Goal: Task Accomplishment & Management: Use online tool/utility

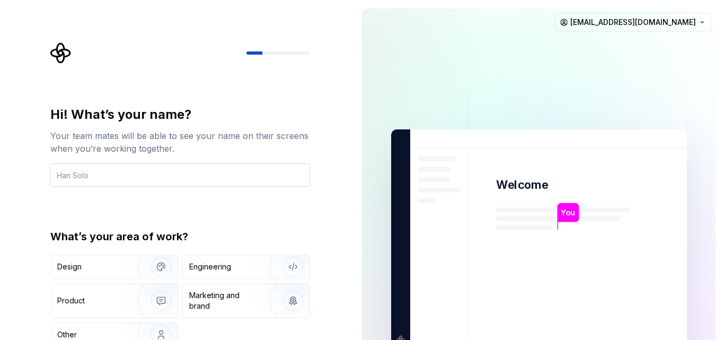
click at [252, 177] on input "text" at bounding box center [180, 174] width 260 height 23
type input "fixmatapp"
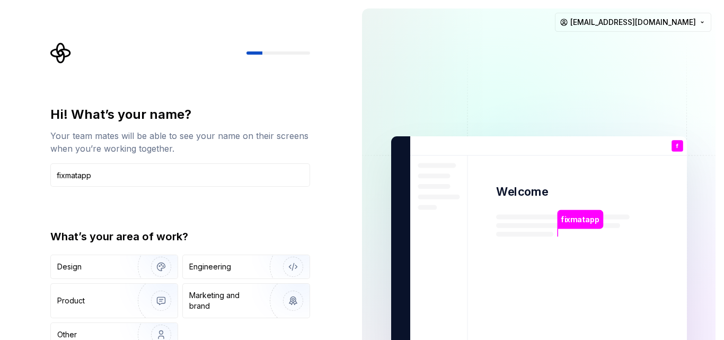
click at [230, 237] on div "What’s your area of work?" at bounding box center [180, 236] width 260 height 15
click at [192, 215] on div "Hi! What’s your name? Your team mates will be able to see your name on their sc…" at bounding box center [180, 233] width 260 height 254
click at [129, 272] on img "button" at bounding box center [154, 266] width 68 height 71
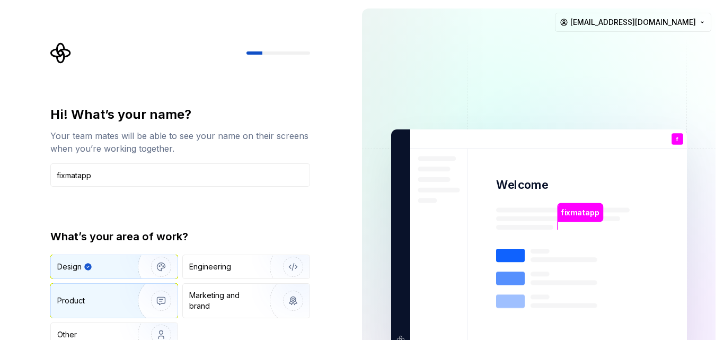
click at [118, 305] on div "Product" at bounding box center [92, 300] width 70 height 11
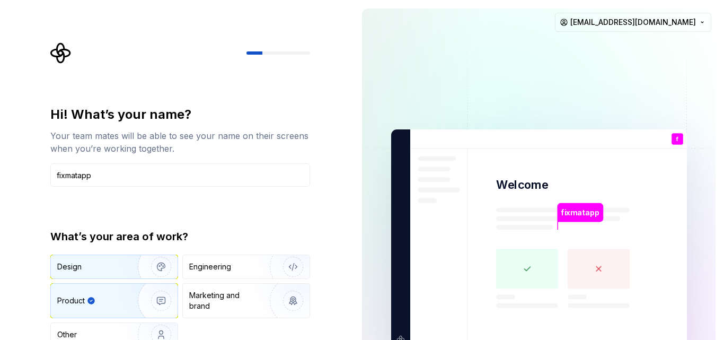
click at [121, 265] on img "button" at bounding box center [154, 266] width 68 height 71
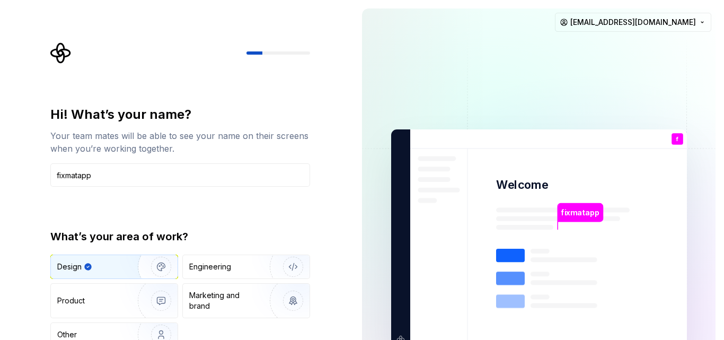
click at [227, 227] on div "Hi! What’s your name? Your team mates will be able to see your name on their sc…" at bounding box center [180, 226] width 260 height 240
drag, startPoint x: 708, startPoint y: 27, endPoint x: 458, endPoint y: 85, distance: 256.7
click at [458, 85] on img at bounding box center [538, 239] width 429 height 501
click at [344, 248] on div "Hi! What’s your name? Your team mates will be able to see your name on their sc…" at bounding box center [176, 239] width 353 height 478
click at [282, 257] on img "button" at bounding box center [286, 266] width 68 height 71
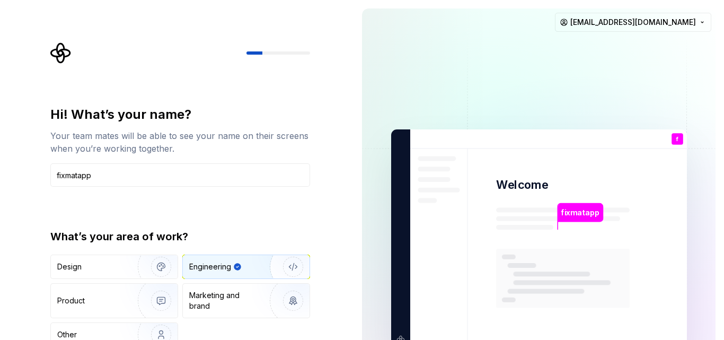
click at [677, 141] on div "You" at bounding box center [676, 147] width 18 height 13
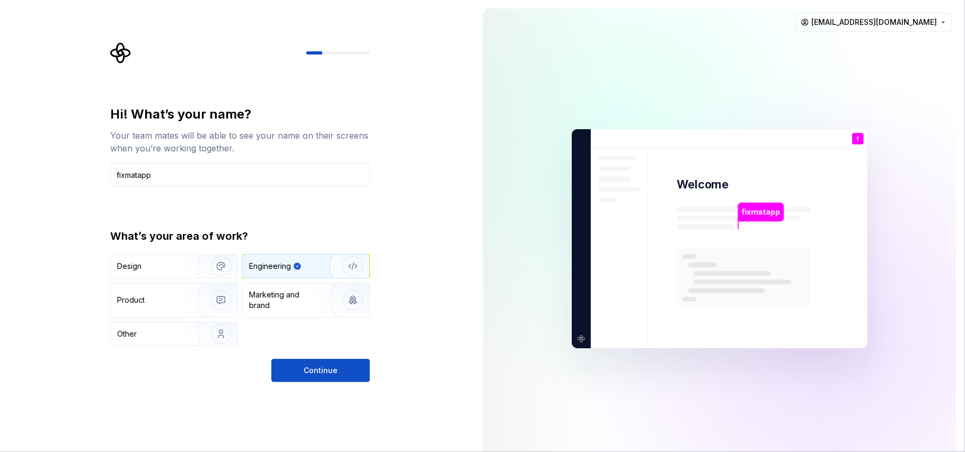
drag, startPoint x: 706, startPoint y: 1, endPoint x: 583, endPoint y: 413, distance: 430.7
click at [583, 339] on img at bounding box center [719, 239] width 429 height 501
click at [312, 339] on button "Continue" at bounding box center [320, 370] width 99 height 23
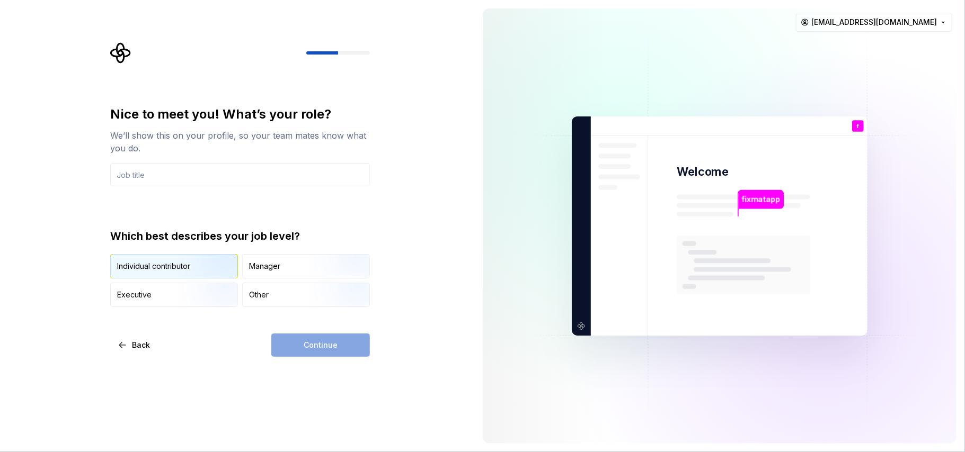
click at [178, 265] on img "button" at bounding box center [212, 279] width 68 height 71
click at [315, 339] on div "Continue" at bounding box center [320, 345] width 99 height 23
click at [296, 263] on div "Manager" at bounding box center [306, 266] width 127 height 23
click at [211, 258] on img "button" at bounding box center [212, 279] width 68 height 71
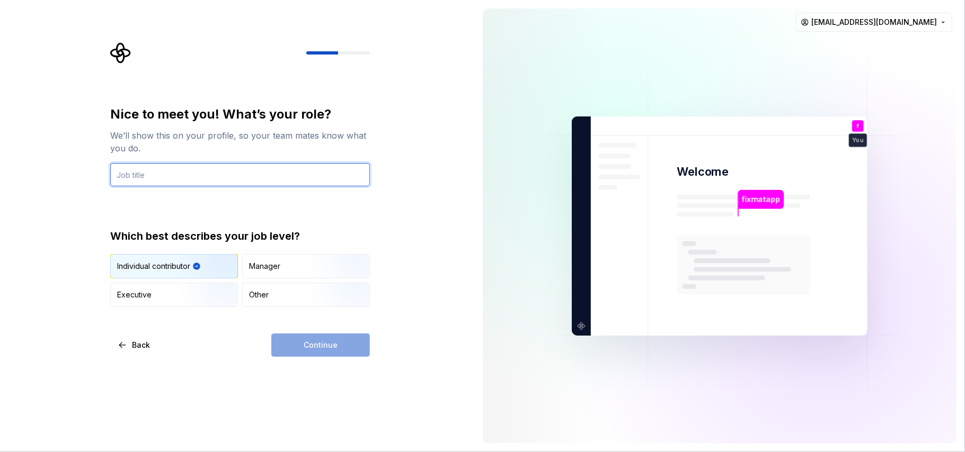
click at [230, 170] on input "text" at bounding box center [240, 174] width 260 height 23
type input "free"
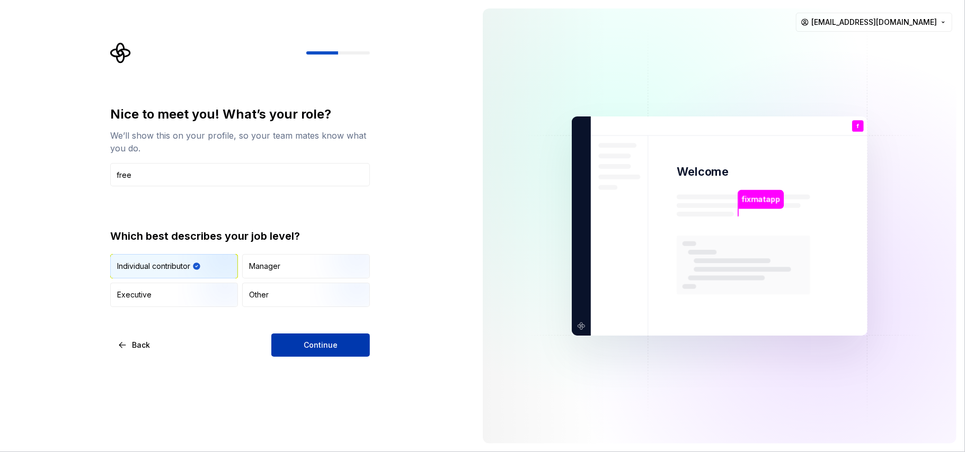
click at [298, 339] on button "Continue" at bounding box center [320, 345] width 99 height 23
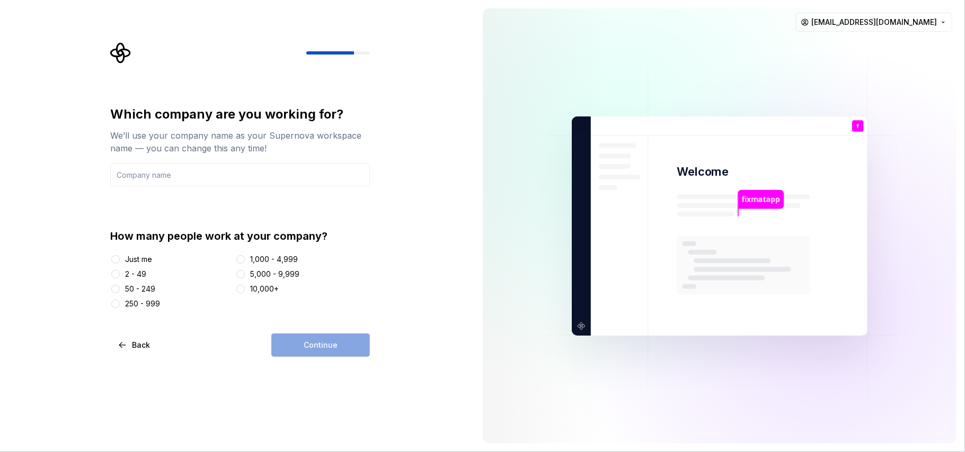
click at [123, 260] on div "Just me" at bounding box center [170, 259] width 121 height 11
click at [114, 259] on button "Just me" at bounding box center [115, 259] width 8 height 8
click at [234, 183] on input "text" at bounding box center [240, 174] width 260 height 23
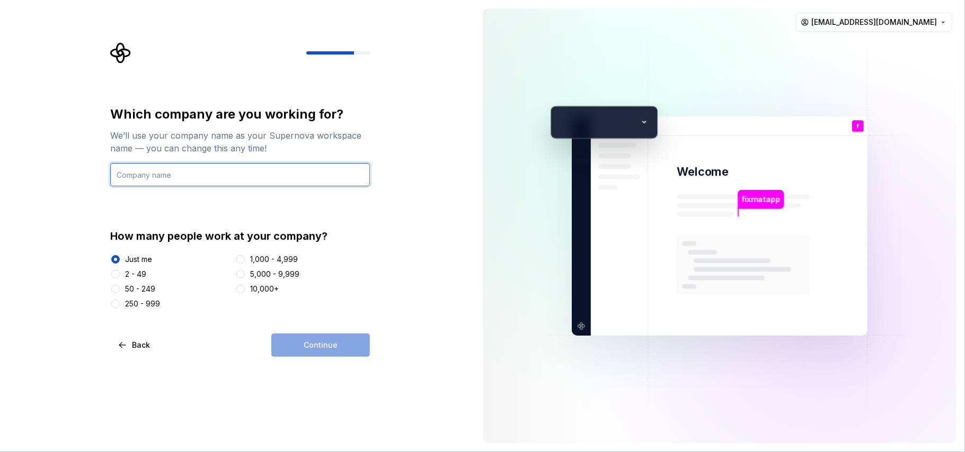
type input "u"
type input "fixmat"
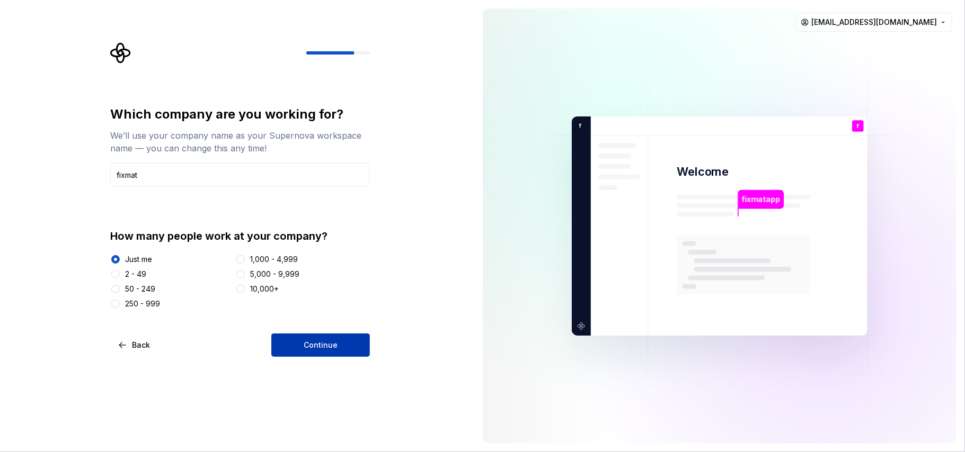
click at [315, 339] on span "Continue" at bounding box center [321, 345] width 34 height 11
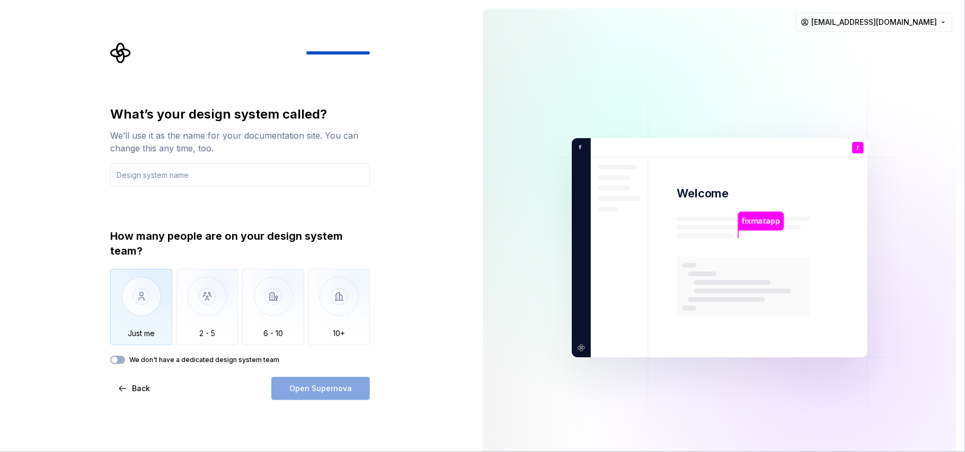
click at [128, 299] on img "button" at bounding box center [141, 304] width 62 height 71
click at [202, 174] on input "text" at bounding box center [240, 174] width 260 height 23
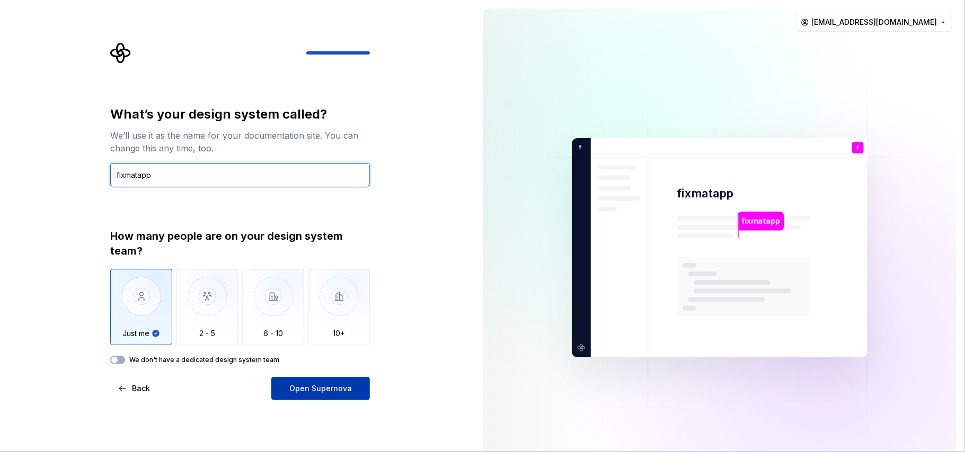
type input "fixmatapp"
click at [300, 339] on span "Open Supernova" at bounding box center [320, 388] width 63 height 11
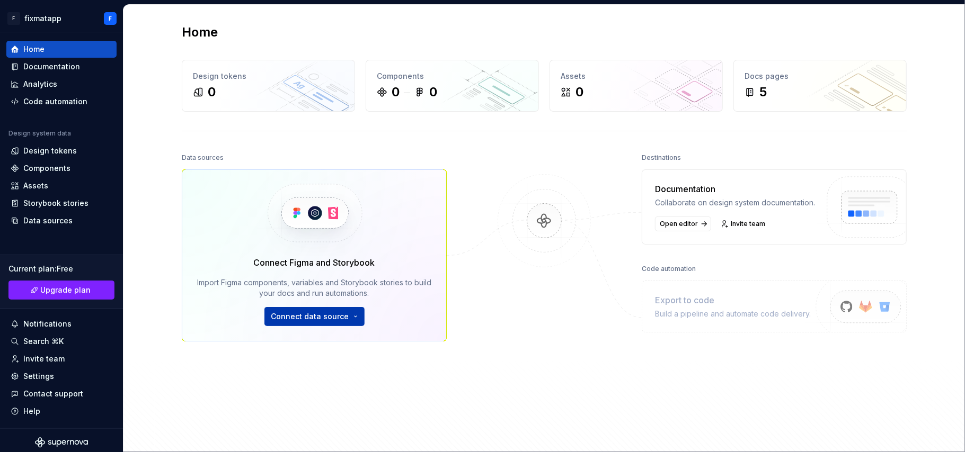
click at [316, 320] on html "F fixmatapp F Home Documentation Analytics Code automation Design system data D…" at bounding box center [482, 226] width 965 height 452
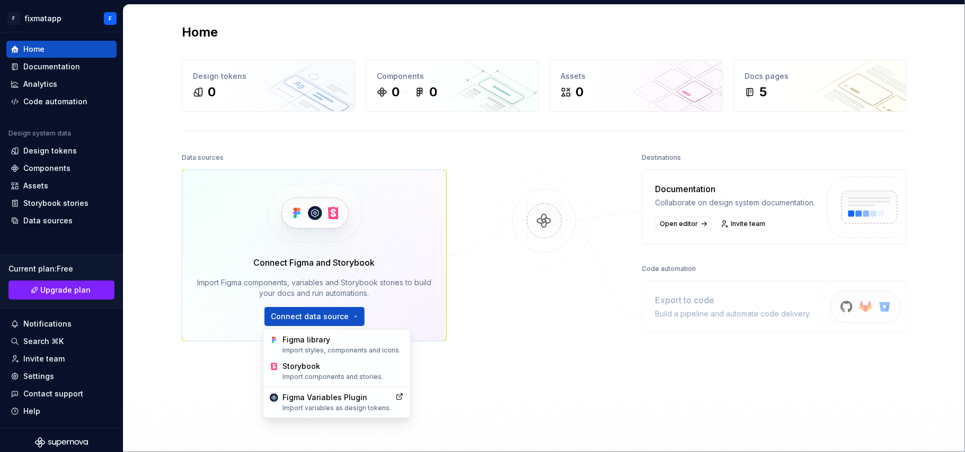
click at [144, 186] on html "F fixmatapp F Home Documentation Analytics Code automation Design system data D…" at bounding box center [482, 226] width 965 height 452
click at [311, 317] on html "F fixmatapp F Home Documentation Analytics Code automation Design system data D…" at bounding box center [482, 226] width 965 height 452
click at [309, 339] on div "Figma library Import styles, components and icons." at bounding box center [342, 345] width 121 height 20
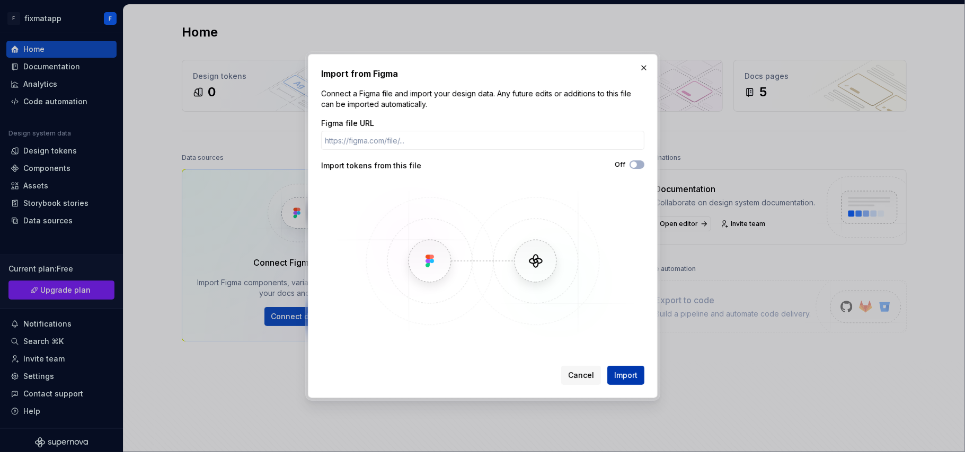
click at [623, 339] on span "Import" at bounding box center [625, 375] width 23 height 11
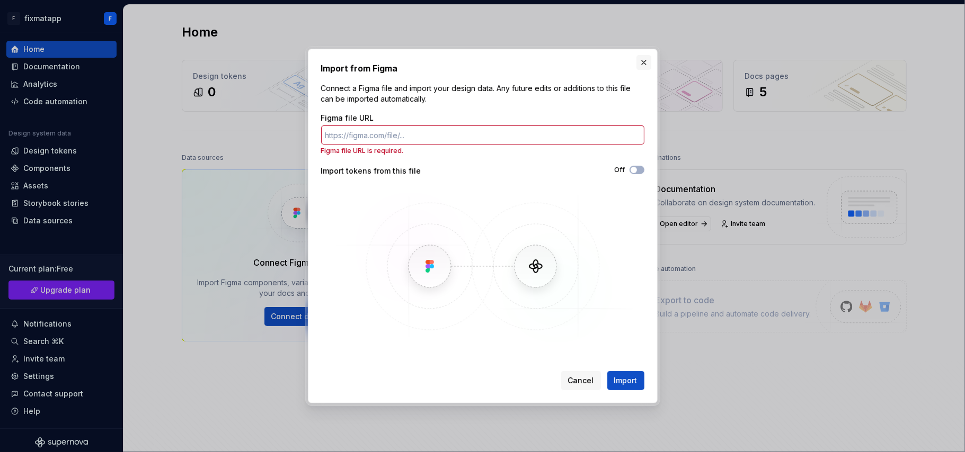
click at [649, 61] on button "button" at bounding box center [643, 62] width 15 height 15
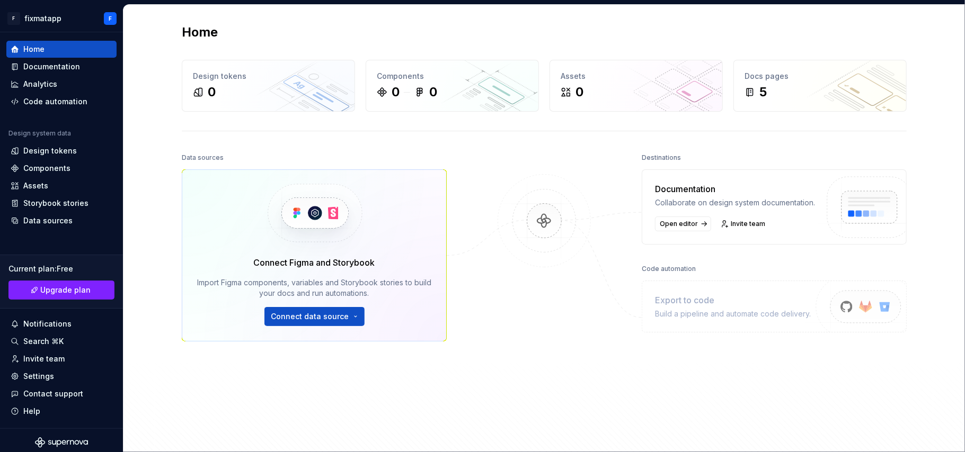
click at [254, 153] on div "Data sources" at bounding box center [314, 157] width 265 height 15
click at [296, 315] on html "F fixmatapp F Home Documentation Analytics Code automation Design system data D…" at bounding box center [482, 226] width 965 height 452
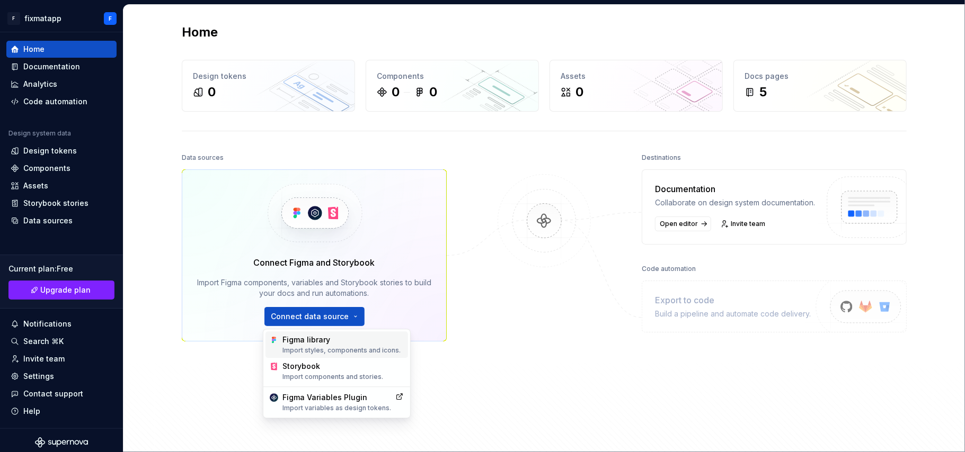
click at [314, 339] on div "Figma library Import styles, components and icons." at bounding box center [342, 345] width 121 height 20
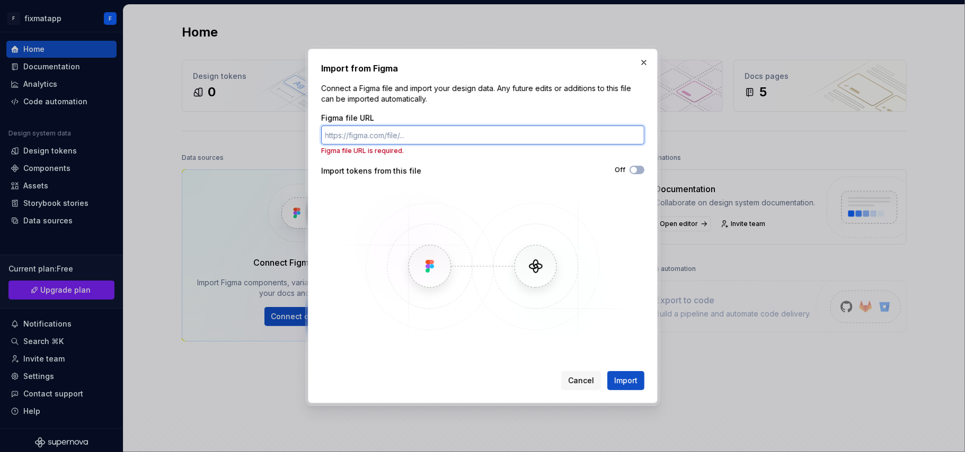
click at [420, 135] on input "Figma file URL" at bounding box center [482, 135] width 323 height 19
paste input "figma.com/make/B6xSZuLM3TeCBHIknMtlZS/Mobile-Signup-Screen?node-id=0-4&t=8WnxAs…"
type input "figma.com/make/B6xSZuLM3TeCBHIknMtlZS/Mobile-Signup-Screen?node-id=0-4&t=8WnxAs…"
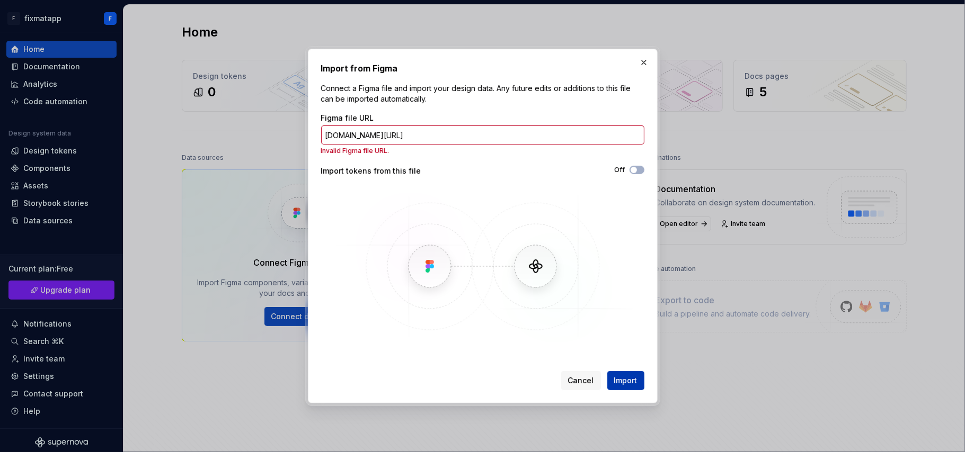
scroll to position [0, 0]
click at [623, 339] on button "Import" at bounding box center [625, 380] width 37 height 19
click at [640, 172] on button "Off" at bounding box center [636, 170] width 15 height 8
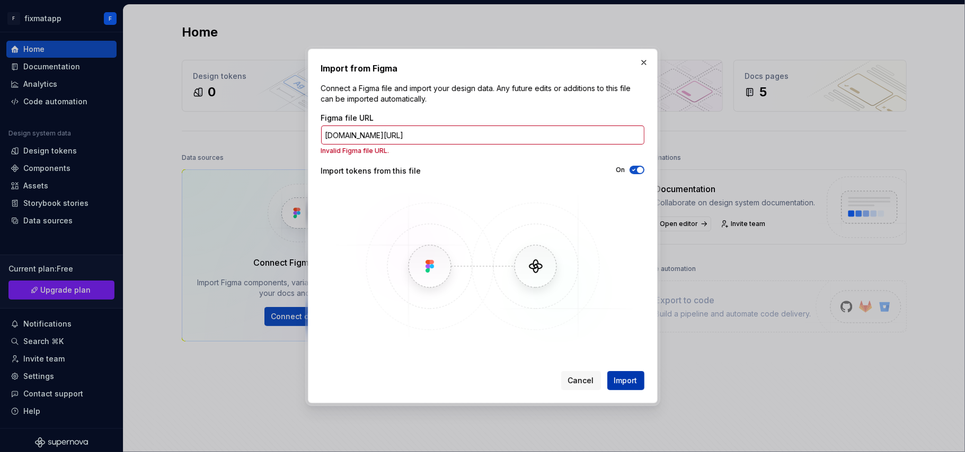
click at [625, 339] on button "Import" at bounding box center [625, 380] width 37 height 19
click at [647, 70] on div "Import from Figma Connect a Figma file and import your design data. Any future …" at bounding box center [483, 226] width 350 height 355
click at [645, 65] on button "button" at bounding box center [643, 62] width 15 height 15
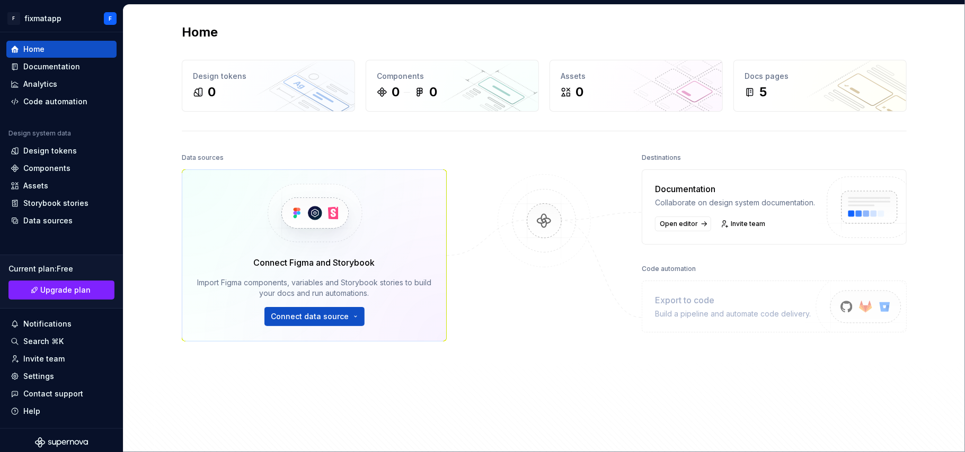
click at [521, 168] on div at bounding box center [544, 285] width 106 height 271
click at [291, 318] on html "F fixmatapp F Home Documentation Analytics Code automation Design system data D…" at bounding box center [482, 226] width 965 height 452
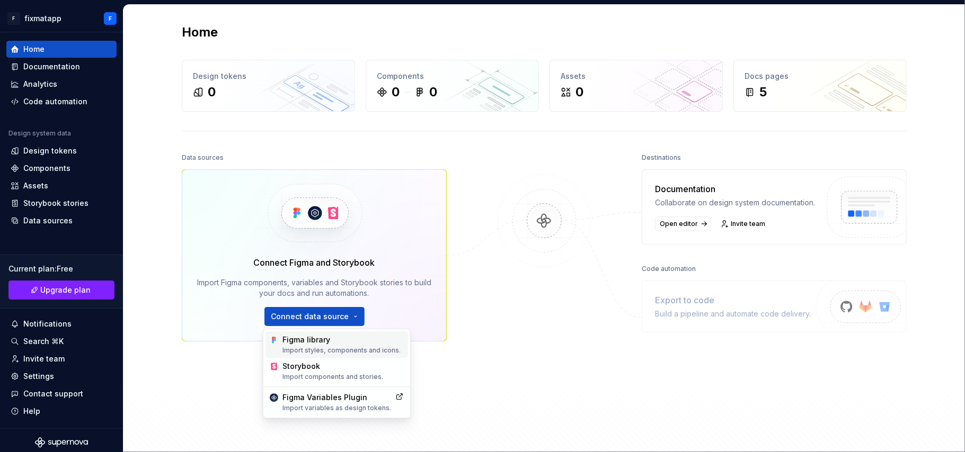
click at [295, 339] on div "Figma library Import styles, components and icons." at bounding box center [342, 345] width 121 height 20
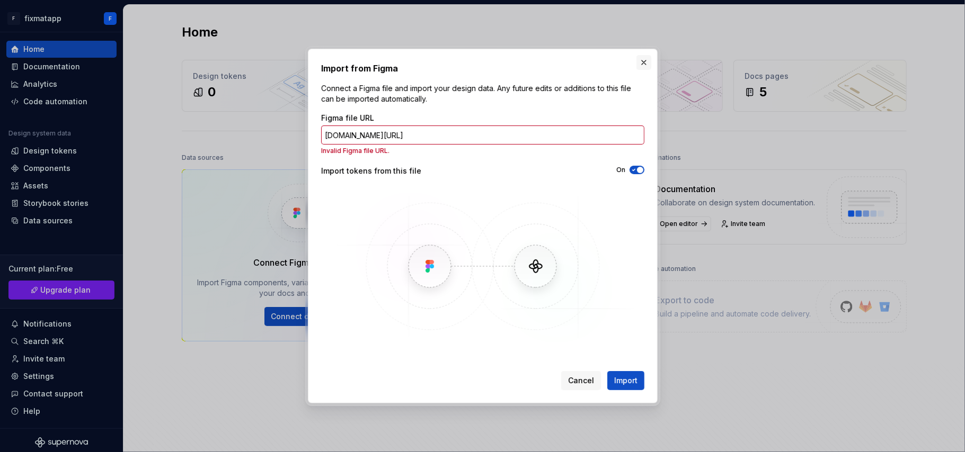
click at [649, 58] on button "button" at bounding box center [643, 62] width 15 height 15
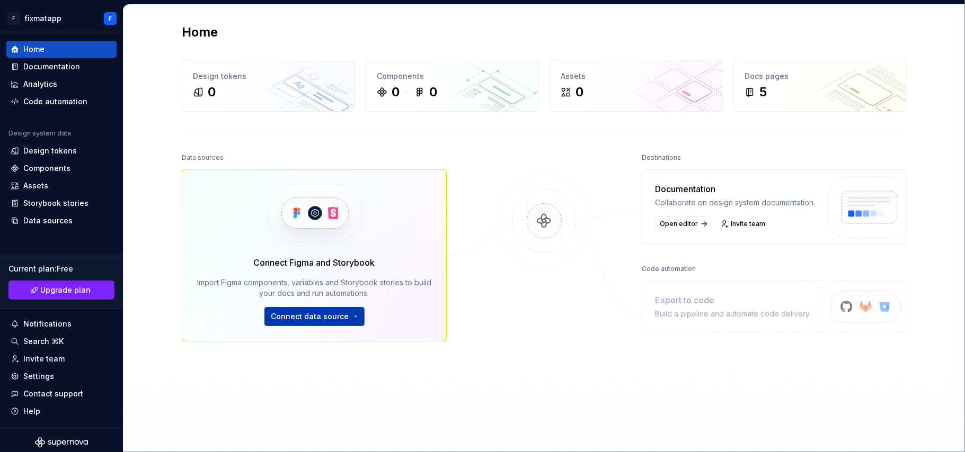
click at [303, 317] on html "F fixmatapp F Home Documentation Analytics Code automation Design system data D…" at bounding box center [482, 226] width 965 height 452
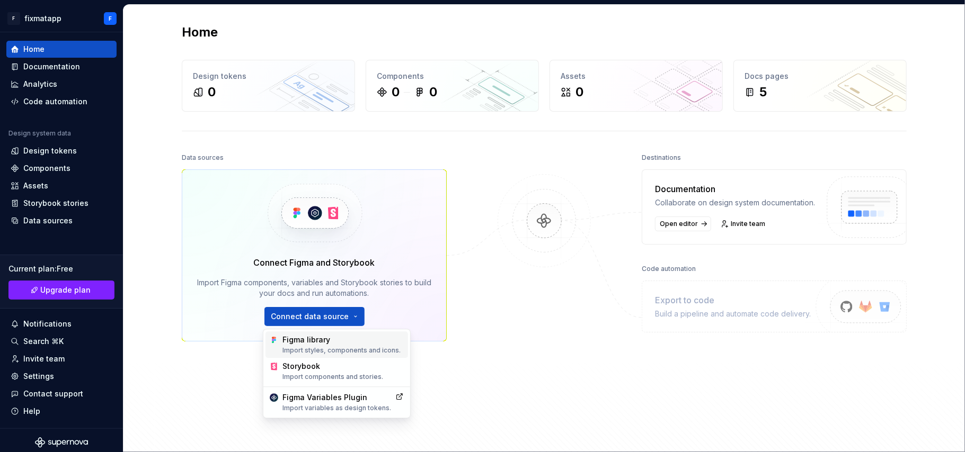
click at [312, 339] on div "Figma library Import styles, components and icons." at bounding box center [342, 345] width 121 height 20
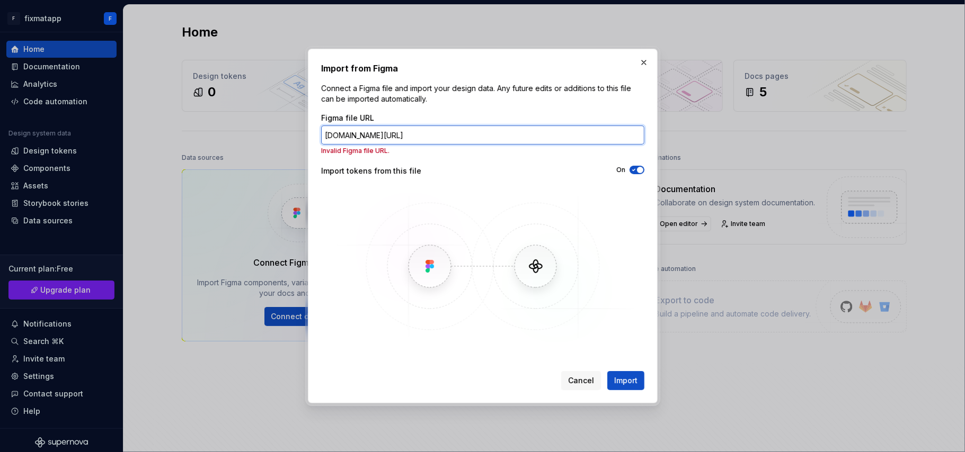
click at [439, 126] on input "figma.com/make/B6xSZuLM3TeCBHIknMtlZS/Mobile-Signup-Screen?node-id=0-4&t=8WnxAs…" at bounding box center [482, 135] width 323 height 19
paste input "https://www.figma.com/make/B6xSZuLM3TeCBHIknMtlZS/Mobile-Signup-Screen?node-id=…"
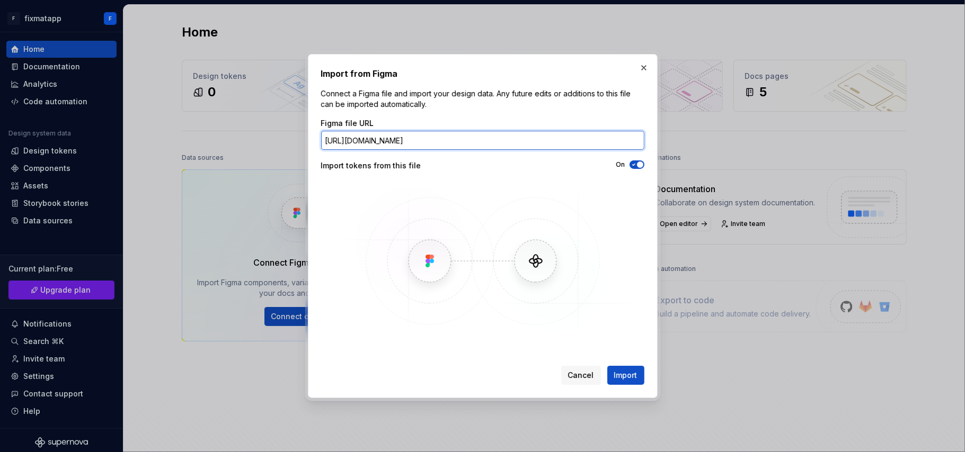
scroll to position [0, 115]
type input "https://www.figma.com/make/B6xSZuLM3TeCBHIknMtlZS/Mobile-Signup-Screen?node-id=…"
click at [622, 339] on span "Import" at bounding box center [625, 375] width 23 height 11
click at [410, 139] on input "https://www.figma.com/make/B6xSZuLM3TeCBHIknMtlZS/Mobile-Signup-Screen?node-id=…" at bounding box center [482, 140] width 323 height 19
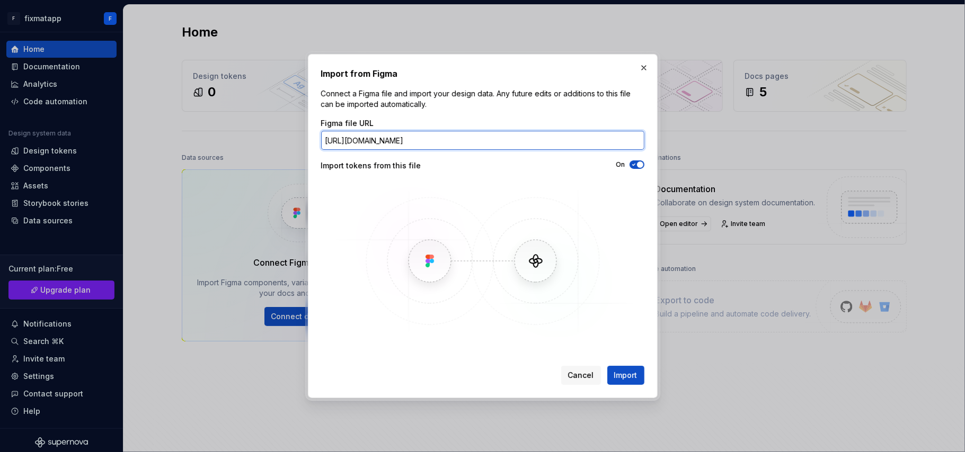
click at [410, 139] on input "https://www.figma.com/make/B6xSZuLM3TeCBHIknMtlZS/Mobile-Signup-Screen?node-id=…" at bounding box center [482, 140] width 323 height 19
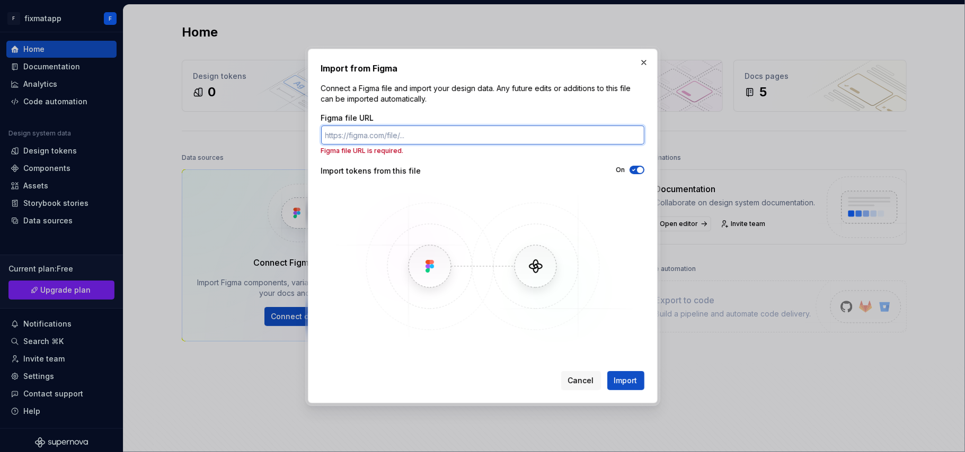
paste input "https://www.figma.com/make/B6xSZuLM3TeCBHIknMtlZS/Mobile-Signup-Screen?node-id=…"
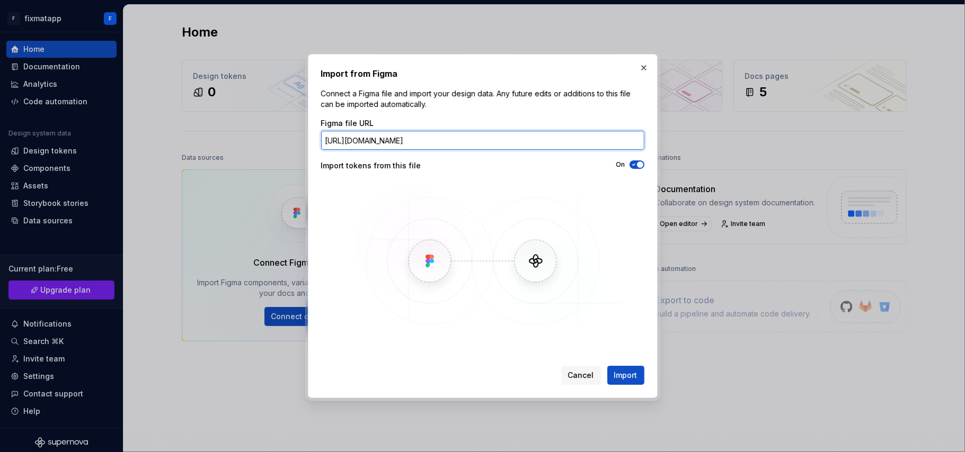
scroll to position [0, 117]
type input "https://www.figma.com/make/B6xSZuLM3TeCBHIknMtlZS/Mobile-Signup-Screen?node-id=…"
click at [623, 339] on span "Import" at bounding box center [625, 375] width 23 height 11
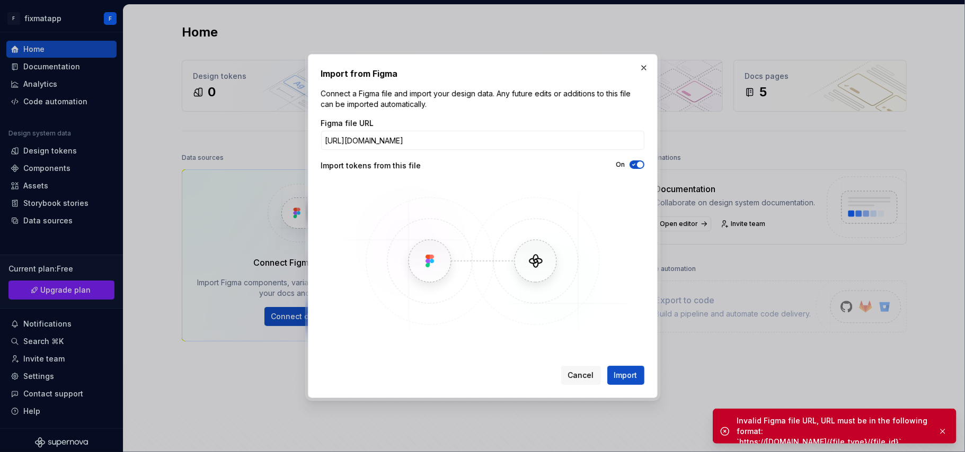
click at [646, 68] on button "button" at bounding box center [643, 67] width 15 height 15
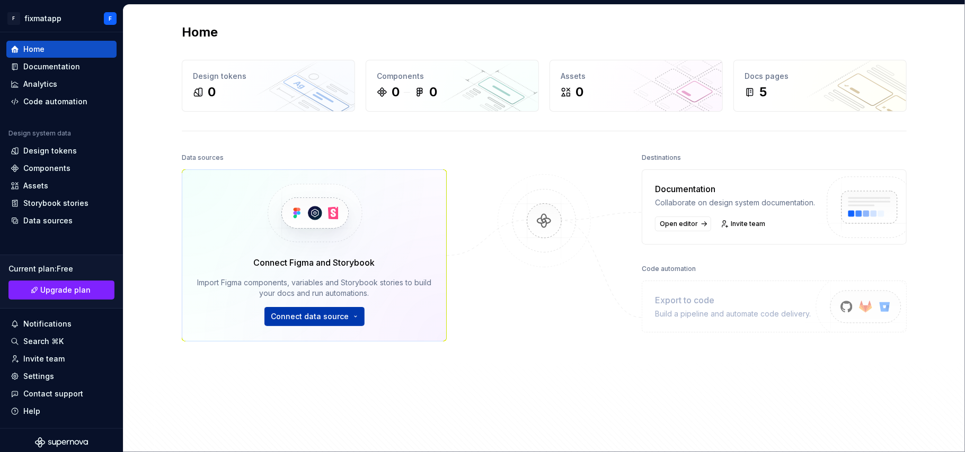
click at [289, 318] on html "F fixmatapp F Home Documentation Analytics Code automation Design system data D…" at bounding box center [482, 226] width 965 height 452
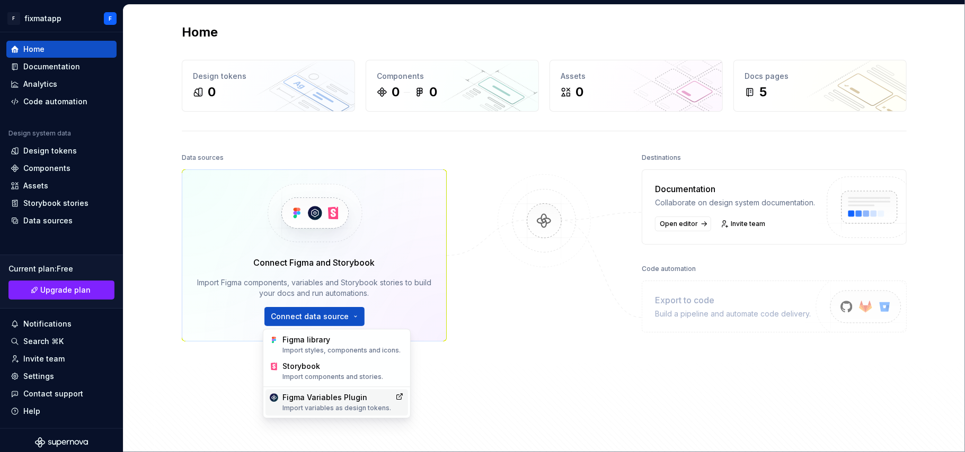
click at [373, 339] on div "Figma Variables Plugin Import variables as design tokens." at bounding box center [336, 403] width 109 height 20
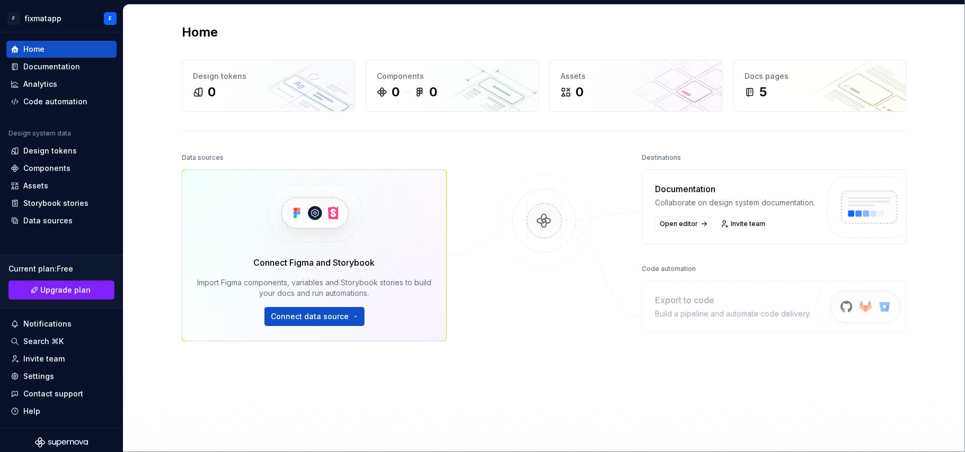
click at [524, 138] on div "Home Design tokens 0 Components 0 0 Assets 0 Docs pages 5 Data sources Connect …" at bounding box center [544, 244] width 763 height 478
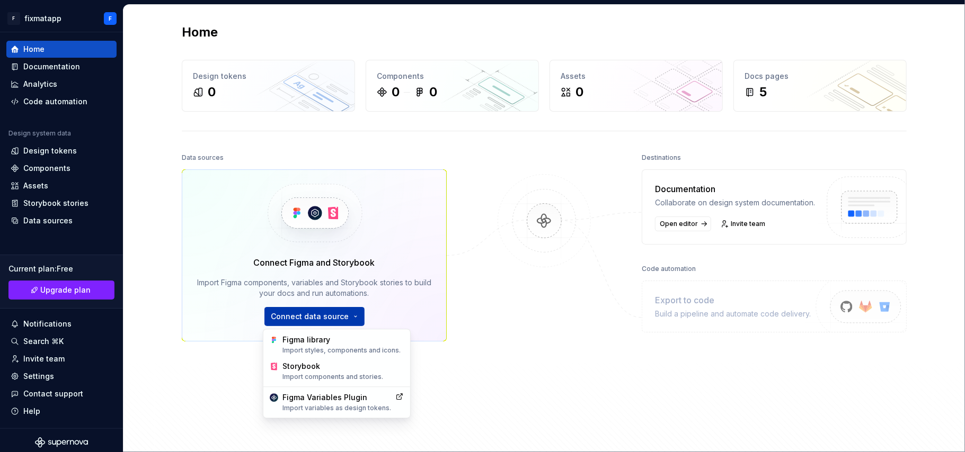
click at [289, 314] on html "F fixmatapp F Home Documentation Analytics Code automation Design system data D…" at bounding box center [482, 226] width 965 height 452
click at [326, 339] on div "Figma library Import styles, components and icons." at bounding box center [342, 345] width 121 height 20
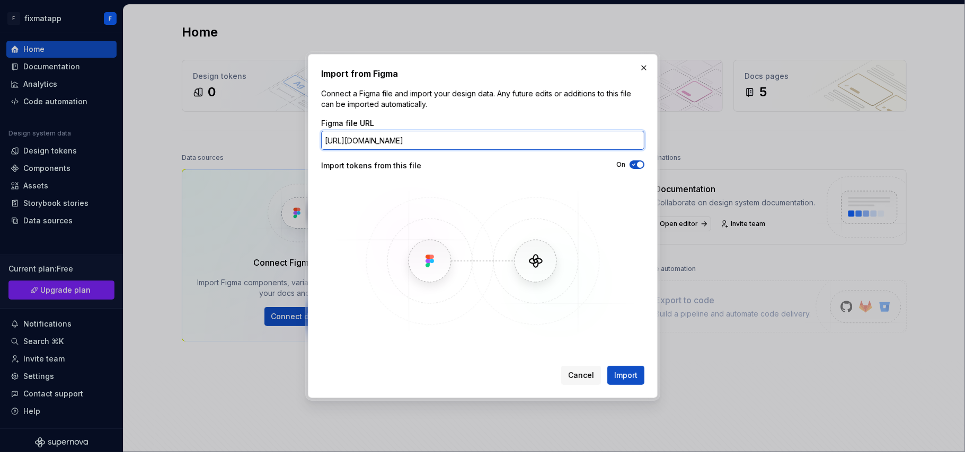
click at [448, 137] on input "https://www.figma.com/make/B6xSZuLM3TeCBHIknMtlZS/Mobile-Signup-Screen?node-id=…" at bounding box center [482, 140] width 323 height 19
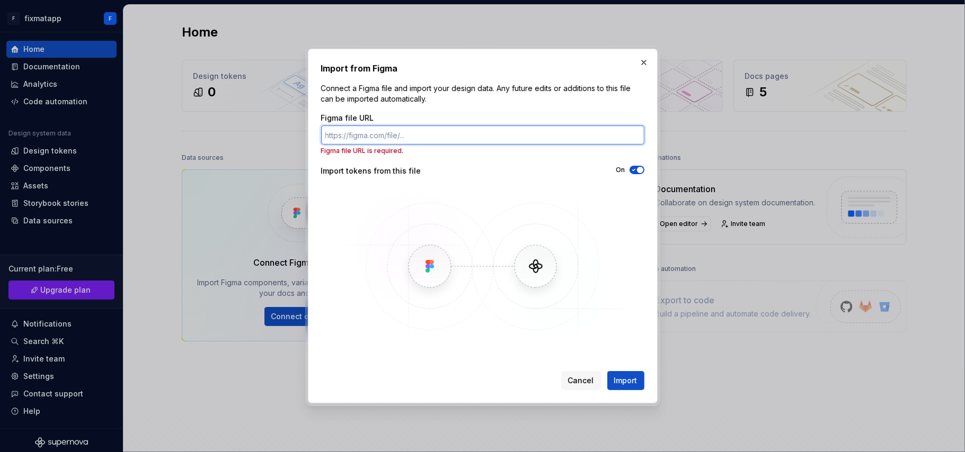
paste input "https://www.figma.com/make/zrpI4vXpka3iblJpycXXkV/Mobile-Authentication-Screens…"
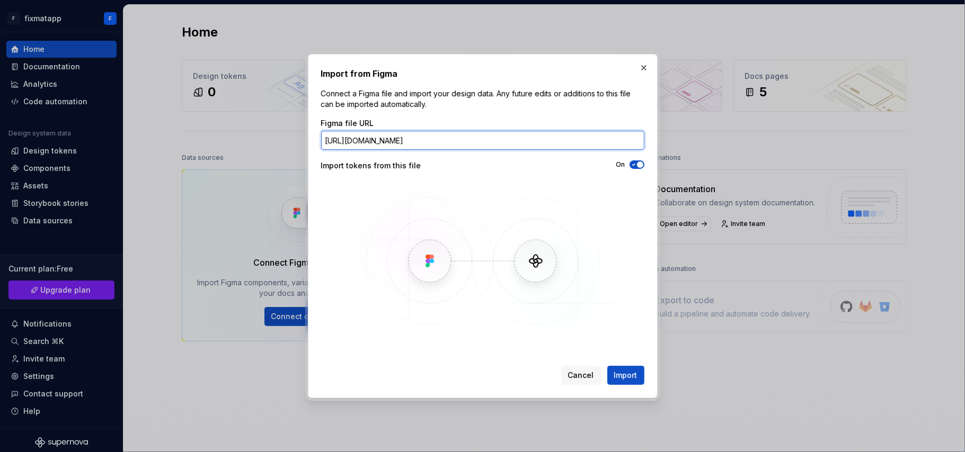
scroll to position [0, 136]
type input "https://www.figma.com/make/zrpI4vXpka3iblJpycXXkV/Mobile-Authentication-Screens…"
click at [622, 339] on span "Import" at bounding box center [625, 375] width 23 height 11
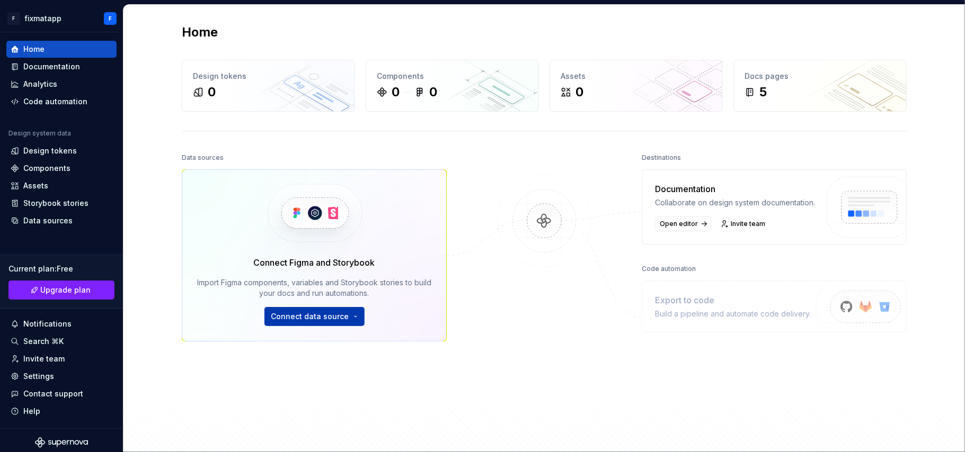
click at [340, 313] on html "F fixmatapp F Home Documentation Analytics Code automation Design system data D…" at bounding box center [482, 226] width 965 height 452
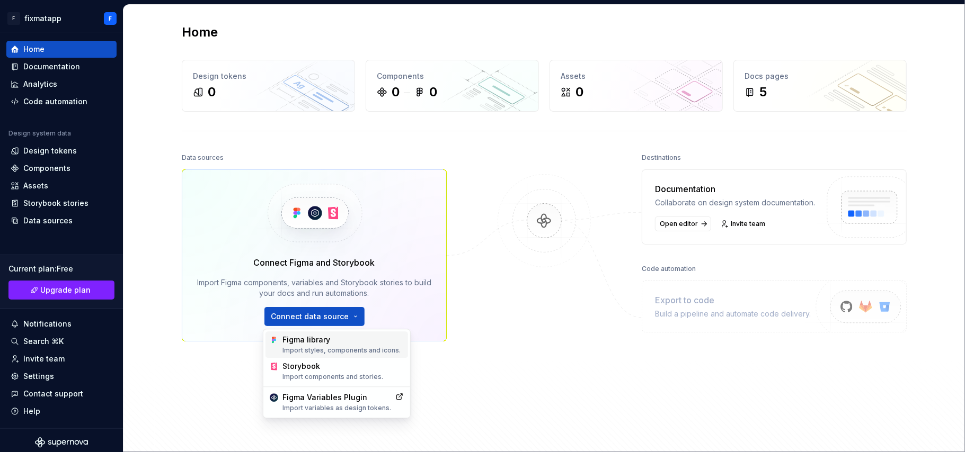
click at [346, 339] on div "Import styles, components and icons." at bounding box center [342, 350] width 121 height 8
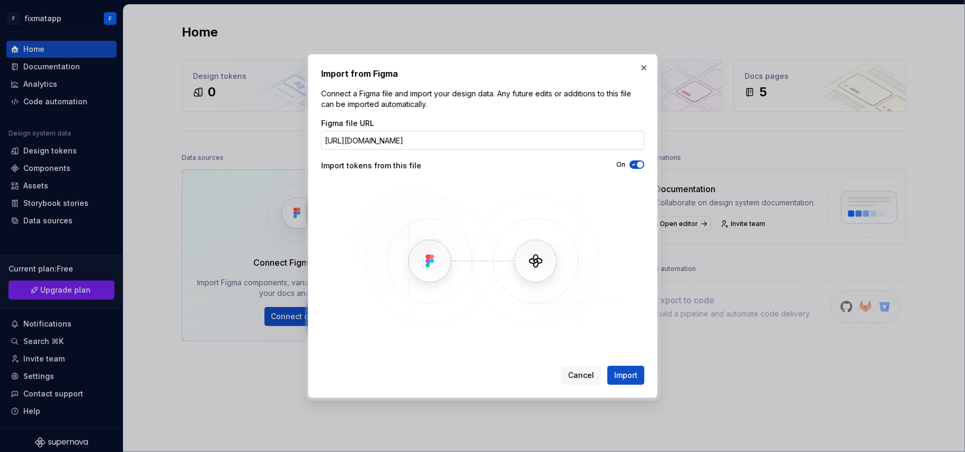
click at [458, 134] on input "https://www.figma.com/make/zrpI4vXpka3iblJpycXXkV/Mobile-Authentication-Screens…" at bounding box center [482, 140] width 323 height 19
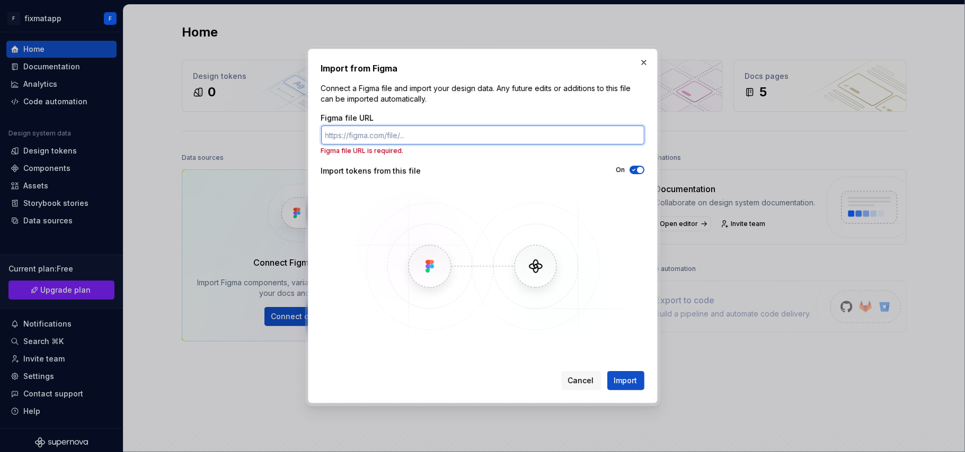
paste input "https://www.figma.com/make/zrpI4vXpka3iblJpycXXkV/Mobile-Authentication-Screens…"
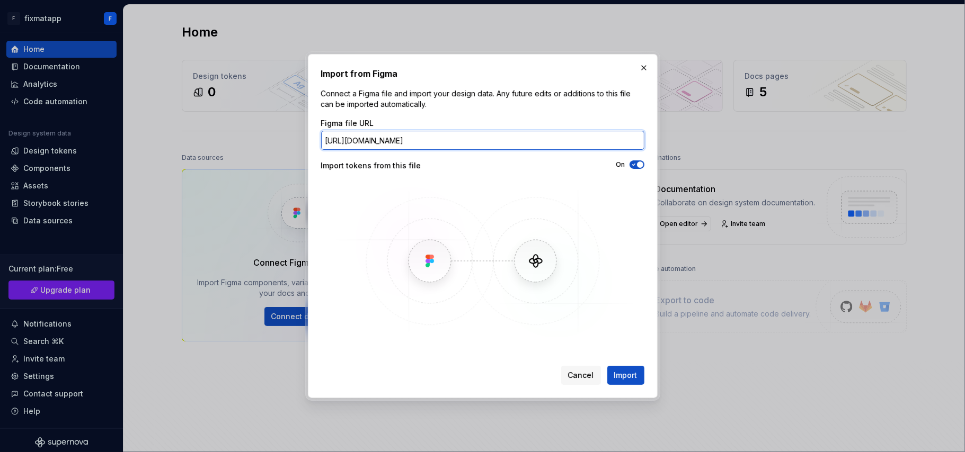
scroll to position [0, 39]
type input "https://www.figma.com/make/zrpI4vXpka3iblJpycXXkV/Mobile-Authentication-Screens…"
click at [625, 339] on span "Import" at bounding box center [625, 375] width 23 height 11
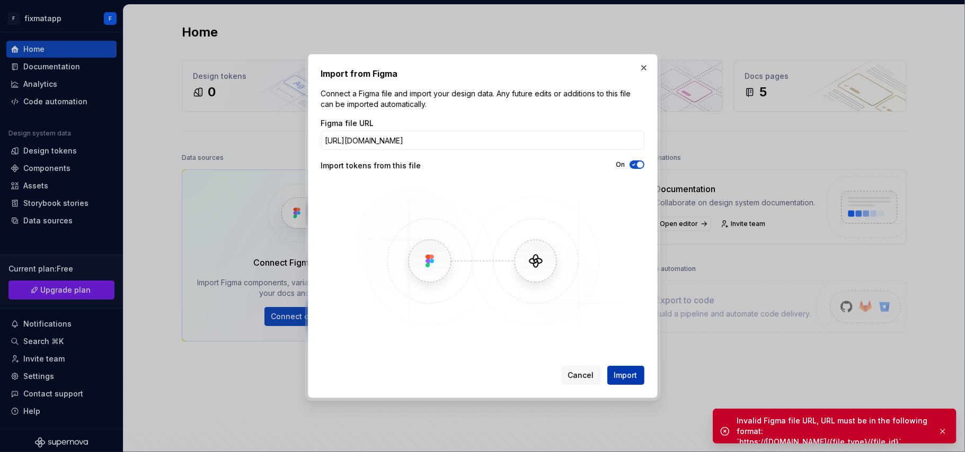
click at [625, 339] on span "Import" at bounding box center [625, 375] width 23 height 11
click at [640, 66] on button "button" at bounding box center [643, 67] width 15 height 15
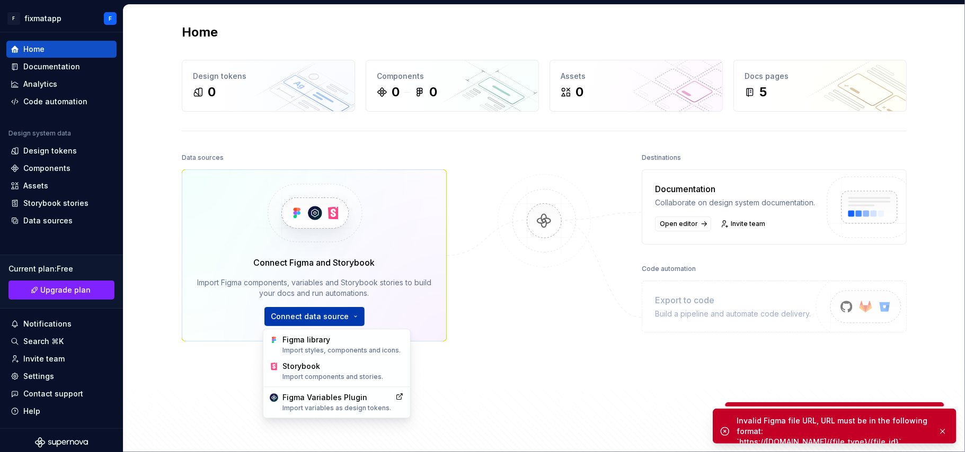
click at [346, 310] on html "F fixmatapp F Home Documentation Analytics Code automation Design system data D…" at bounding box center [482, 226] width 965 height 452
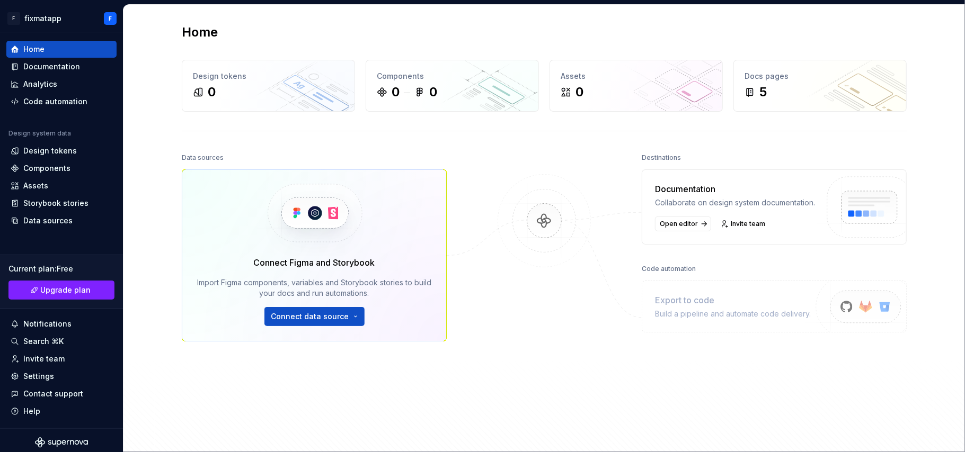
click at [445, 129] on html "F fixmatapp F Home Documentation Analytics Code automation Design system data D…" at bounding box center [482, 226] width 965 height 452
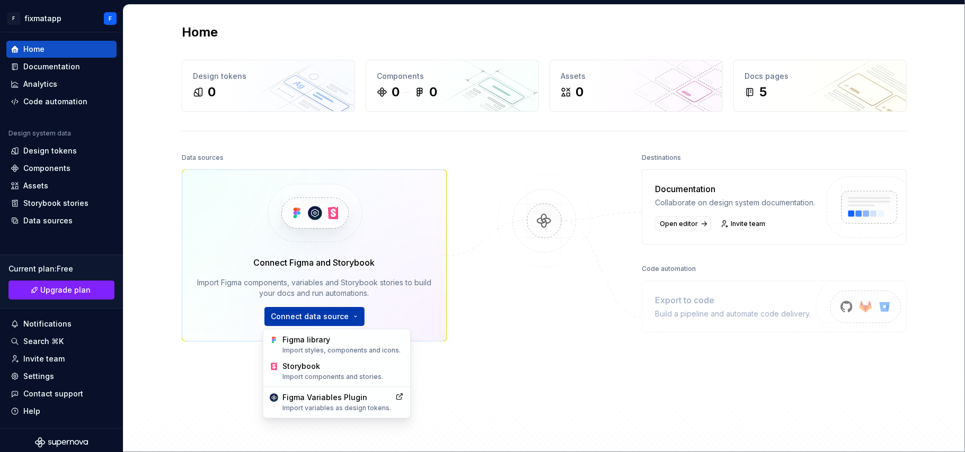
click at [323, 314] on html "F fixmatapp F Home Documentation Analytics Code automation Design system data D…" at bounding box center [482, 226] width 965 height 452
click at [318, 339] on div "Figma library Import styles, components and icons." at bounding box center [342, 345] width 121 height 20
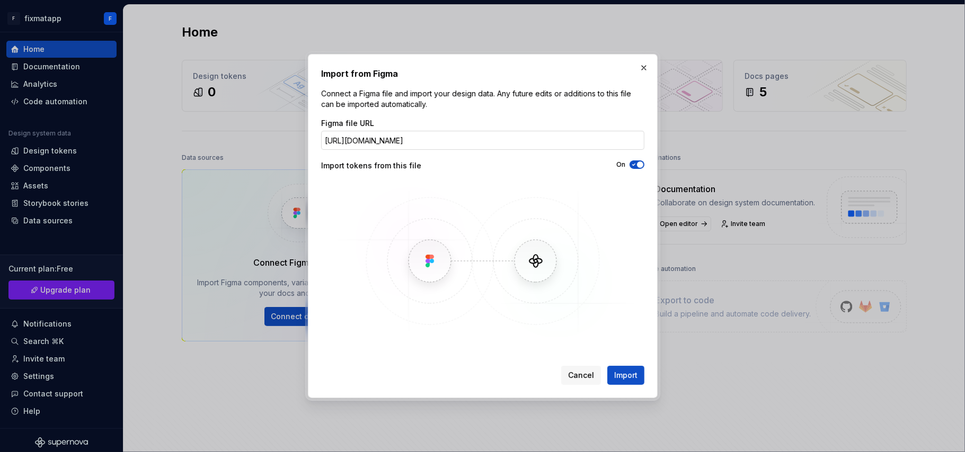
click at [409, 140] on input "https://www.figma.com/make/zrpI4vXpka3iblJpycXXkV/Mobile-Authentication-Screens…" at bounding box center [482, 140] width 323 height 19
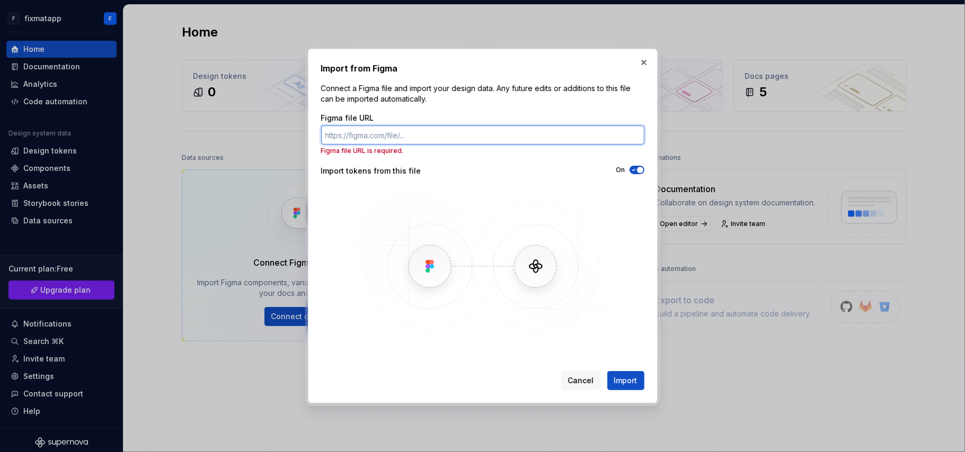
paste input "https://www.figma.com/make/zrpI4vXpka3iblJpycXXkV/Mobile-Authentication-Screens…"
type input "https://www.figma.com/make/zrpI4vXpka3iblJpycXXkV/Mobile-Authentication-Screens…"
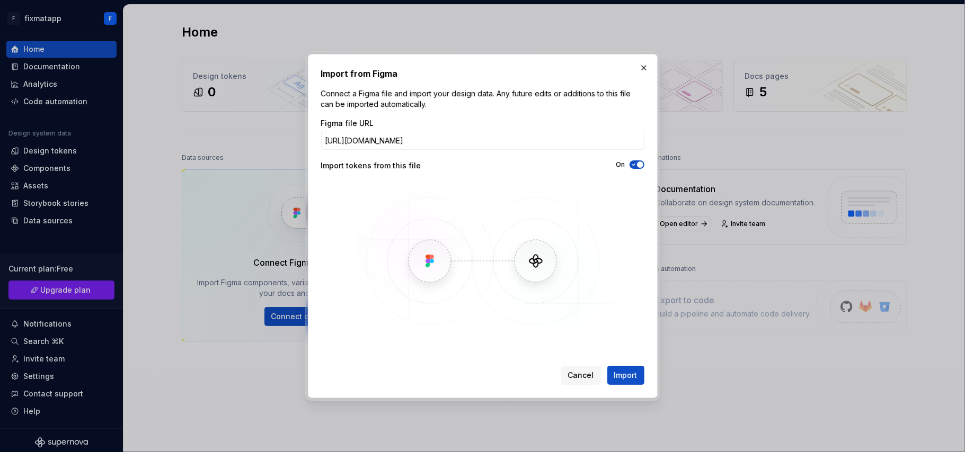
click at [622, 339] on div "Import from Figma Connect a Figma file and import your design data. Any future …" at bounding box center [483, 226] width 350 height 344
click at [622, 339] on button "Import" at bounding box center [625, 375] width 37 height 19
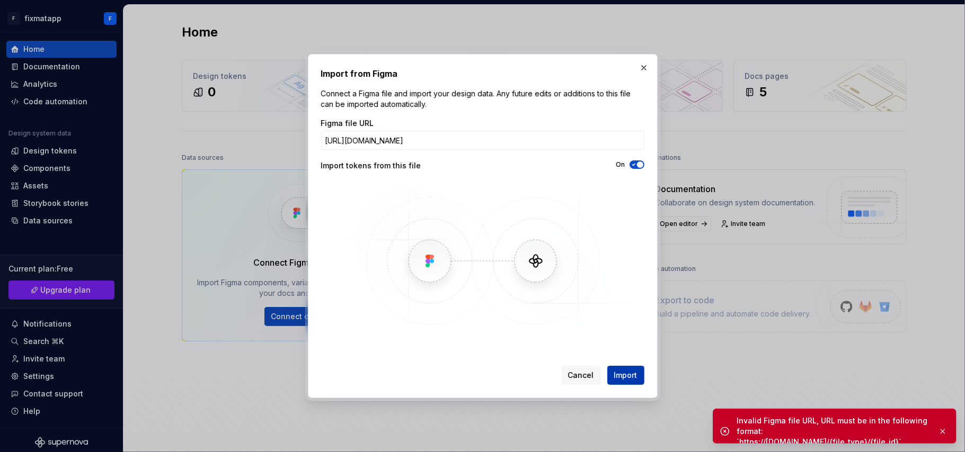
click at [622, 339] on button "Import" at bounding box center [625, 375] width 37 height 19
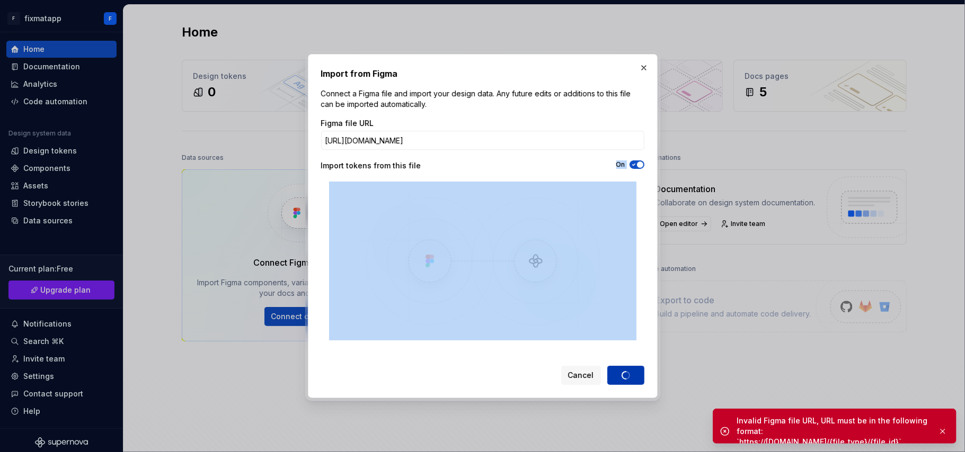
click at [622, 339] on div "Cancel Import" at bounding box center [602, 375] width 83 height 19
click at [634, 166] on icon "button" at bounding box center [633, 165] width 8 height 6
click at [624, 339] on span "Import" at bounding box center [625, 375] width 23 height 11
click at [641, 68] on button "button" at bounding box center [643, 67] width 15 height 15
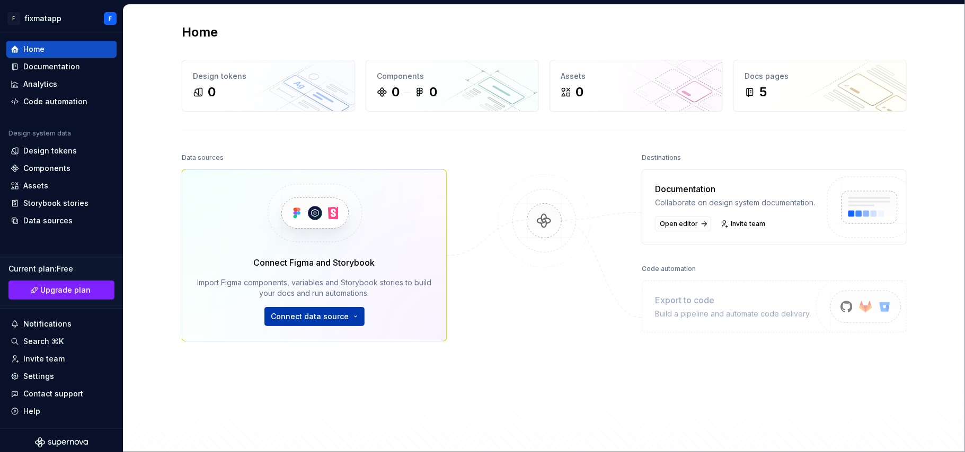
click at [327, 316] on html "F fixmatapp F Home Documentation Analytics Code automation Design system data D…" at bounding box center [482, 226] width 965 height 452
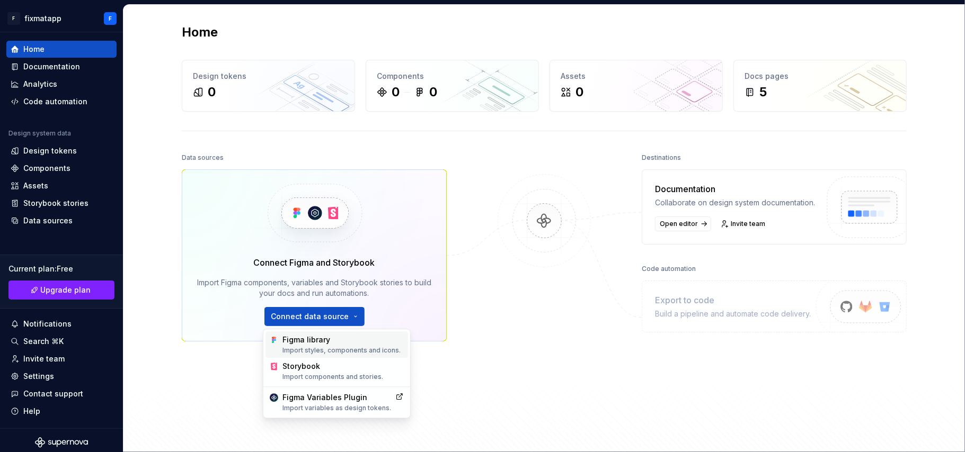
click at [344, 339] on div "Figma library Import styles, components and icons." at bounding box center [342, 345] width 121 height 20
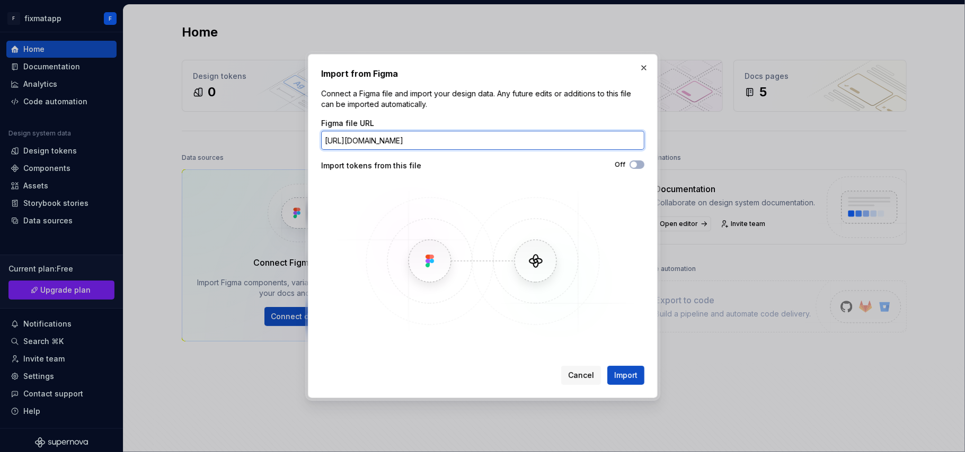
click at [458, 138] on input "https://www.figma.com/make/zrpI4vXpka3iblJpycXXkV/Mobile-Authentication-Screens…" at bounding box center [482, 140] width 323 height 19
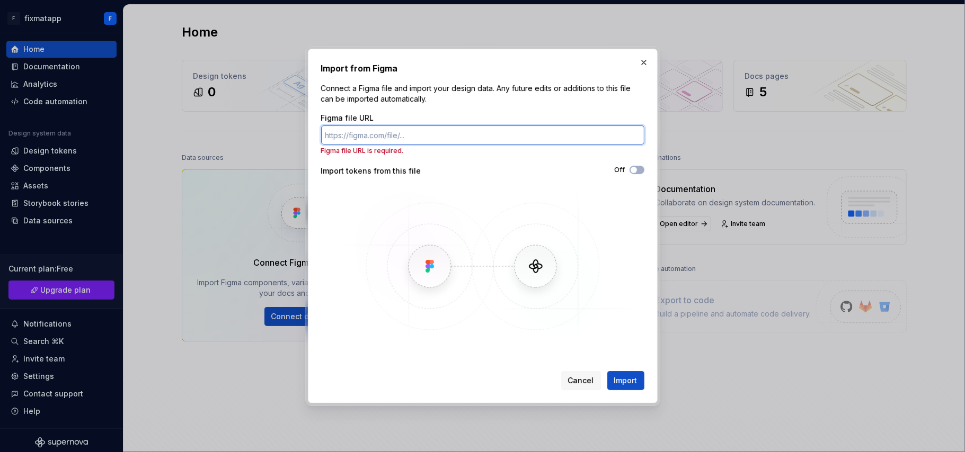
paste input "https://www.figma.com/make/zrpI4vXpka3iblJpycXXkV/Mobile-Authentication-Screens…"
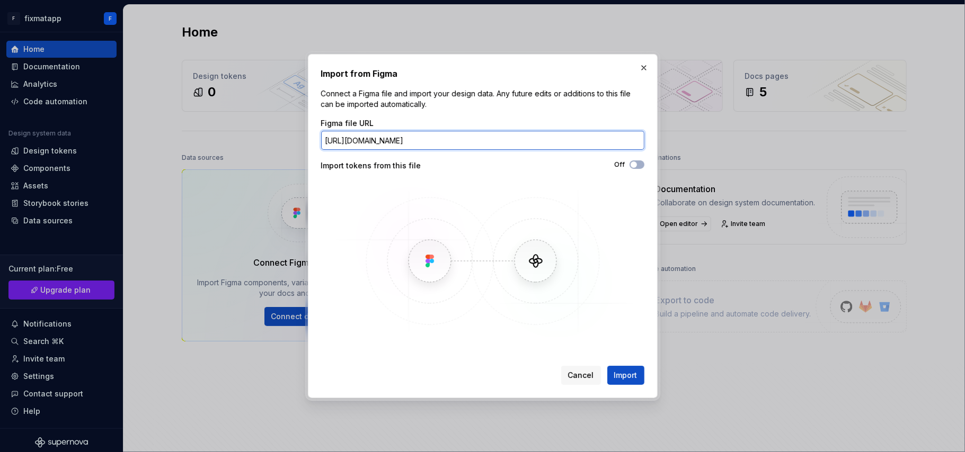
type input "https://www.figma.com/make/zrpI4vXpka3iblJpycXXkV/Mobile-Authentication-Screens…"
click at [620, 339] on div "Import from Figma Connect a Figma file and import your design data. Any future …" at bounding box center [483, 226] width 350 height 344
click at [621, 339] on span "Import" at bounding box center [625, 375] width 23 height 11
click at [469, 136] on input "https://www.figma.com/make/zrpI4vXpka3iblJpycXXkV/Mobile-Authentication-Screens…" at bounding box center [482, 140] width 323 height 19
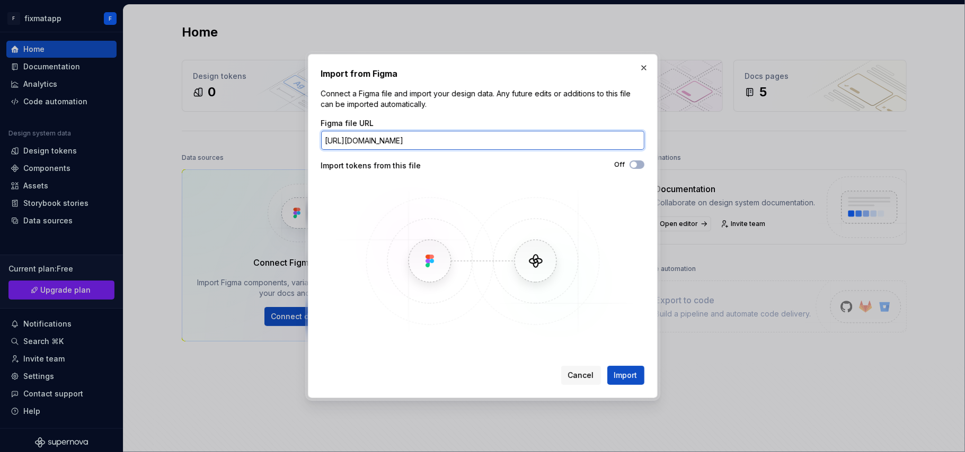
click at [469, 136] on input "https://www.figma.com/make/zrpI4vXpka3iblJpycXXkV/Mobile-Authentication-Screens…" at bounding box center [482, 140] width 323 height 19
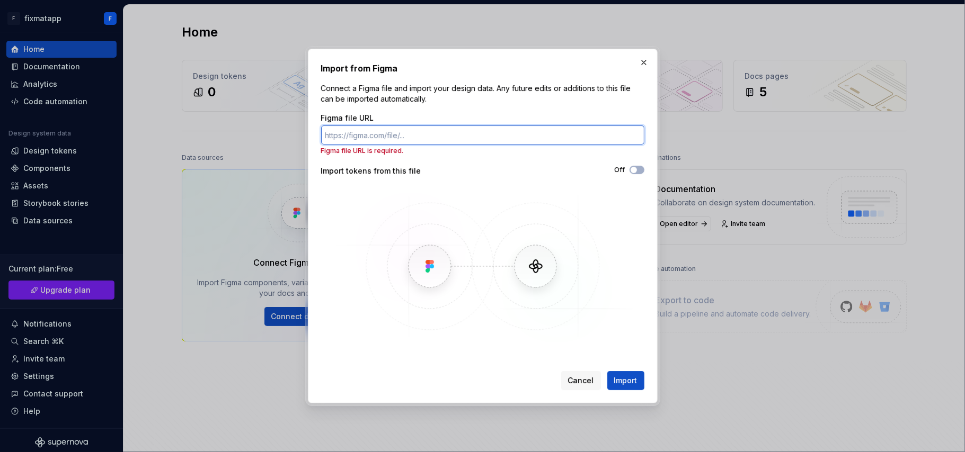
paste input "https://www.figma.com/make/zrpI4vXpka3iblJpycXXkV/Mobile-Authentication-Screens…"
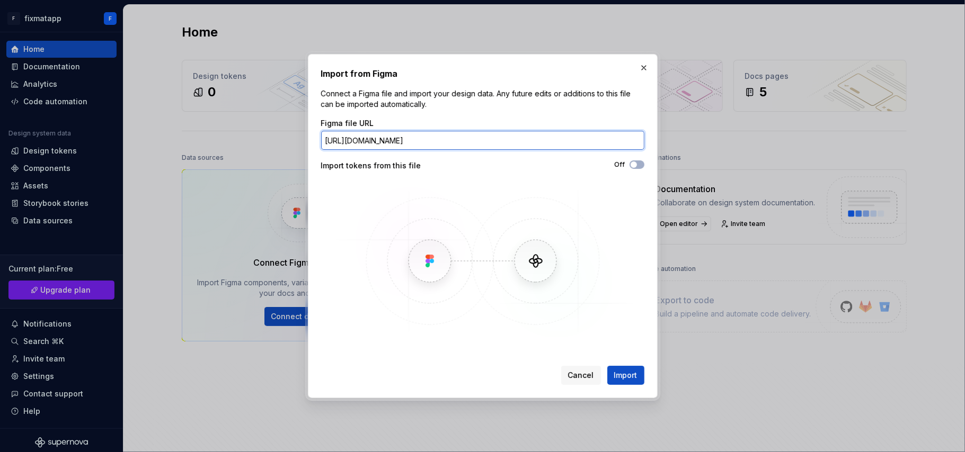
scroll to position [0, 136]
type input "https://www.figma.com/make/zrpI4vXpka3iblJpycXXkV/Mobile-Authentication-Screens…"
click at [628, 339] on span "Import" at bounding box center [625, 375] width 23 height 11
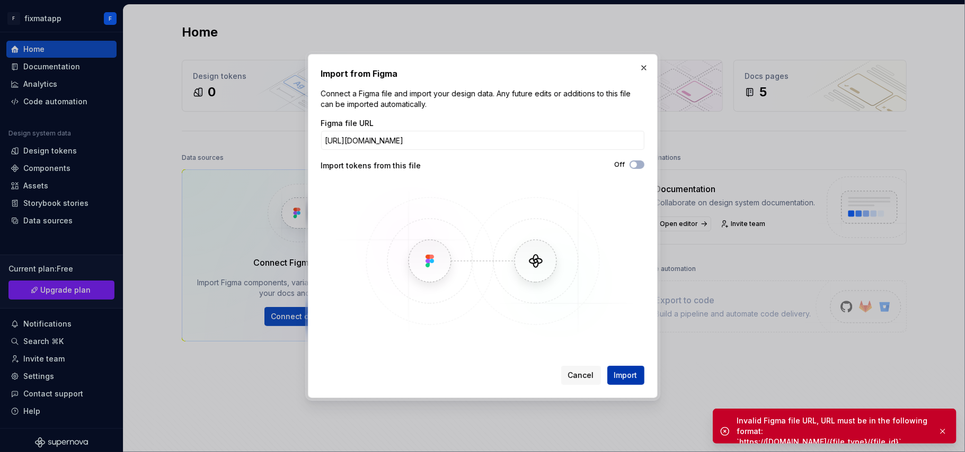
click at [628, 339] on span "Import" at bounding box center [625, 375] width 23 height 11
click at [640, 75] on button "button" at bounding box center [643, 67] width 15 height 15
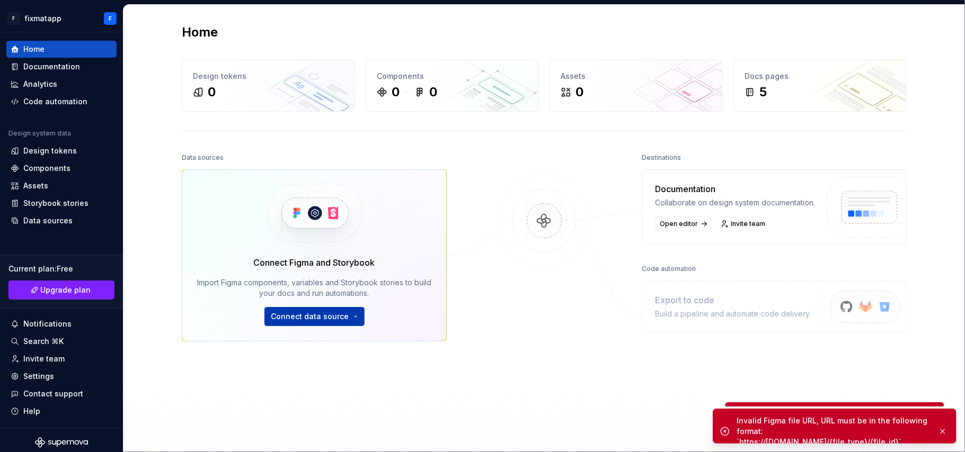
click at [309, 324] on html "F fixmatapp F Home Documentation Analytics Code automation Design system data D…" at bounding box center [482, 226] width 965 height 452
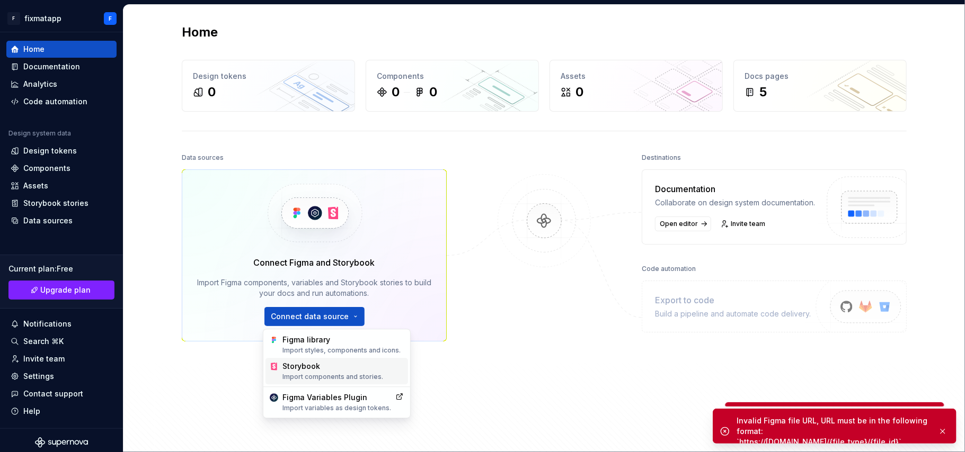
click at [308, 339] on div "Storybook Import components and stories." at bounding box center [342, 371] width 121 height 20
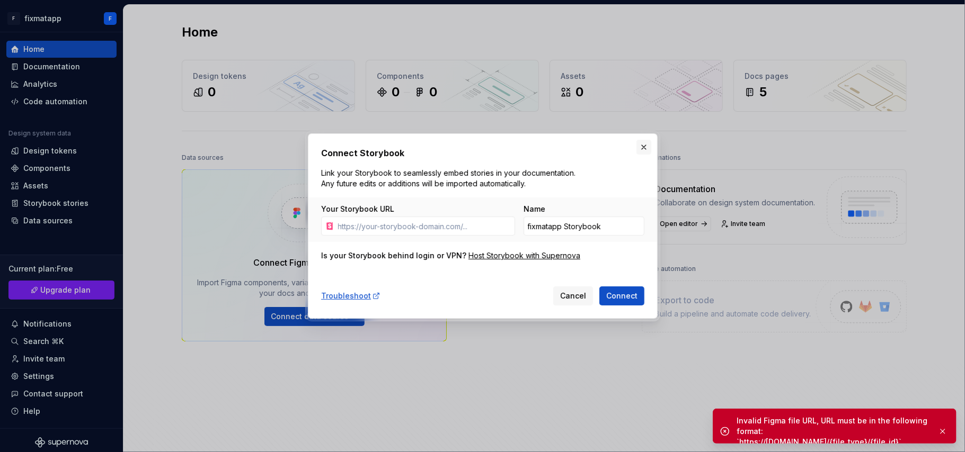
click at [641, 145] on button "button" at bounding box center [643, 147] width 15 height 15
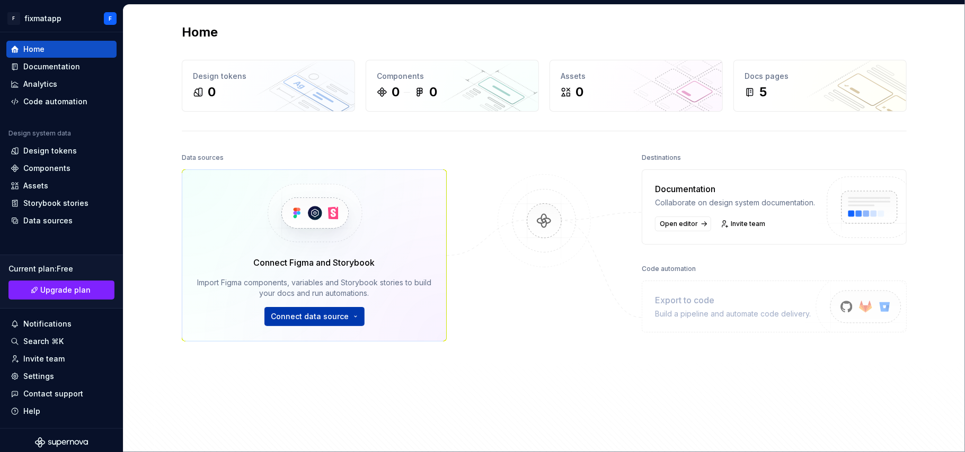
click at [309, 323] on html "F fixmatapp F Home Documentation Analytics Code automation Design system data D…" at bounding box center [482, 226] width 965 height 452
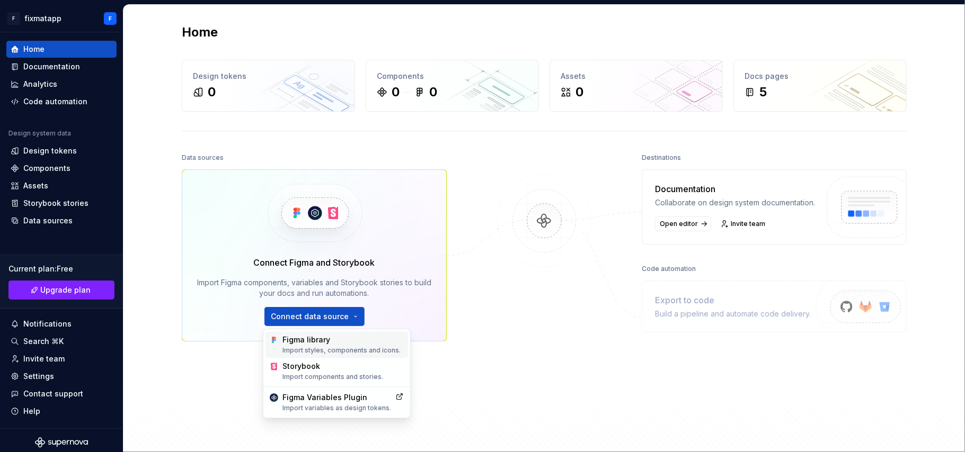
click at [332, 339] on div "Figma library Import styles, components and icons." at bounding box center [342, 345] width 121 height 20
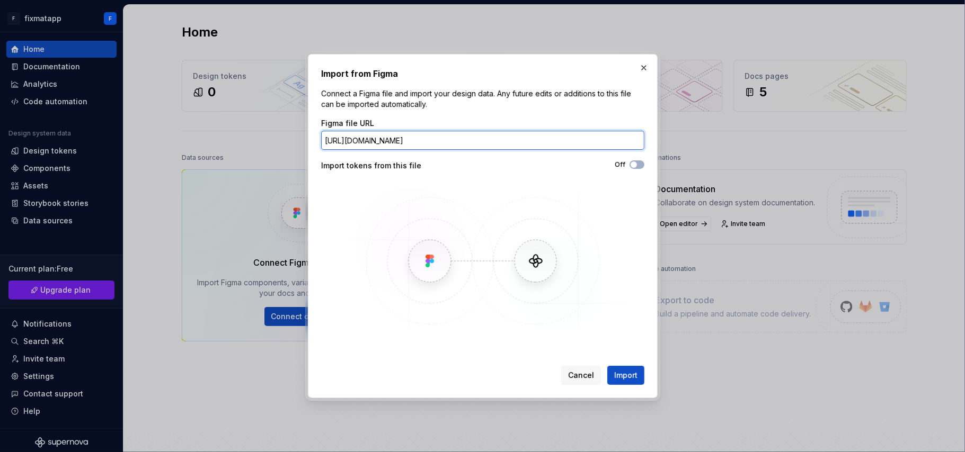
click at [433, 139] on input "https://www.figma.com/make/zrpI4vXpka3iblJpycXXkV/Mobile-Authentication-Screens…" at bounding box center [482, 140] width 323 height 19
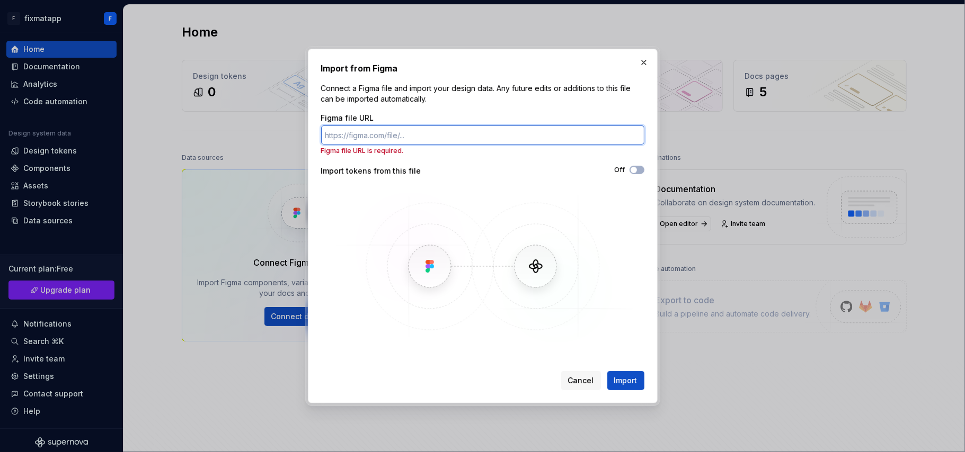
paste input "https://www.figma.com/make/zrpI4vXpka3iblJpycXXkV/Mobile-Authentication-Screens…"
type input "https://www.figma.com/make/zrpI4vXpka3iblJpycXXkV/Mobile-Authentication-Screens…"
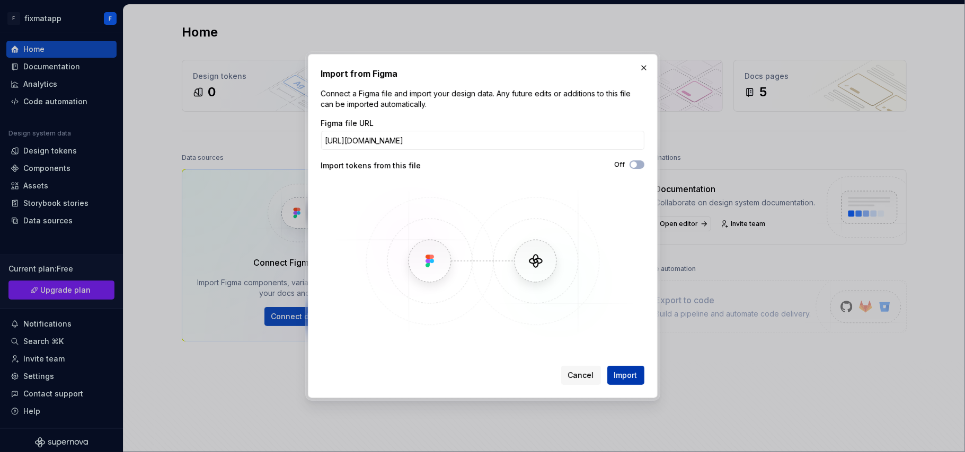
click at [628, 339] on span "Import" at bounding box center [625, 375] width 23 height 11
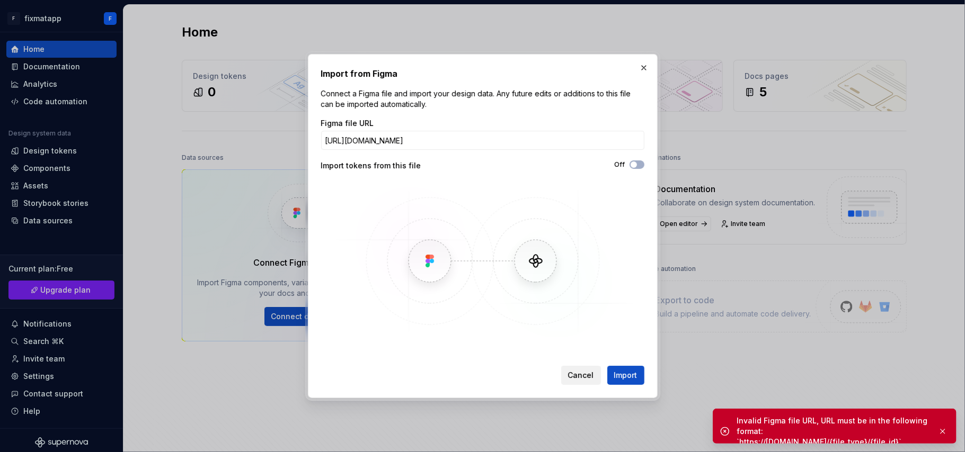
click at [593, 339] on button "Cancel" at bounding box center [581, 375] width 40 height 19
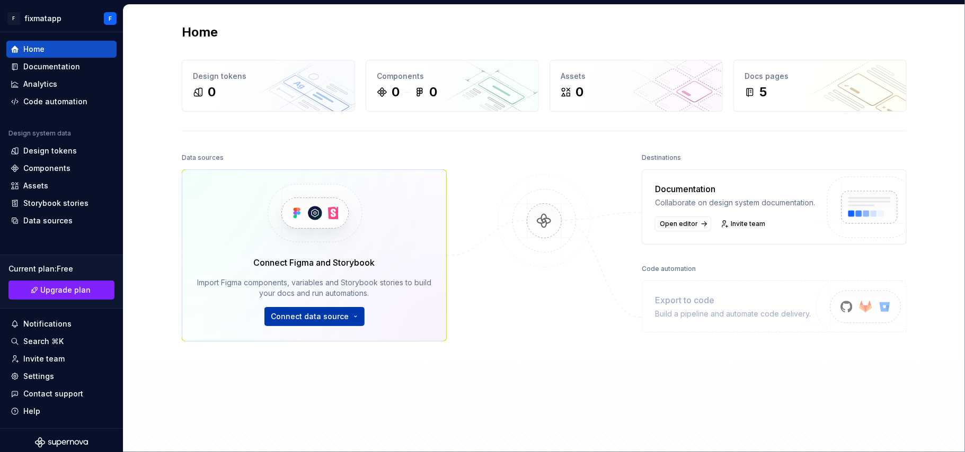
click at [323, 318] on html "F fixmatapp F Home Documentation Analytics Code automation Design system data D…" at bounding box center [482, 226] width 965 height 452
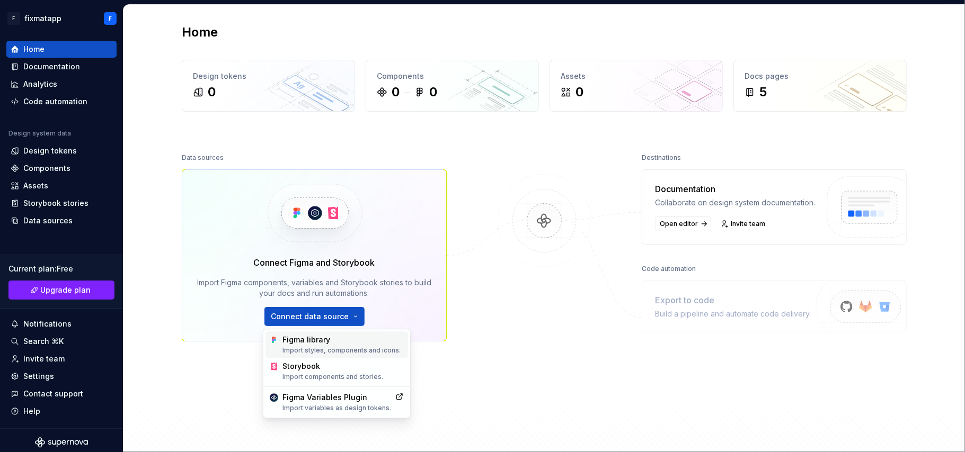
click at [332, 339] on div "Figma library Import styles, components and icons." at bounding box center [342, 345] width 121 height 20
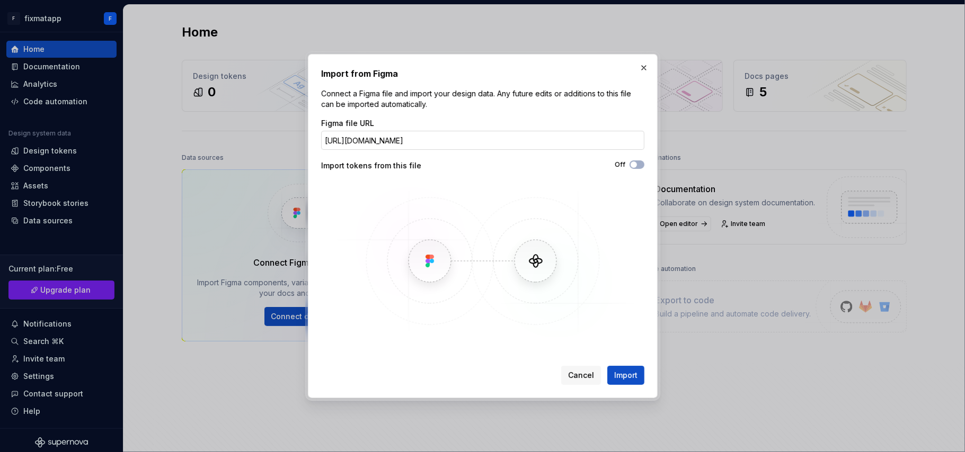
click at [456, 132] on input "https://www.figma.com/make/zrpI4vXpka3iblJpycXXkV/Mobile-Authentication-Screens…" at bounding box center [482, 140] width 323 height 19
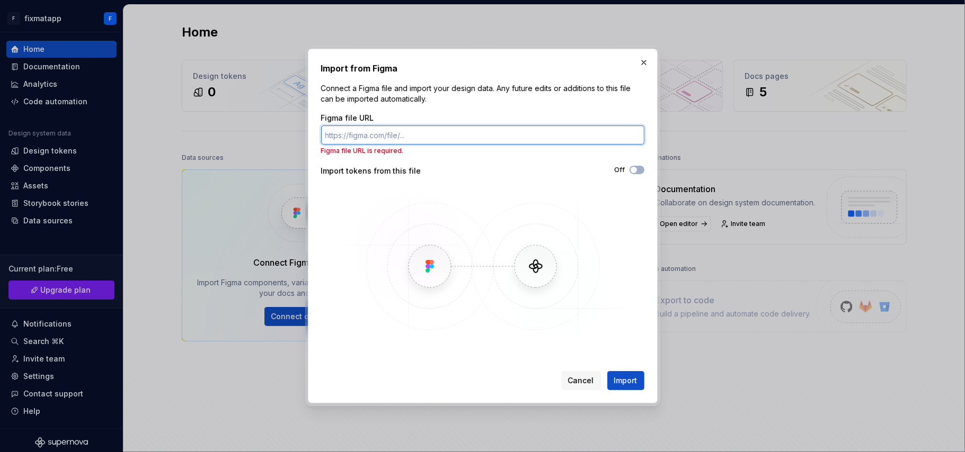
paste input "https://www.figma.com/make/zrpI4vXpka3iblJpycXXkV/Mobile-Authentication-Screens…"
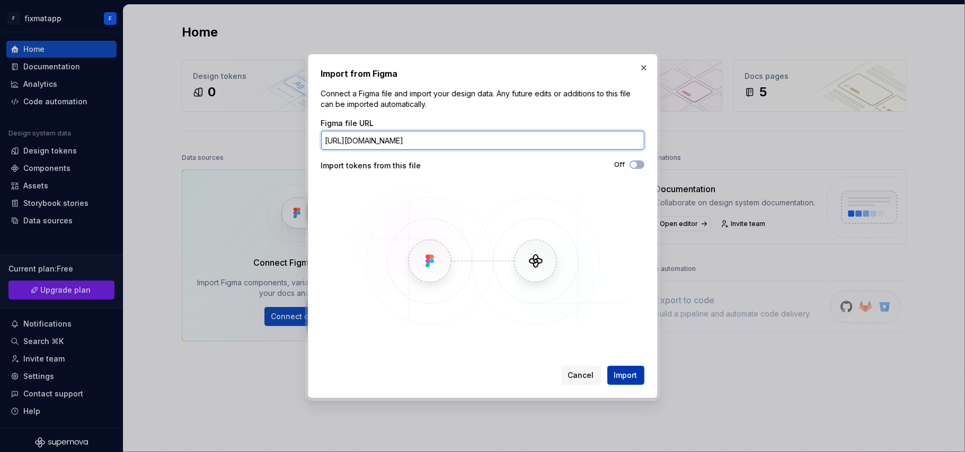
type input "https://www.figma.com/make/zrpI4vXpka3iblJpycXXkV/Mobile-Authentication-Screens…"
click at [629, 339] on span "Import" at bounding box center [625, 375] width 23 height 11
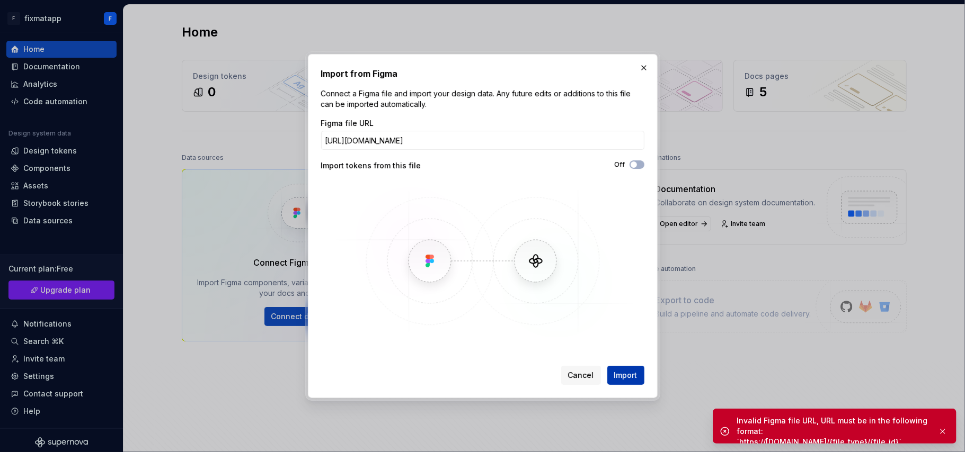
click at [629, 339] on span "Import" at bounding box center [625, 375] width 23 height 11
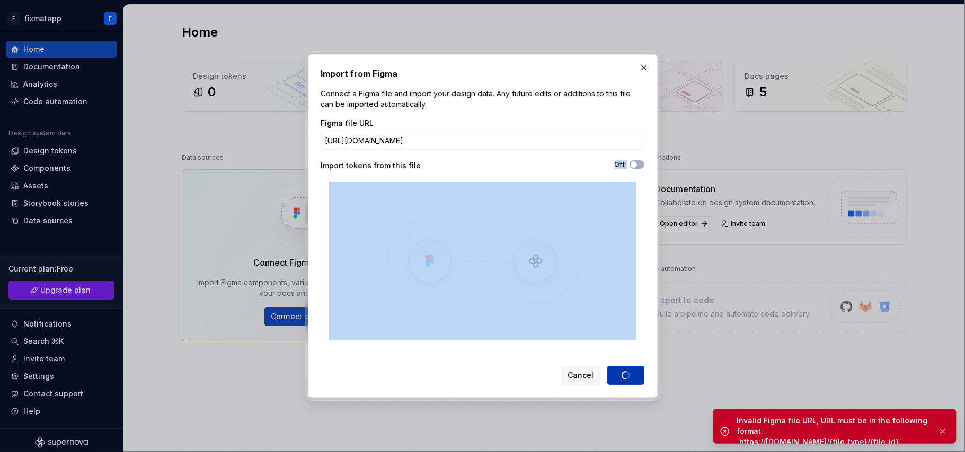
click at [629, 339] on div "Cancel Import" at bounding box center [602, 375] width 83 height 19
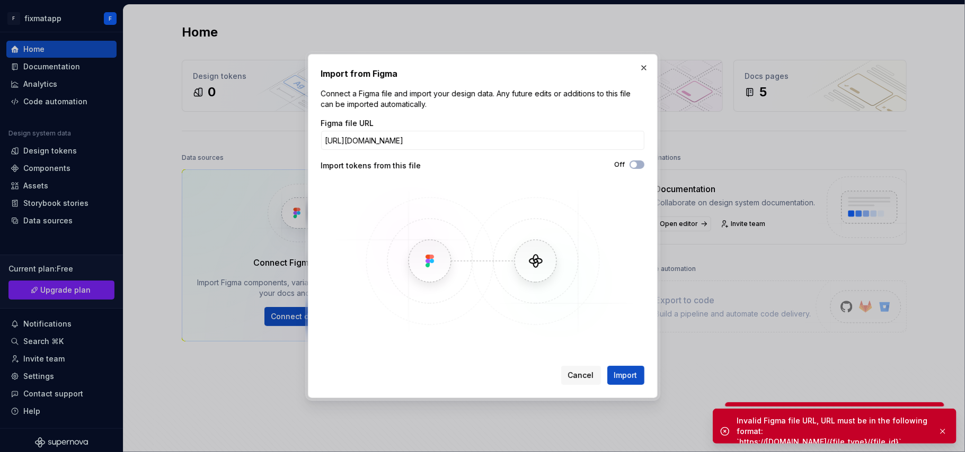
click at [634, 170] on div "Off" at bounding box center [564, 165] width 162 height 11
click at [640, 164] on button "Off" at bounding box center [636, 164] width 15 height 8
click at [623, 339] on span "Import" at bounding box center [625, 375] width 23 height 11
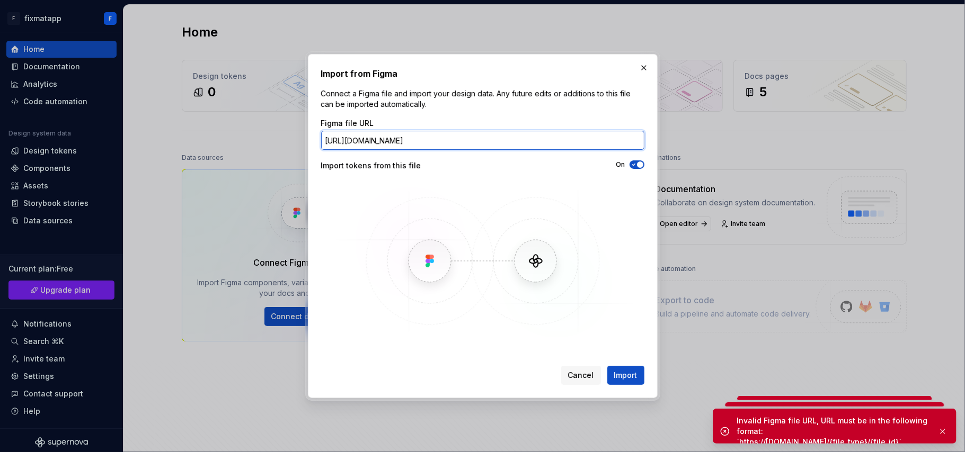
click at [551, 144] on input "https://www.figma.com/make/zrpI4vXpka3iblJpycXXkV/Mobile-Authentication-Screens…" at bounding box center [482, 140] width 323 height 19
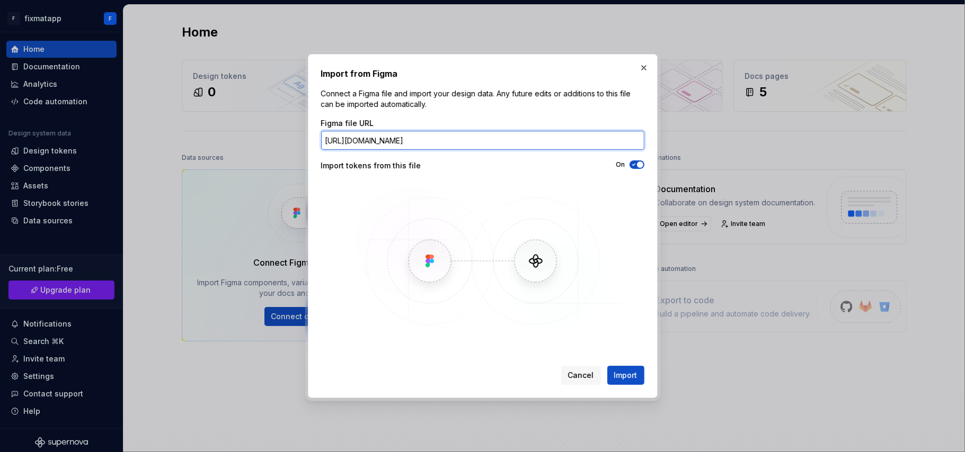
click at [370, 134] on input "https://www.figma.com/make/zrpI4vXpka3iblJpycXXkV/Mobile-Authentication-Screens…" at bounding box center [482, 140] width 323 height 19
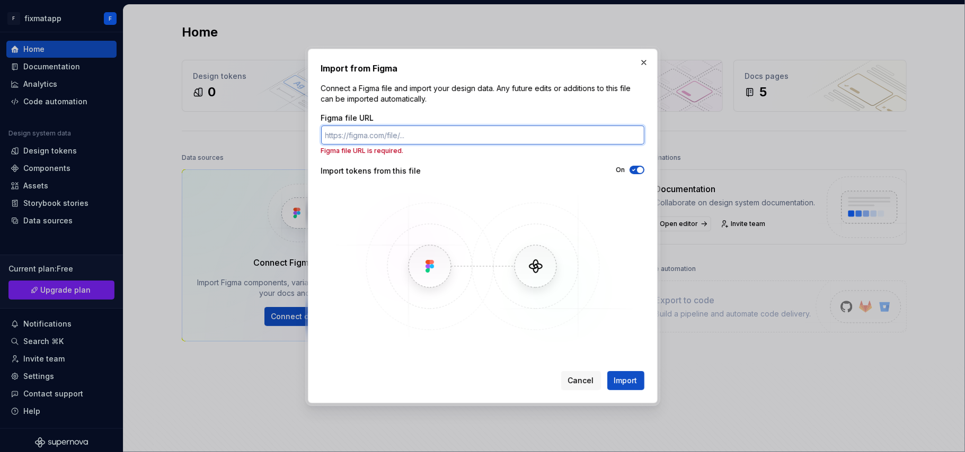
paste input "https://www.figma.com/make/zrpI4vXpka3iblJpycXXkV/Mobile-Authentication-Screens…"
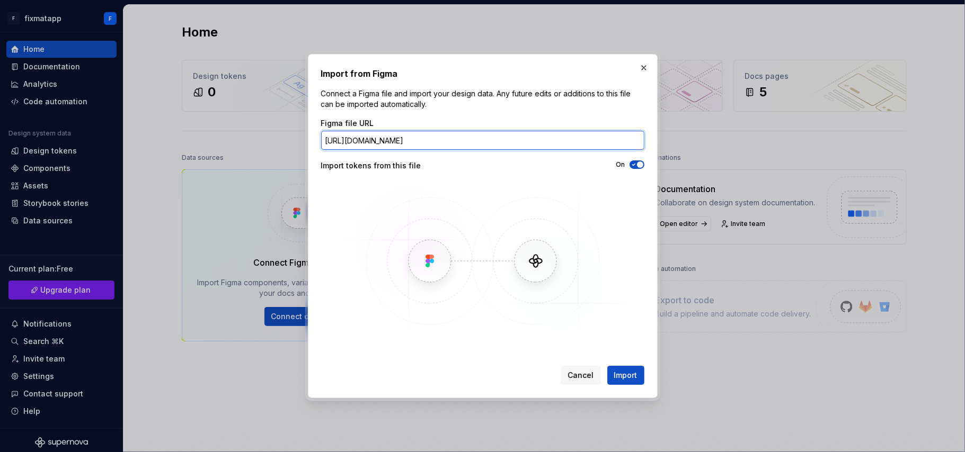
scroll to position [0, 136]
click at [448, 136] on input "https://www.figma.com/make/zrpI4vXpka3iblJpycXXkV/Mobile-Authentication-Screens…" at bounding box center [482, 140] width 323 height 19
type input "https://www.figma.com/make/zrpI4vXpka3iblJpycXXkV/Mobile-Authentication-Screens…"
click at [644, 68] on button "button" at bounding box center [643, 67] width 15 height 15
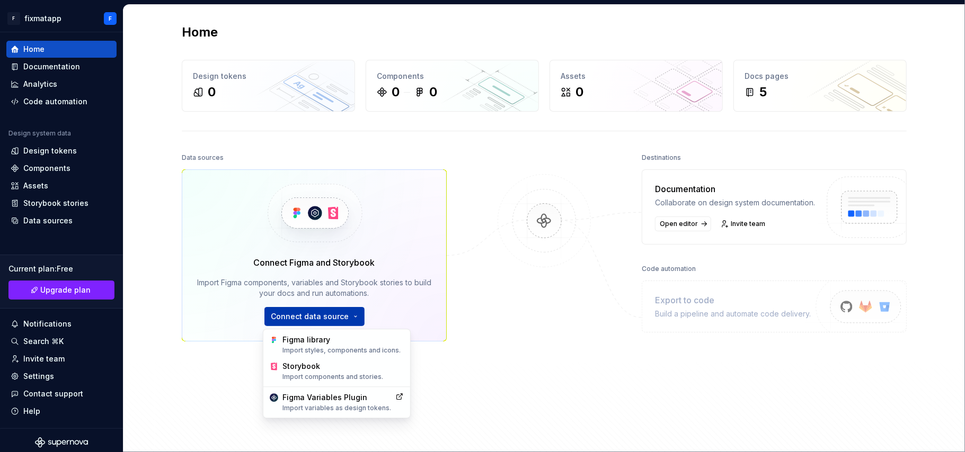
click at [318, 321] on html "F fixmatapp F Home Documentation Analytics Code automation Design system data D…" at bounding box center [482, 226] width 965 height 452
click at [201, 310] on html "F fixmatapp F Home Documentation Analytics Code automation Design system data D…" at bounding box center [482, 226] width 965 height 452
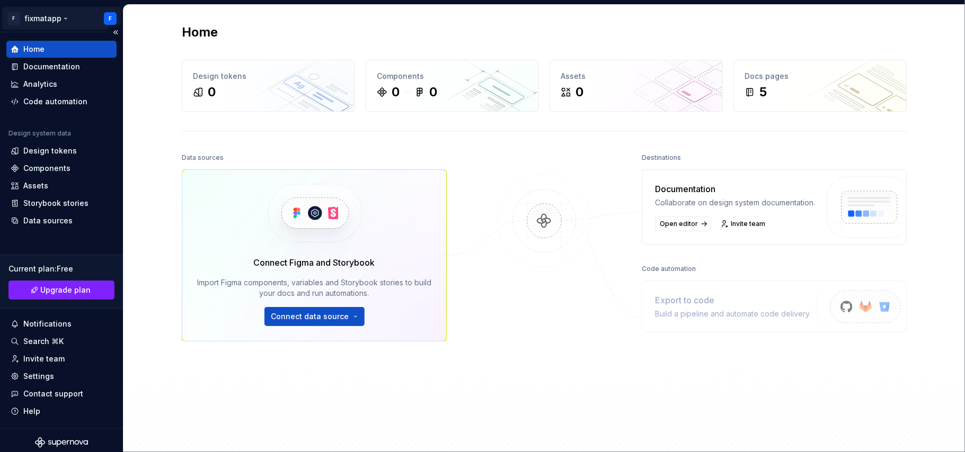
click at [49, 25] on html "F fixmatapp F Home Documentation Analytics Code automation Design system data D…" at bounding box center [482, 226] width 965 height 452
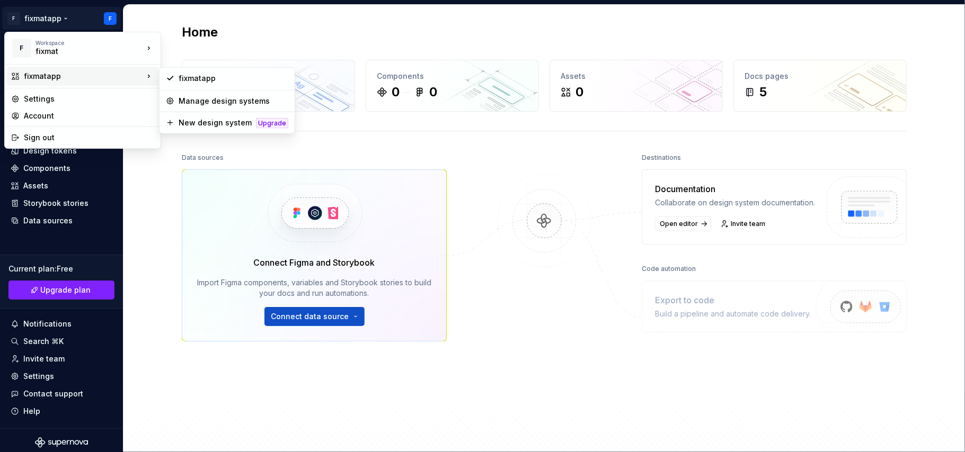
click at [64, 71] on div "fixmatapp" at bounding box center [84, 76] width 120 height 11
click at [231, 81] on div "fixmatapp" at bounding box center [234, 78] width 110 height 11
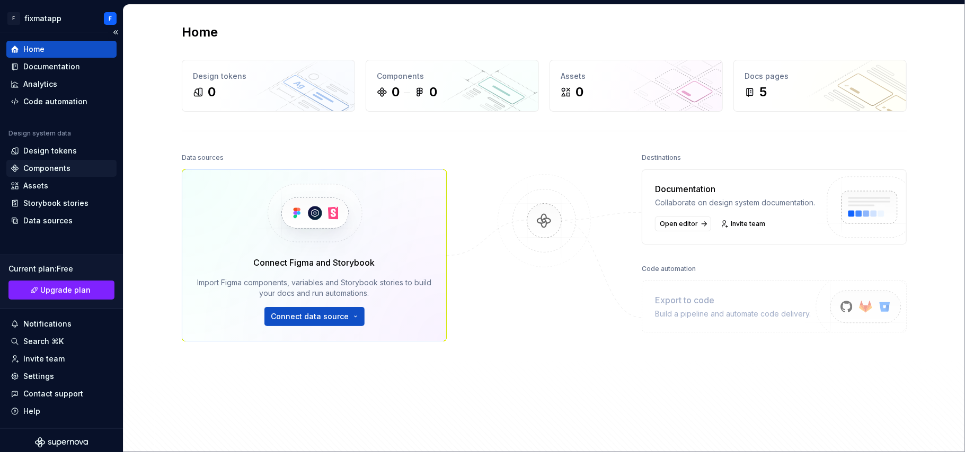
click at [28, 168] on div "Components" at bounding box center [46, 168] width 47 height 11
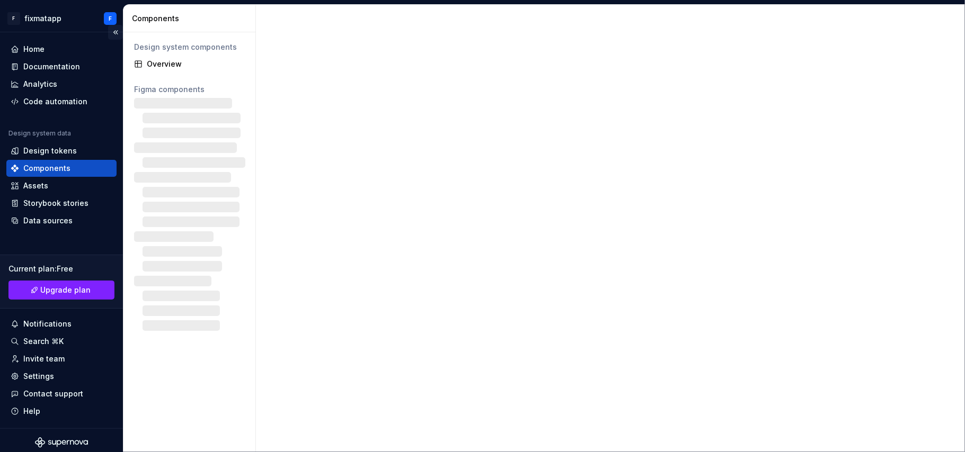
click at [108, 33] on button "Collapse sidebar" at bounding box center [115, 32] width 15 height 15
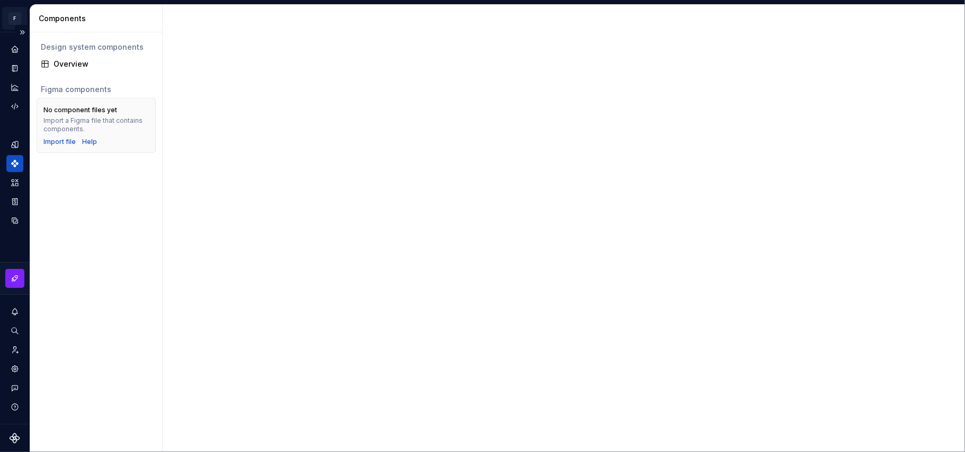
click at [20, 17] on html "F fixmatapp F Design system data Components Design system components Overview F…" at bounding box center [482, 226] width 965 height 452
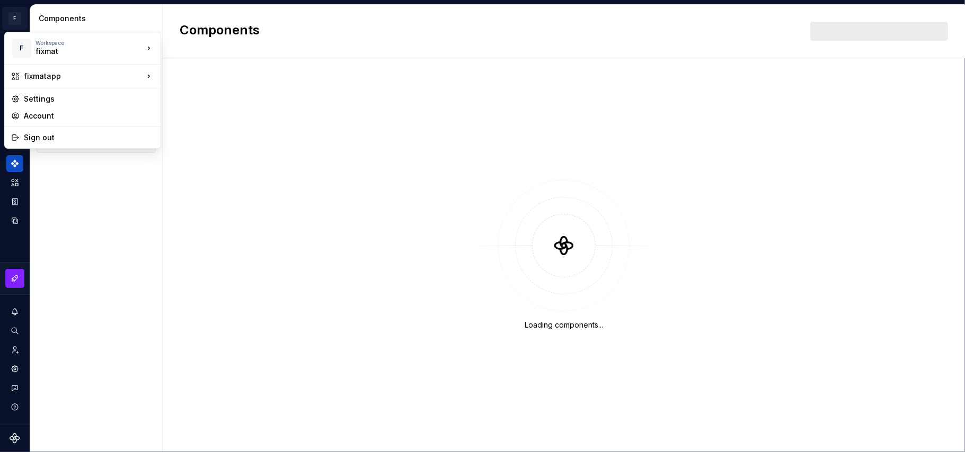
click at [192, 45] on html "F fixmatapp F Design system data Components Design system components Overview F…" at bounding box center [482, 226] width 965 height 452
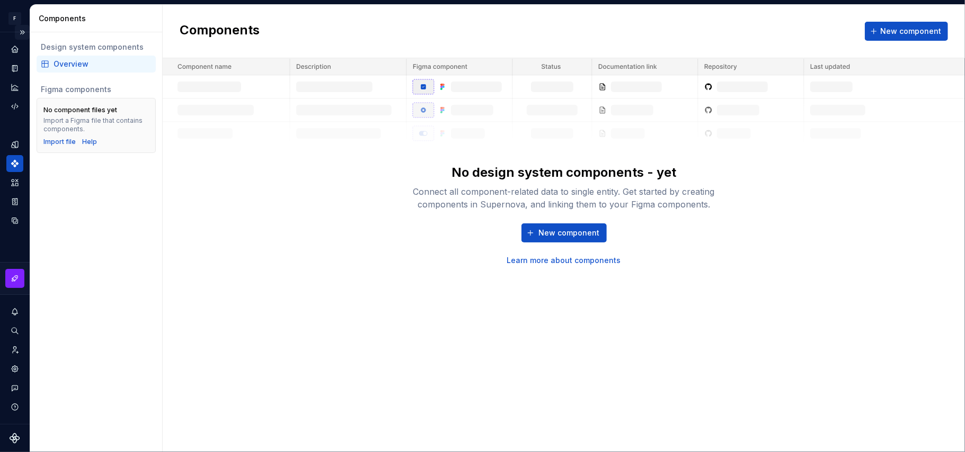
click at [20, 33] on button "Expand sidebar" at bounding box center [22, 32] width 15 height 15
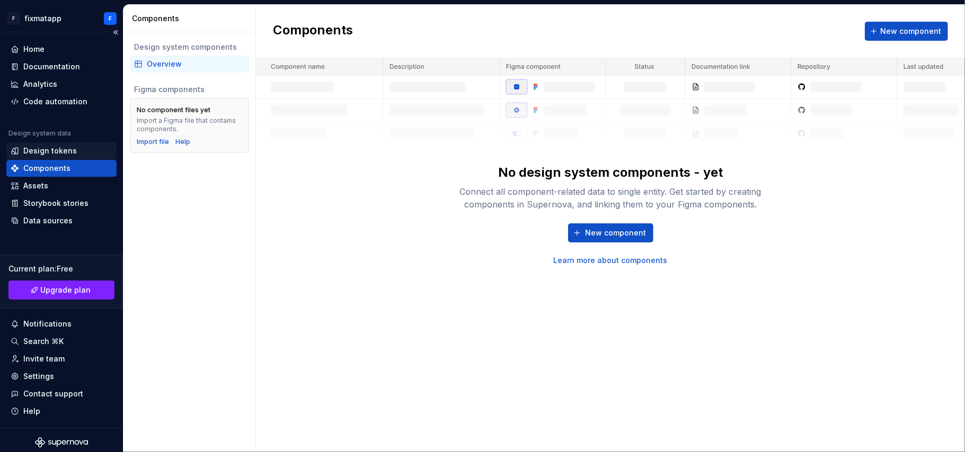
click at [91, 153] on div "Design tokens" at bounding box center [62, 151] width 102 height 11
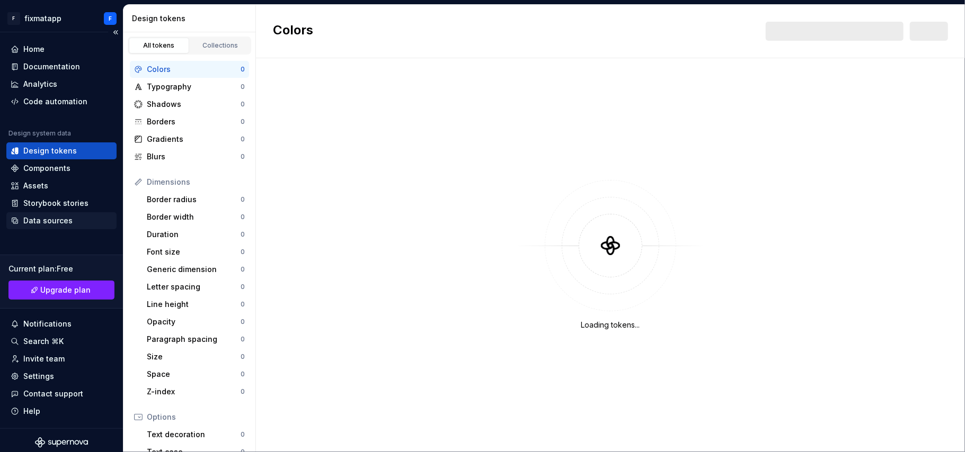
click at [29, 216] on div "Data sources" at bounding box center [47, 221] width 49 height 11
click at [26, 158] on div "Design tokens" at bounding box center [61, 150] width 110 height 17
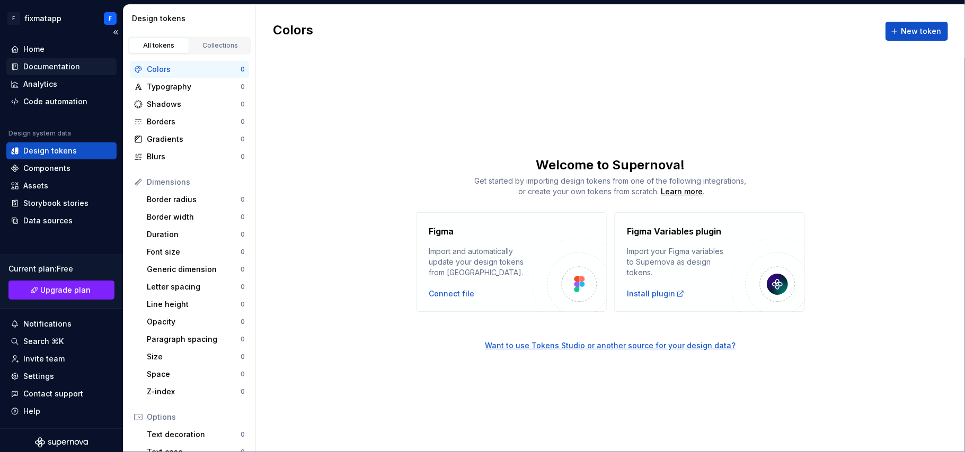
click at [34, 71] on div "Documentation" at bounding box center [51, 66] width 57 height 11
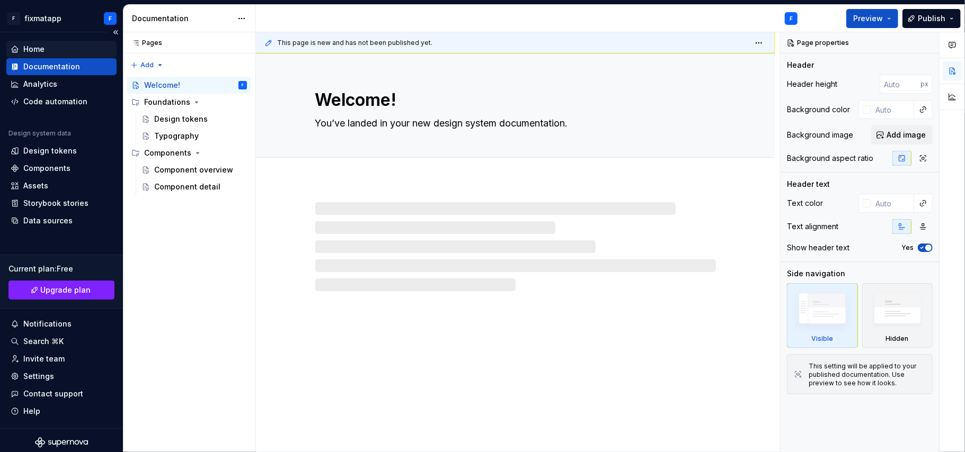
click at [42, 52] on div "Home" at bounding box center [33, 49] width 21 height 11
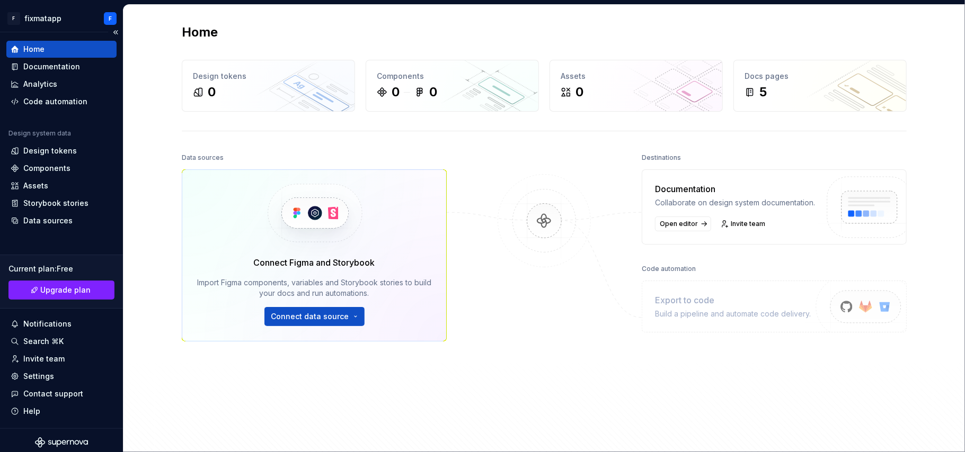
click at [42, 52] on div "Home" at bounding box center [33, 49] width 21 height 11
click at [308, 316] on html "F fixmatapp F Home Documentation Analytics Code automation Design system data D…" at bounding box center [482, 226] width 965 height 452
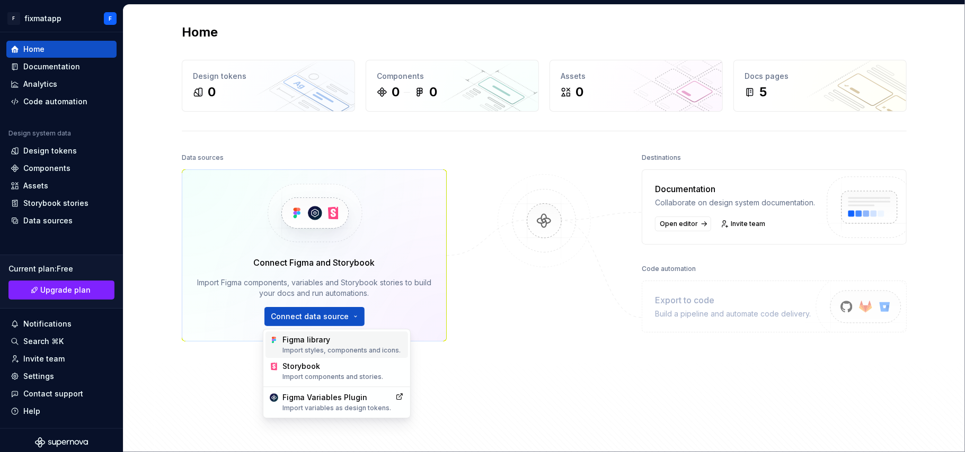
click at [309, 339] on div "Figma library Import styles, components and icons." at bounding box center [342, 345] width 121 height 20
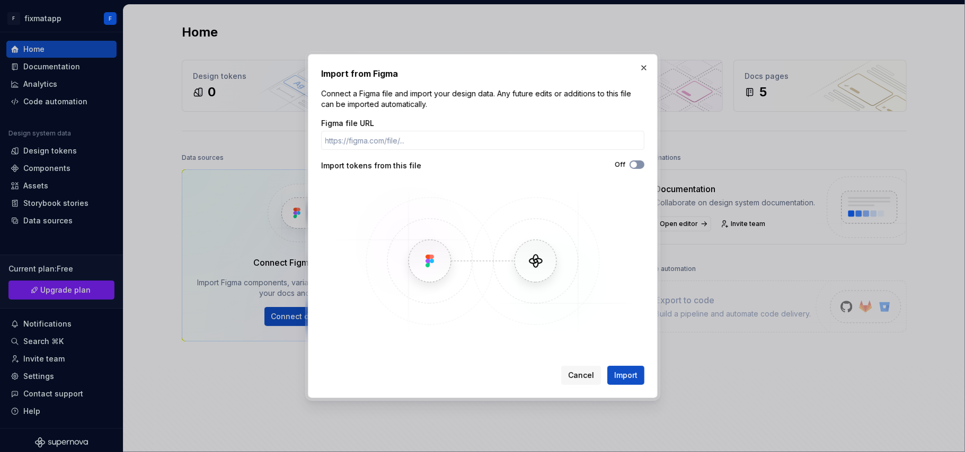
click at [634, 164] on span "button" at bounding box center [633, 165] width 6 height 6
click at [634, 164] on icon "button" at bounding box center [633, 165] width 3 height 2
click at [644, 68] on button "button" at bounding box center [643, 67] width 15 height 15
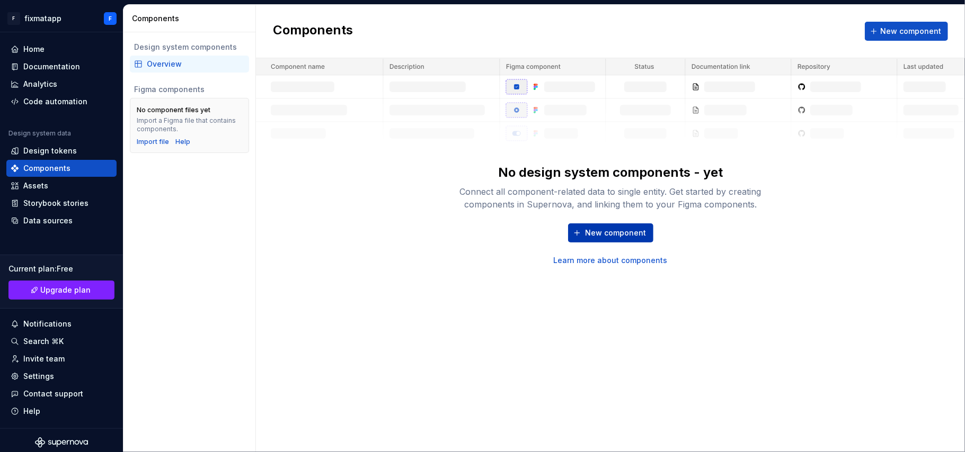
click at [582, 229] on button "New component" at bounding box center [610, 233] width 85 height 19
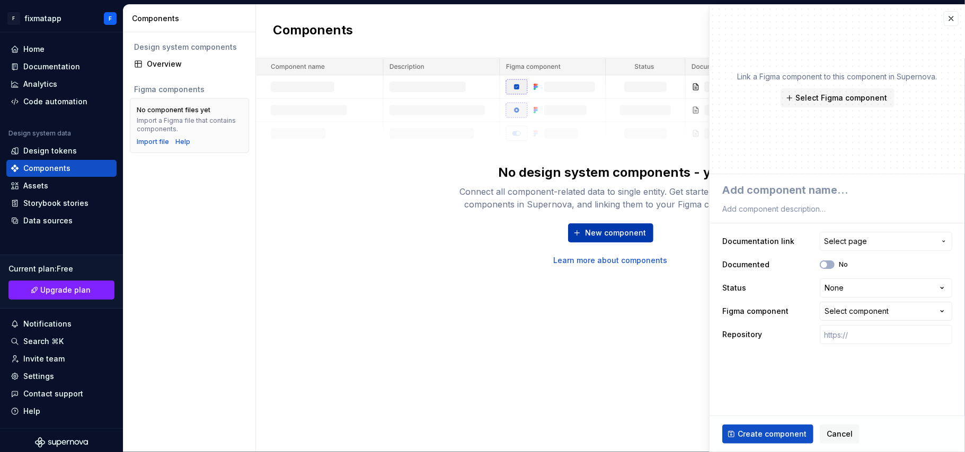
click at [582, 229] on button "New component" at bounding box center [610, 233] width 85 height 19
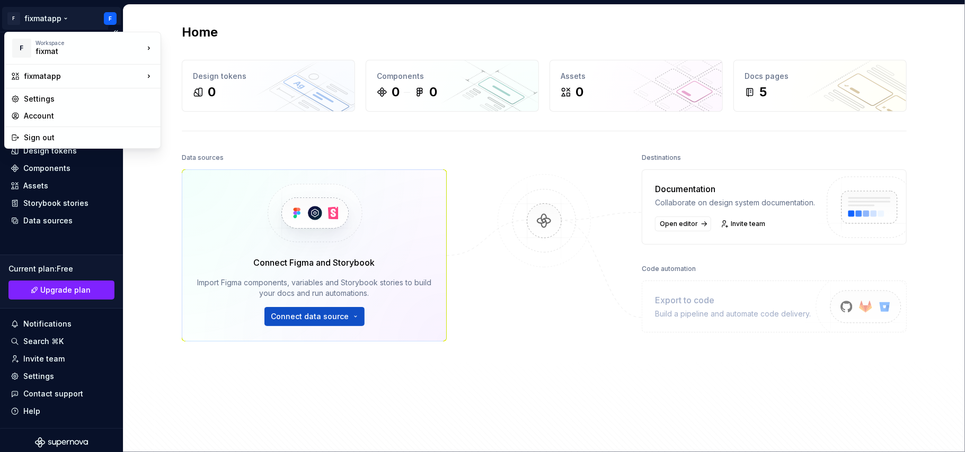
click at [21, 17] on html "F fixmatapp F Home Documentation Analytics Code automation Design system data D…" at bounding box center [482, 226] width 965 height 452
click at [34, 99] on div "Settings" at bounding box center [89, 99] width 130 height 11
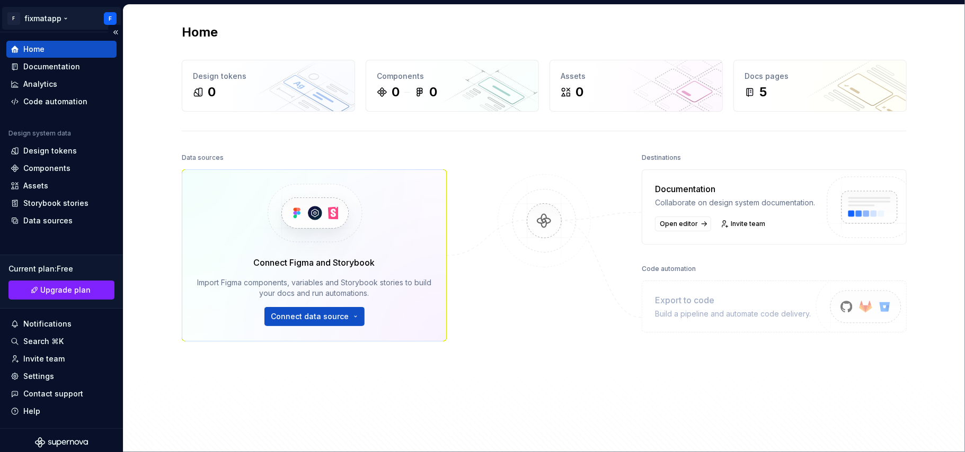
click at [15, 15] on html "F fixmatapp F Home Documentation Analytics Code automation Design system data D…" at bounding box center [482, 226] width 965 height 452
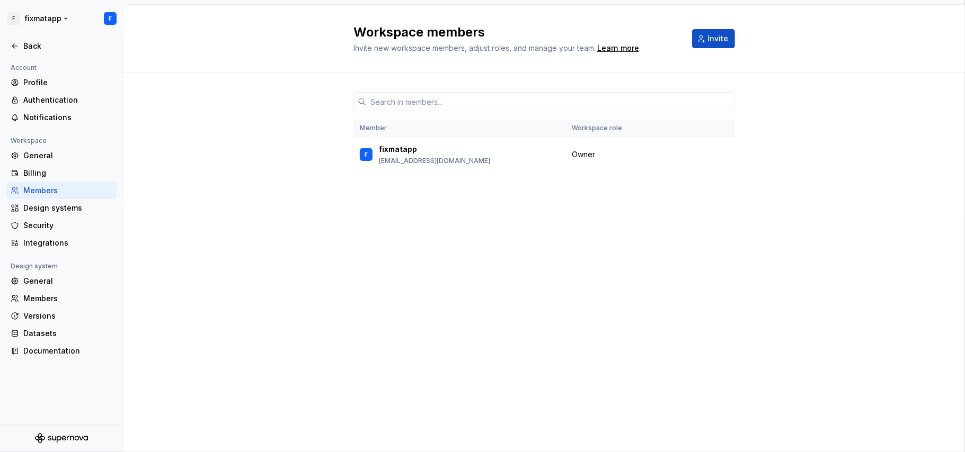
click at [15, 15] on html "F fixmatapp F Back Account Profile Authentication Notifications Workspace Gener…" at bounding box center [482, 226] width 965 height 452
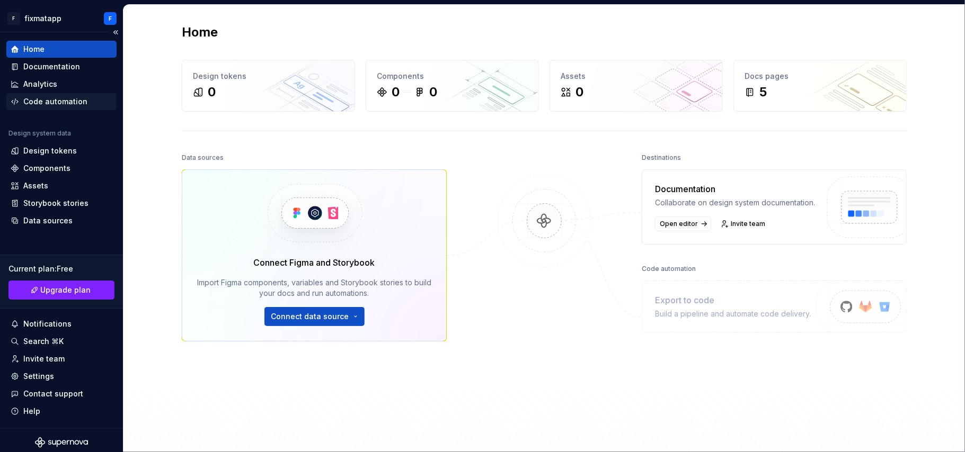
click at [22, 96] on div "Code automation" at bounding box center [62, 101] width 102 height 11
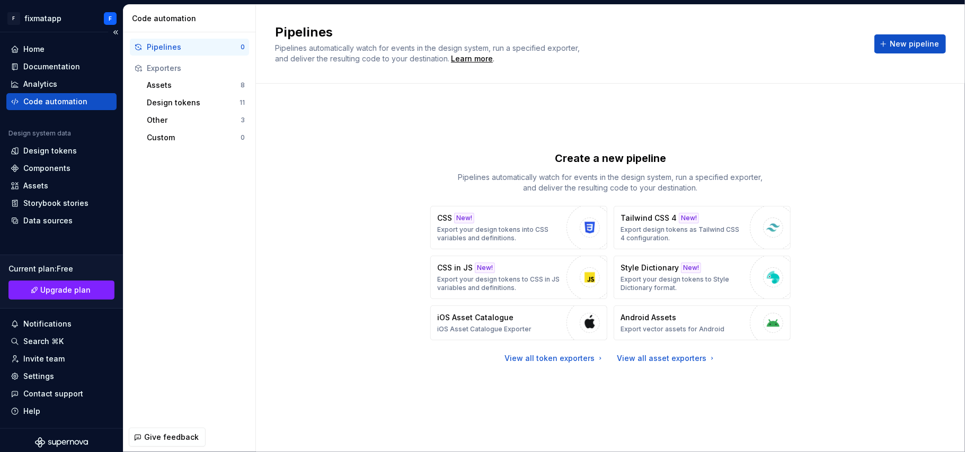
click at [23, 40] on div "Home Documentation Analytics Code automation Design system data Design tokens C…" at bounding box center [61, 230] width 123 height 396
click at [23, 46] on div "Home" at bounding box center [33, 49] width 21 height 11
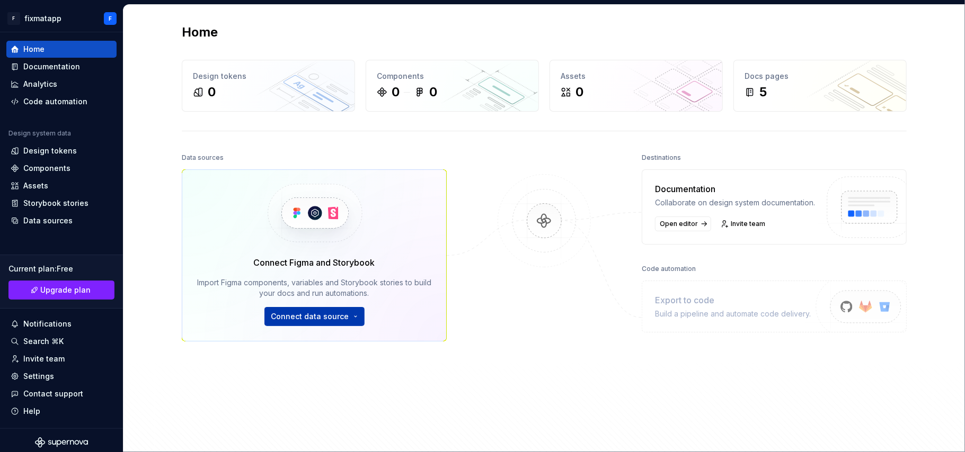
click at [302, 322] on html "F fixmatapp F Home Documentation Analytics Code automation Design system data D…" at bounding box center [482, 226] width 965 height 452
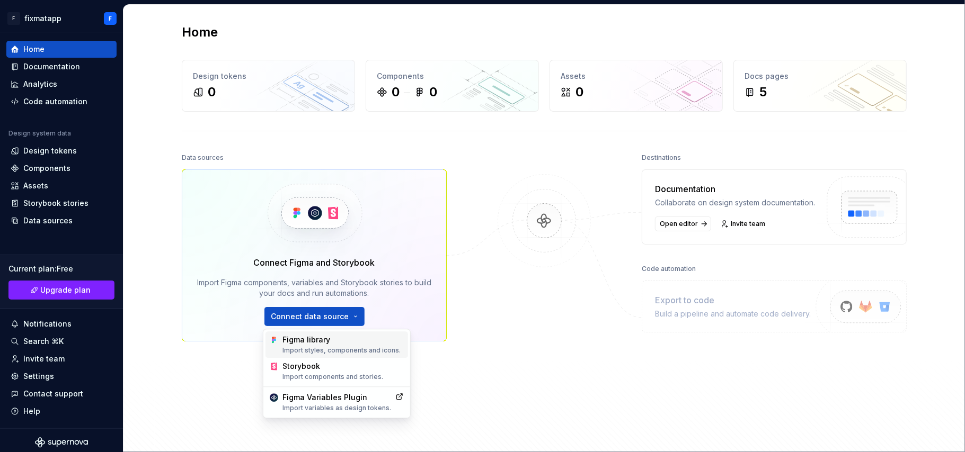
click at [303, 339] on div "Figma library Import styles, components and icons." at bounding box center [342, 345] width 121 height 20
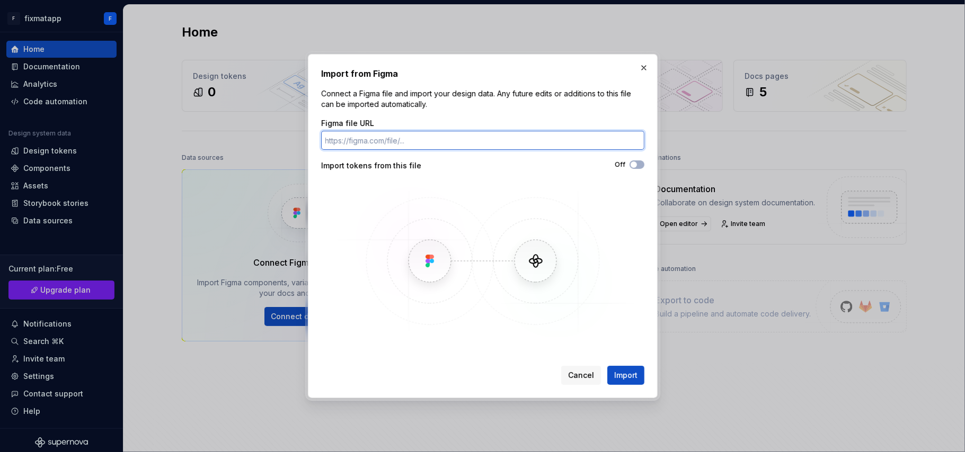
click at [494, 136] on input "Figma file URL" at bounding box center [482, 140] width 323 height 19
click at [645, 70] on button "button" at bounding box center [643, 67] width 15 height 15
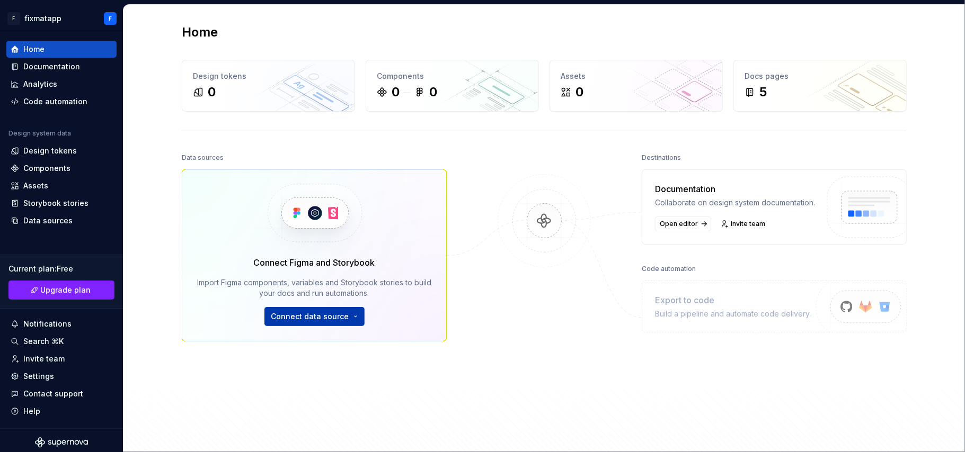
click at [342, 320] on html "F fixmatapp F Home Documentation Analytics Code automation Design system data D…" at bounding box center [482, 226] width 965 height 452
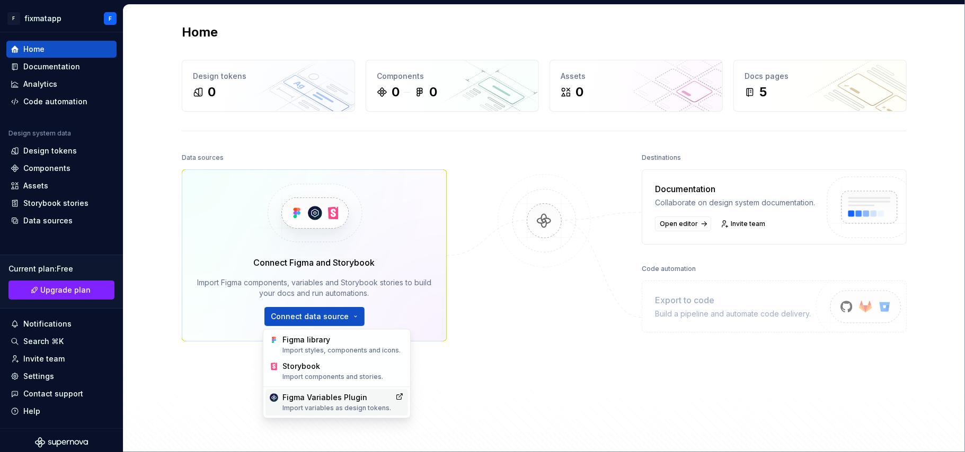
click at [337, 339] on div "Figma Variables Plugin Import variables as design tokens." at bounding box center [336, 403] width 109 height 20
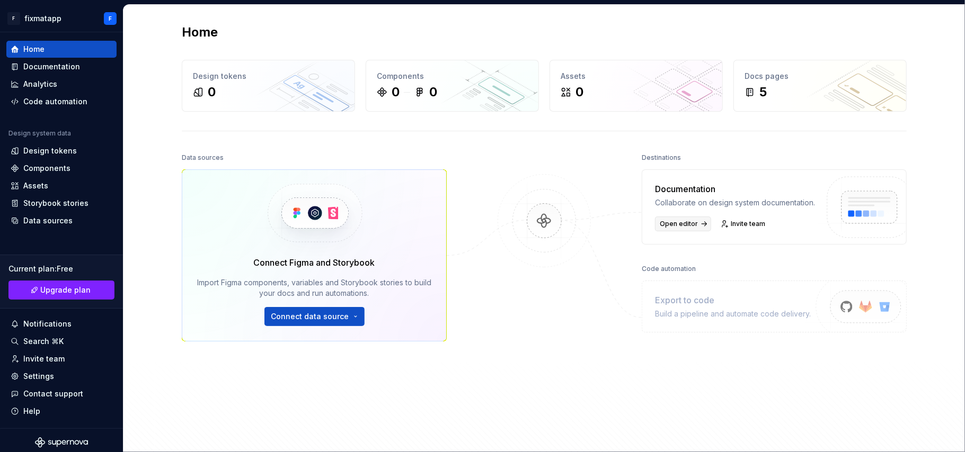
click at [685, 228] on span "Open editor" at bounding box center [678, 224] width 38 height 8
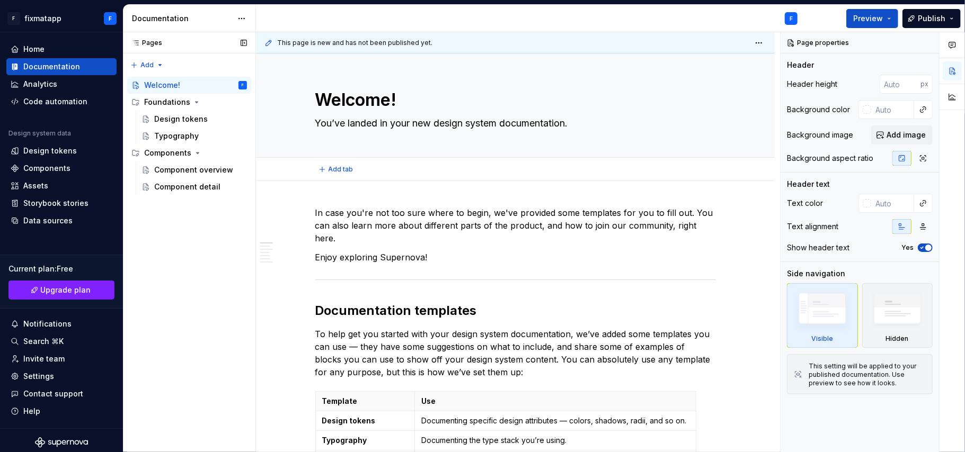
type textarea "*"
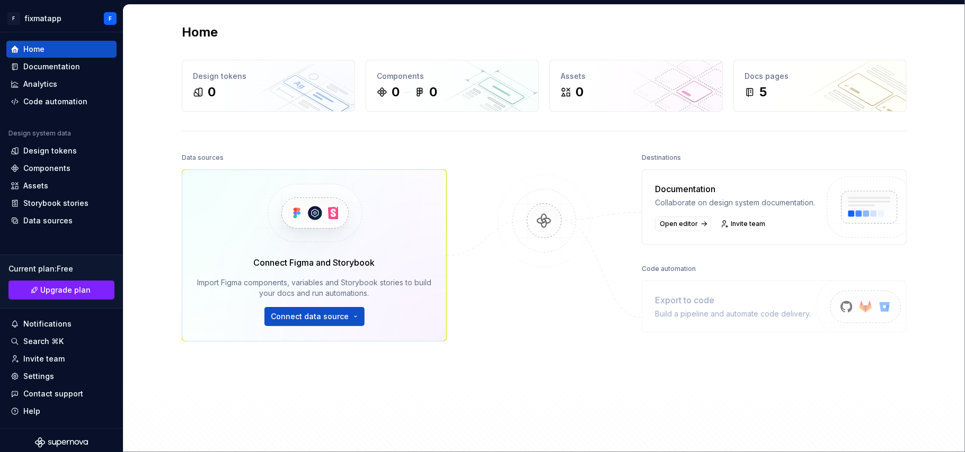
drag, startPoint x: 533, startPoint y: 199, endPoint x: 537, endPoint y: 206, distance: 7.8
click at [533, 199] on img at bounding box center [544, 231] width 103 height 115
click at [604, 281] on div "Data sources Connect Figma and Storybook Import Figma components, variables and…" at bounding box center [544, 307] width 725 height 314
click at [466, 360] on div "Data sources Connect Figma and Storybook Import Figma components, variables and…" at bounding box center [544, 307] width 725 height 314
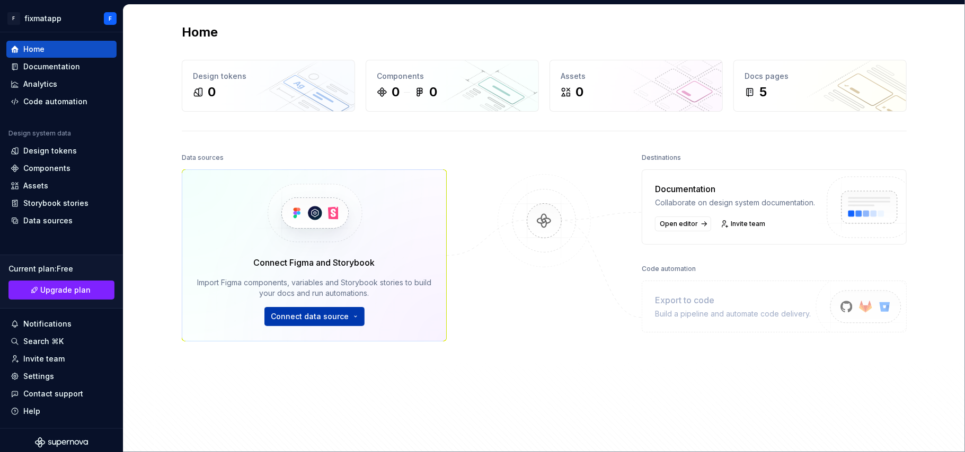
click at [324, 318] on html "F fixmatapp F Home Documentation Analytics Code automation Design system data D…" at bounding box center [482, 226] width 965 height 452
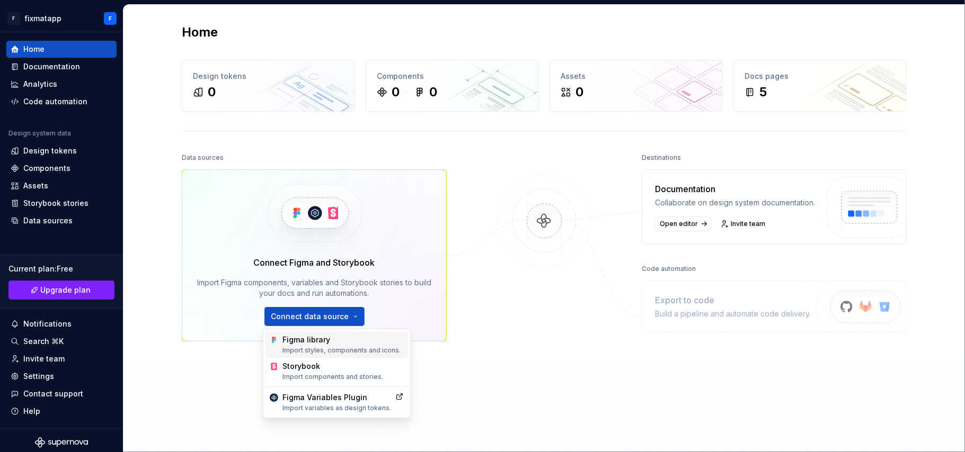
click at [328, 347] on div "Import styles, components and icons." at bounding box center [342, 350] width 121 height 8
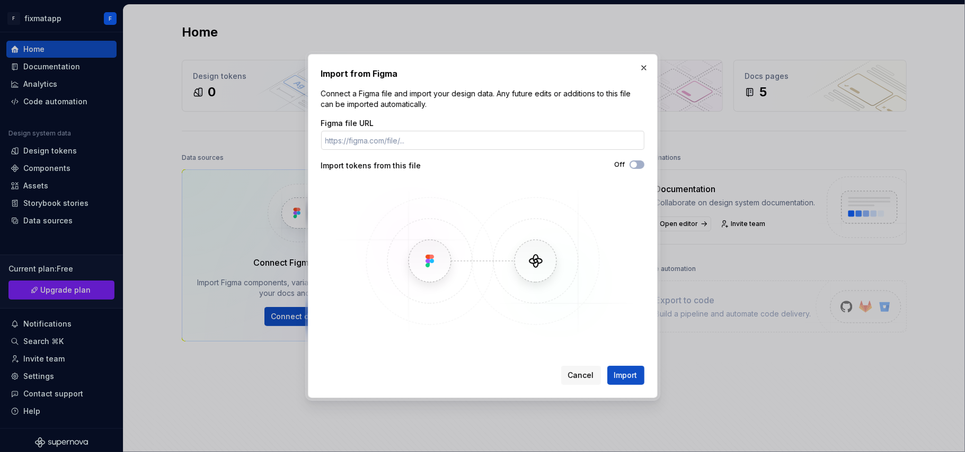
click at [424, 142] on input "Figma file URL" at bounding box center [482, 140] width 323 height 19
paste input "https://www.figma.com/make/zrpI4vXpka3iblJpycXXkV/Mobile-Authentication-Screens…"
click at [378, 138] on input "https://www.figma.com/make/zrpI4vXpka3iblJpycXXkV/Mobile-Authentication-Screens…" at bounding box center [482, 140] width 323 height 19
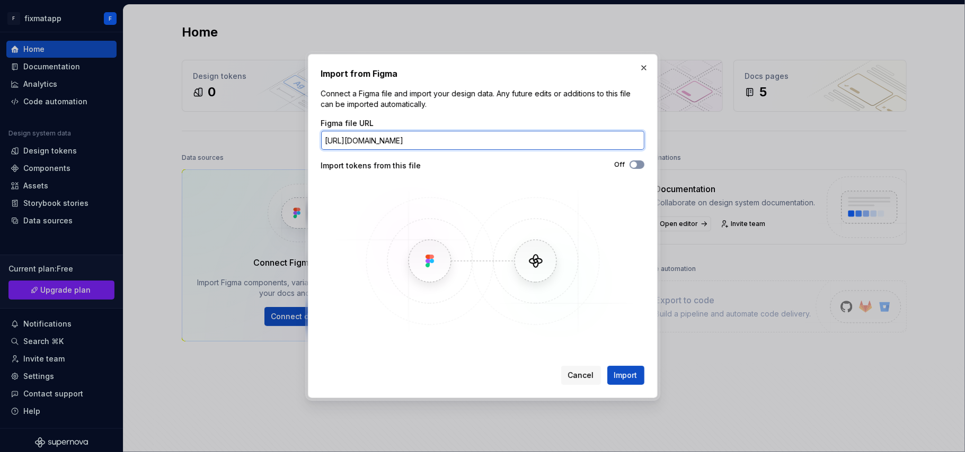
type input "https://www.figma.com/make/zrpI4vXpka3iblJpycXXkV/Mobile-Authentication-Screens…"
click at [641, 165] on button "Off" at bounding box center [636, 164] width 15 height 8
click at [626, 370] on button "Import" at bounding box center [625, 375] width 37 height 19
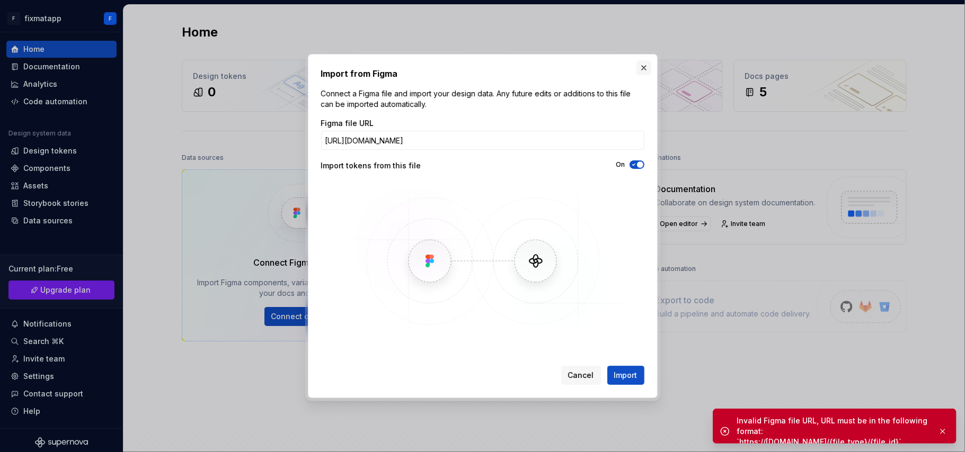
click at [643, 73] on button "button" at bounding box center [643, 67] width 15 height 15
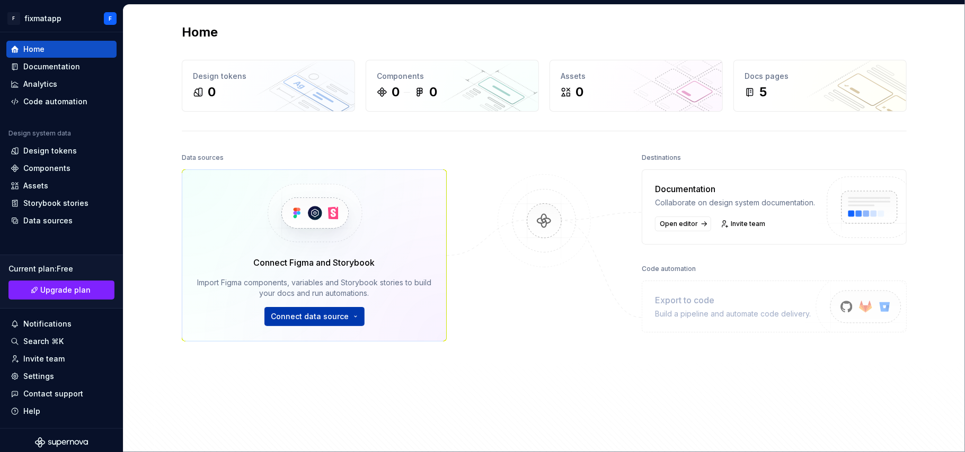
click at [308, 316] on html "F fixmatapp F Home Documentation Analytics Code automation Design system data D…" at bounding box center [482, 226] width 965 height 452
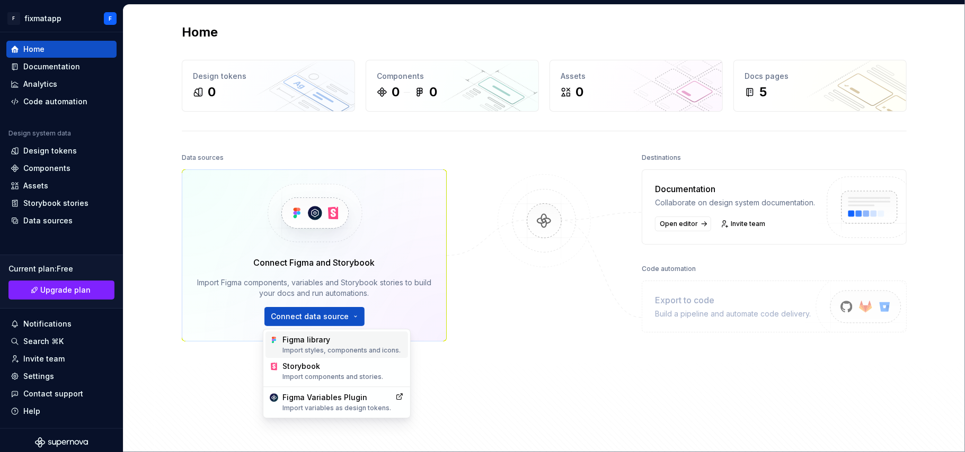
click at [311, 342] on div "Figma library Import styles, components and icons." at bounding box center [342, 345] width 121 height 20
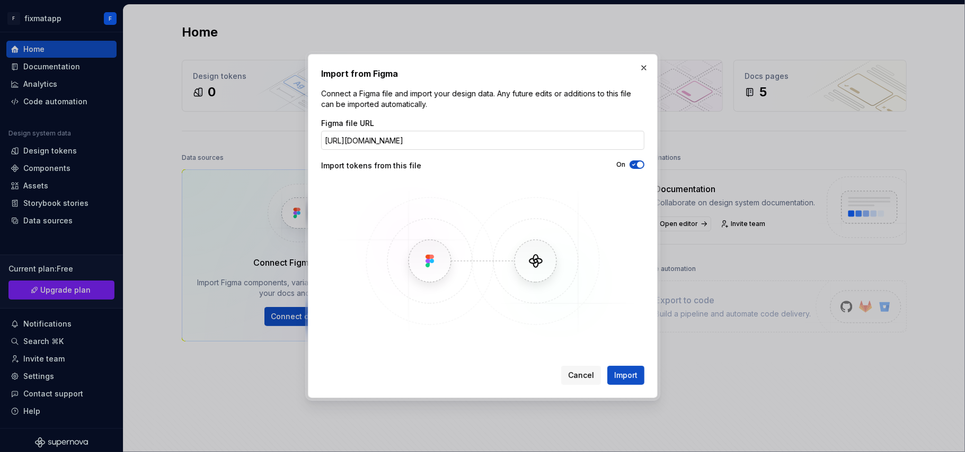
click at [414, 144] on input "https://www.figma.com/make/zrpI4vXpka3iblJpycXXkV/Mobile-Authentication-Screens…" at bounding box center [482, 140] width 323 height 19
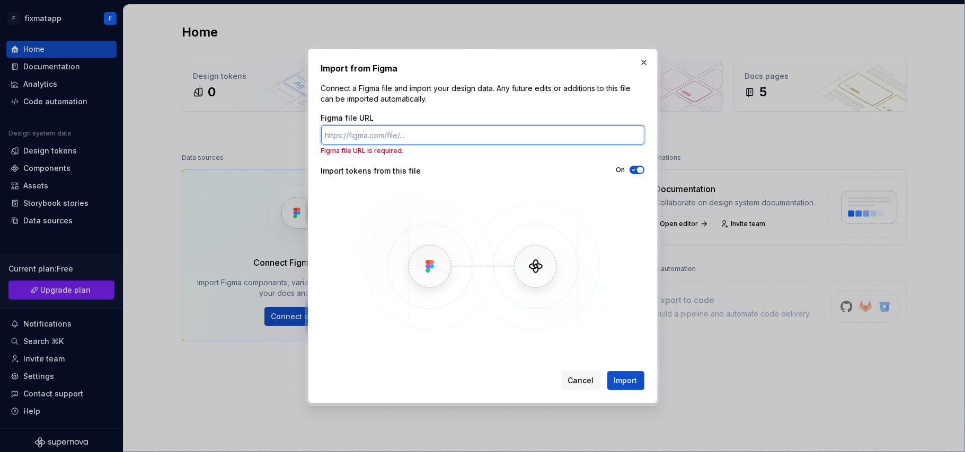
paste input "https://www.figma.com/make/zrpI4vXpka3iblJpycXXkV/Mobile-Authentication-Screens…"
type input "https://www.figma.com/make/zrpI4vXpka3iblJpycXXkV/Mobile-Authentication-Screens…"
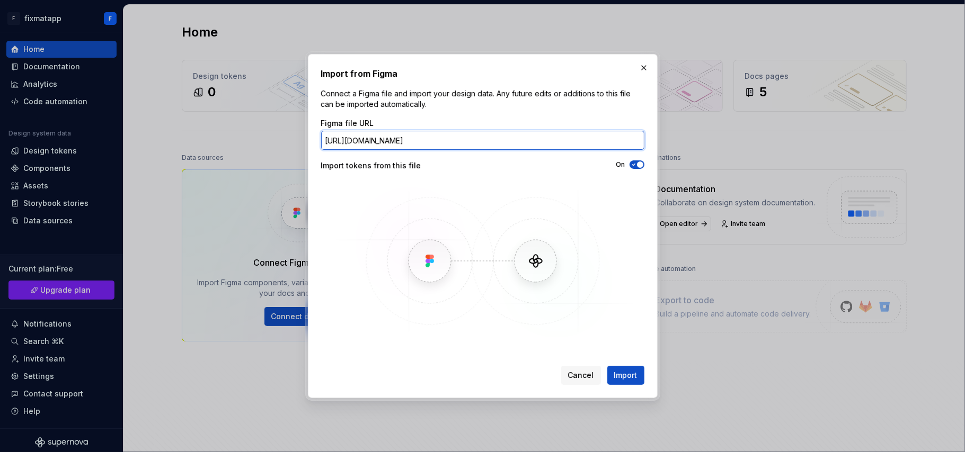
scroll to position [0, 85]
click at [393, 140] on input "https://www.figma.com/make/zrpI4vXpka3iblJpycXXkV/Mobile-Authentication-Screens…" at bounding box center [482, 140] width 323 height 19
click at [640, 70] on button "button" at bounding box center [643, 67] width 15 height 15
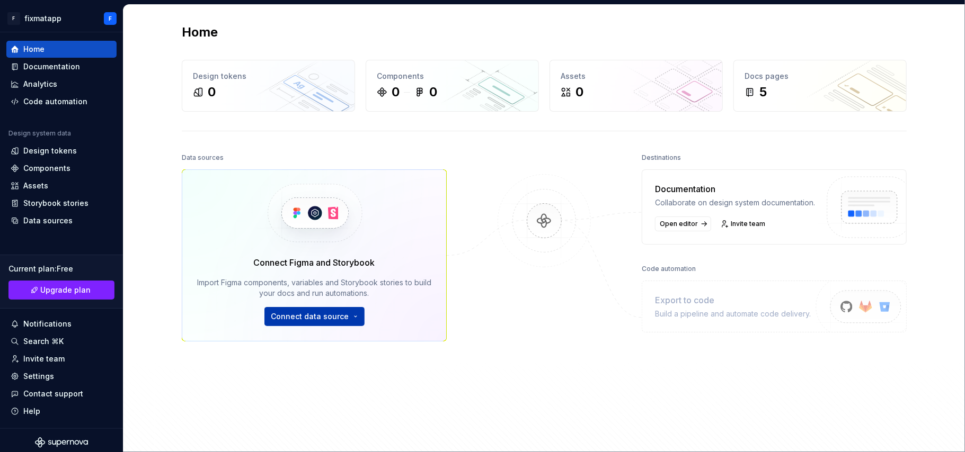
click at [313, 316] on html "F fixmatapp F Home Documentation Analytics Code automation Design system data D…" at bounding box center [482, 226] width 965 height 452
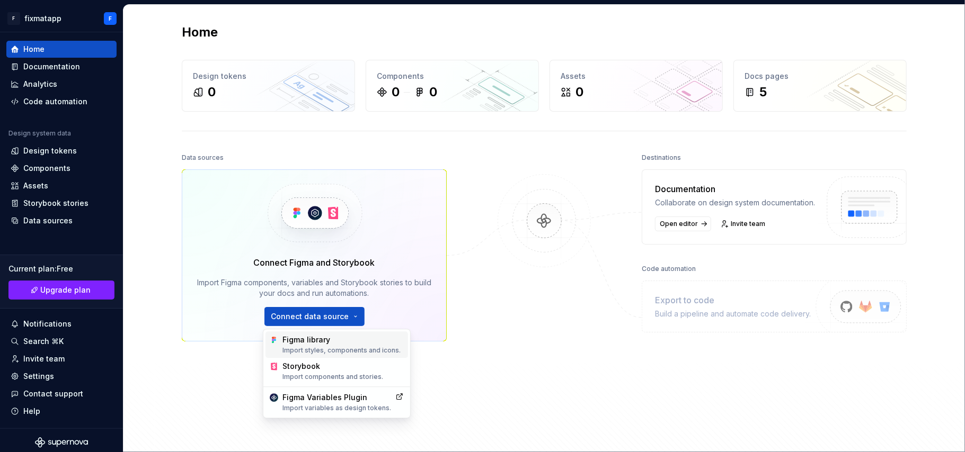
click at [317, 338] on div "Figma library Import styles, components and icons." at bounding box center [342, 345] width 121 height 20
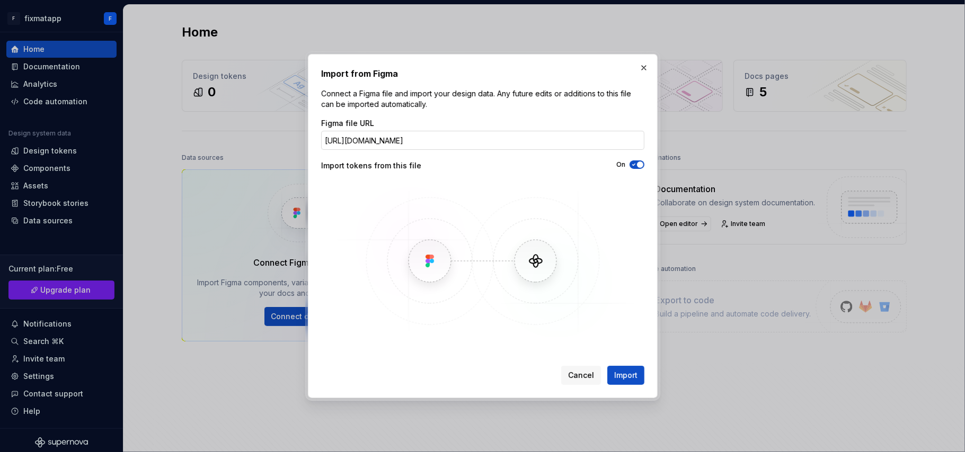
click at [404, 140] on input "https://www.figma.com/make/zrpI4vXpka3iblJpycXXkV/Mobile-Authentication-Screens…" at bounding box center [482, 140] width 323 height 19
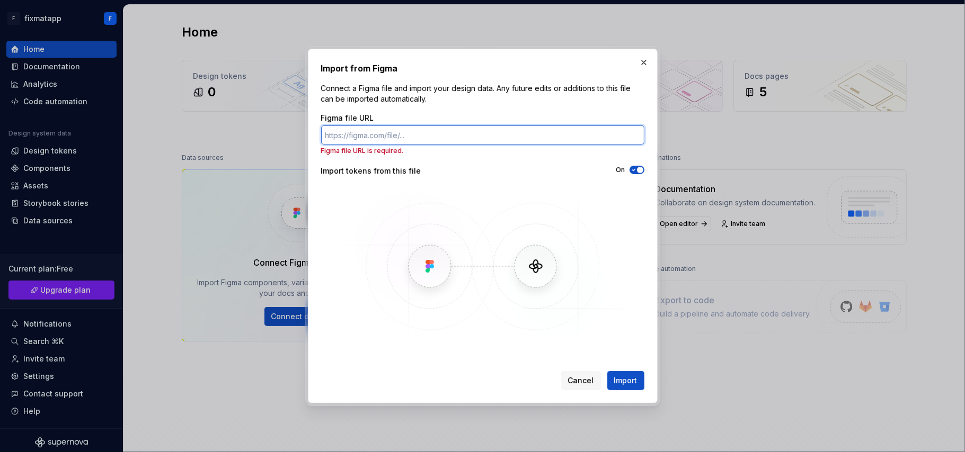
paste input "https://www.figma.com/make/zrpI4vXpka3iblJpycXXkV/Mobile-Authentication-Screens…"
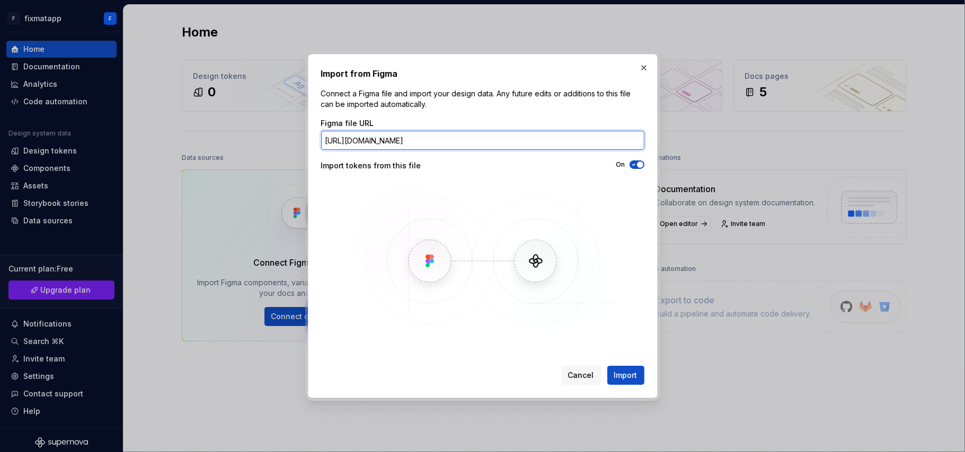
scroll to position [0, 87]
click at [385, 132] on input "https://www.figma.com/make/zrpI4vXpka3iblJpycXXkV/Mobile-Authentication-Screens…" at bounding box center [482, 140] width 323 height 19
type input "https://www.figma.com/make/zrpI4vXpka3iblJpycXXkV/Mobile-Authentication-Screens…"
click at [635, 371] on span "Import" at bounding box center [625, 375] width 23 height 11
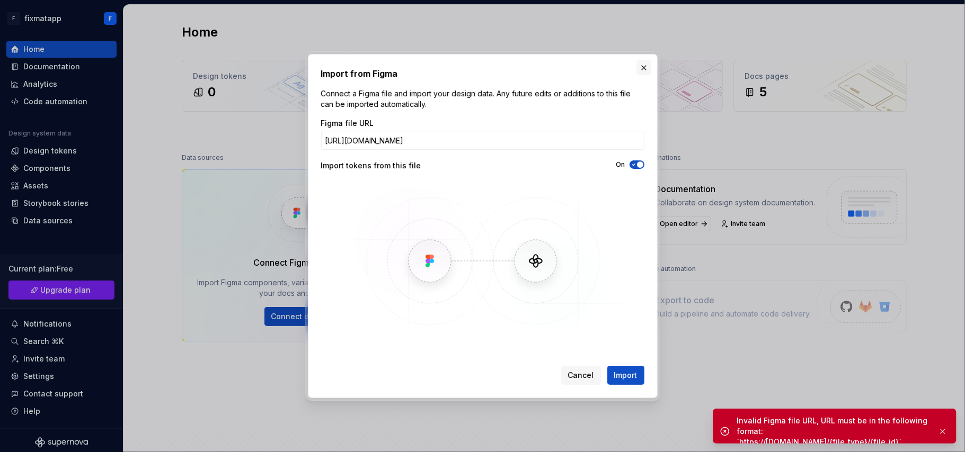
click at [642, 68] on button "button" at bounding box center [643, 67] width 15 height 15
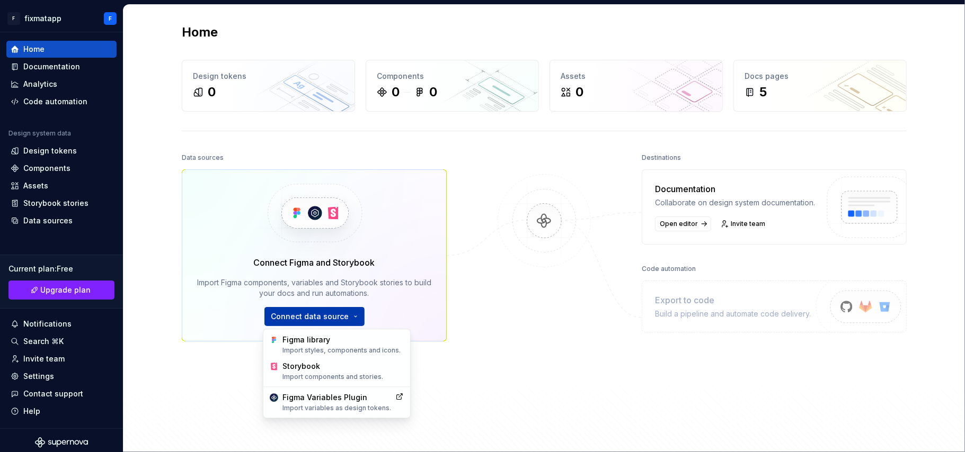
click at [308, 310] on html "F fixmatapp F Home Documentation Analytics Code automation Design system data D…" at bounding box center [482, 226] width 965 height 452
click at [315, 348] on div "Import styles, components and icons." at bounding box center [342, 350] width 121 height 8
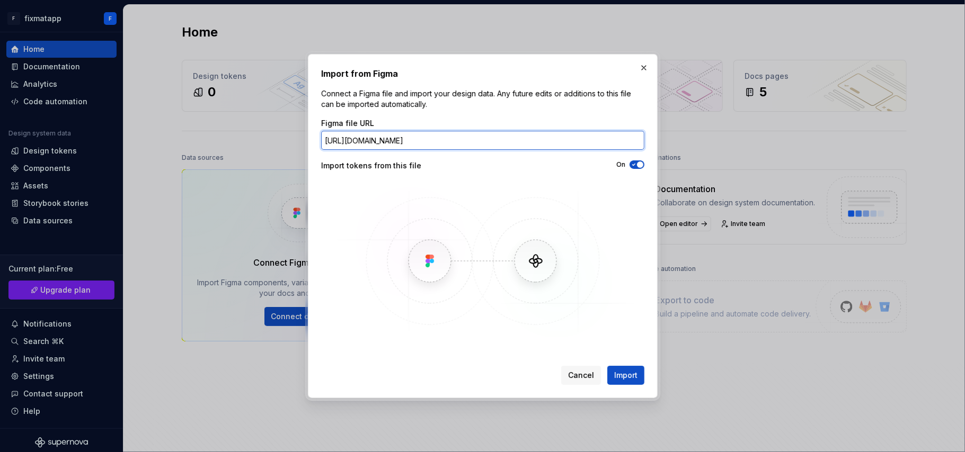
click at [405, 142] on input "https://www.figma.com/make/zrpI4vXpka3iblJpycXXkV/Mobile-Authentication-Screens…" at bounding box center [482, 140] width 323 height 19
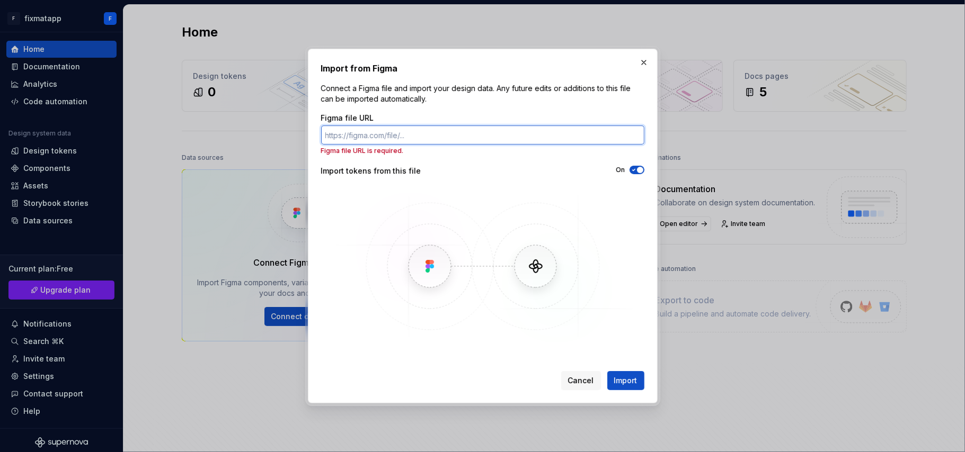
paste input "https://www.figma.com/files/team/1541503924643565570/project/439596452/Team-pro…"
click at [356, 136] on input "https://www.figma.com/files/team/1541503924643565570/project/439596452/Team-pro…" at bounding box center [482, 135] width 323 height 19
type input "https://www.figma.com/files/team/1541503924643565570/project/439596452/Team-pro…"
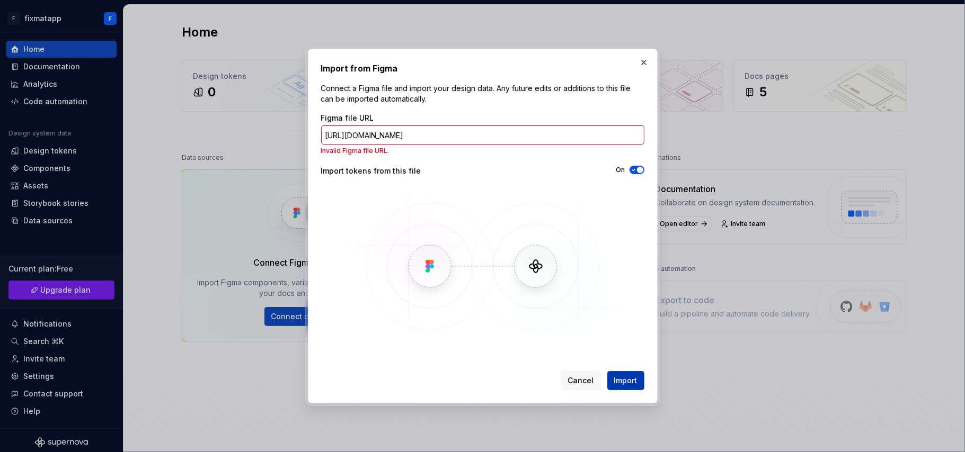
click at [636, 381] on span "Import" at bounding box center [625, 381] width 23 height 11
click at [631, 381] on span "Import" at bounding box center [625, 381] width 23 height 11
click at [585, 389] on button "Cancel" at bounding box center [581, 380] width 40 height 19
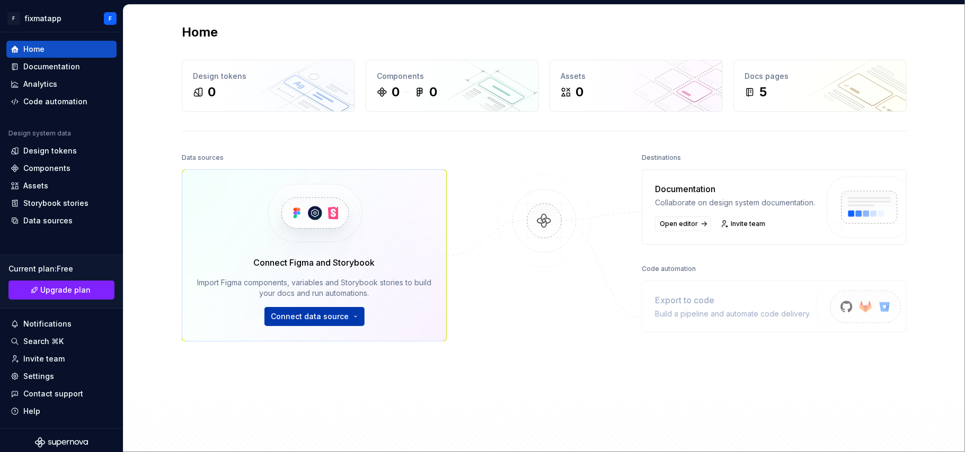
click at [332, 318] on html "F fixmatapp F Home Documentation Analytics Code automation Design system data D…" at bounding box center [482, 226] width 965 height 452
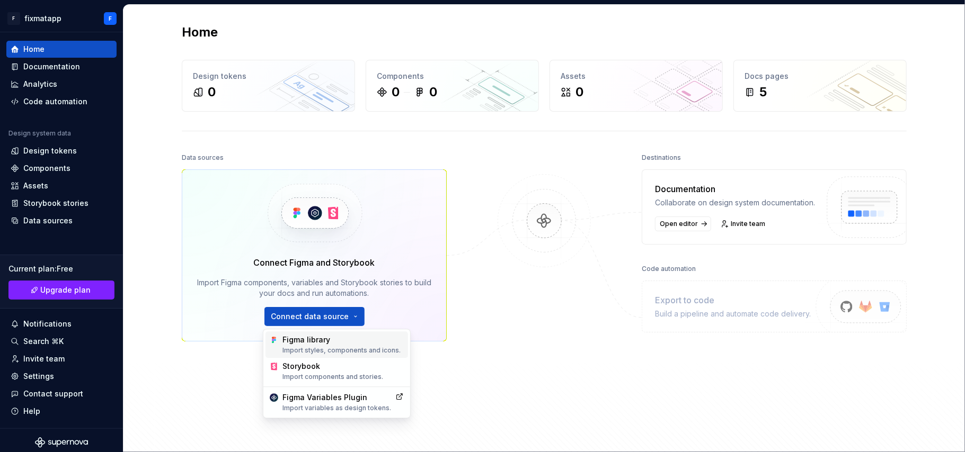
click at [326, 351] on div "Import styles, components and icons." at bounding box center [342, 350] width 121 height 8
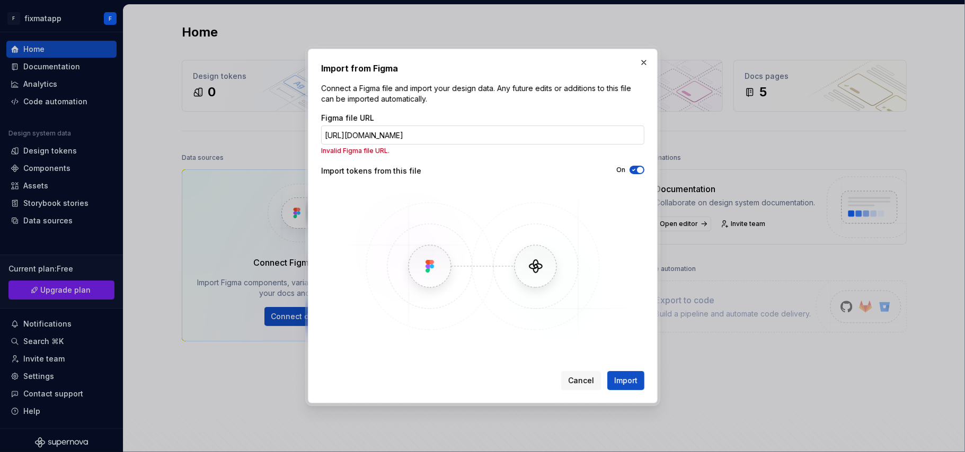
click at [404, 141] on input "https://www.figma.com/files/team/1541503924643565570/project/439596452/Team-pro…" at bounding box center [482, 135] width 323 height 19
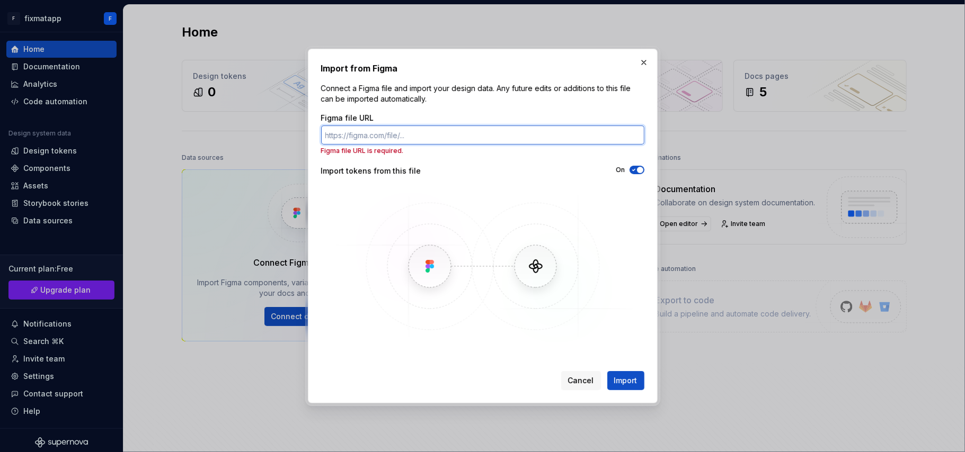
paste input "https://www.figma.com/files/team/1541503924643565570/project/439596452/Team-pro…"
type input "https://www.figma.com/files/team/1541503924643565570/project/439596452/Team-pro…"
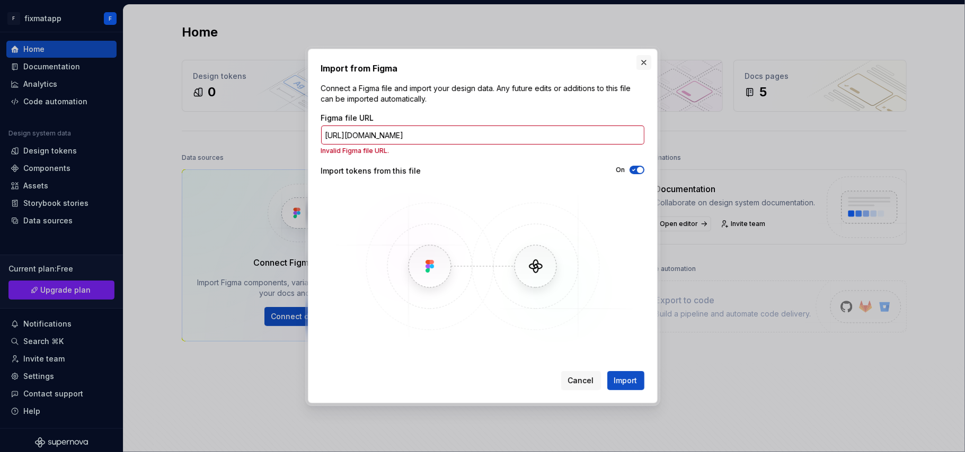
click at [638, 66] on button "button" at bounding box center [643, 62] width 15 height 15
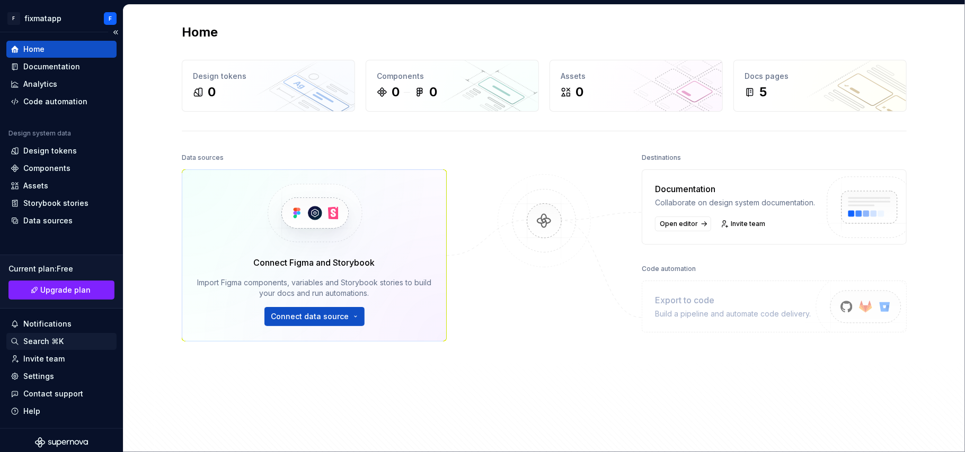
click at [64, 342] on div "Search ⌘K" at bounding box center [62, 341] width 102 height 11
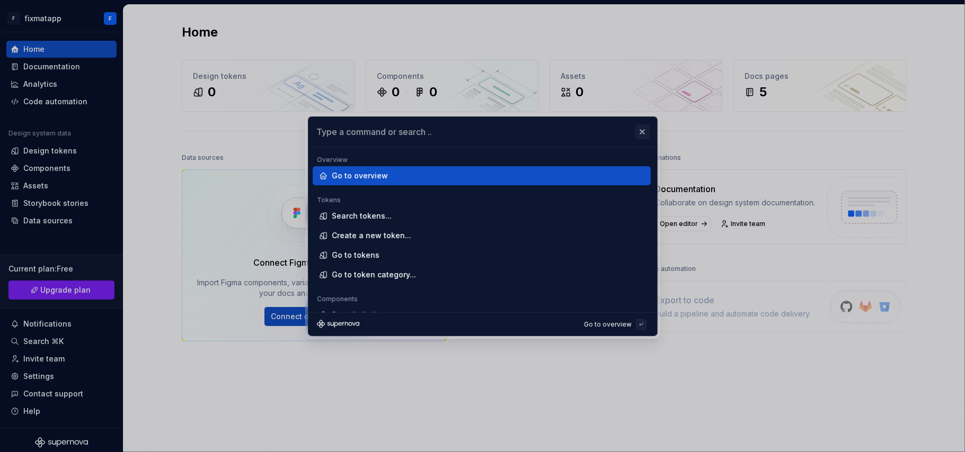
click at [639, 136] on button "button" at bounding box center [642, 131] width 15 height 15
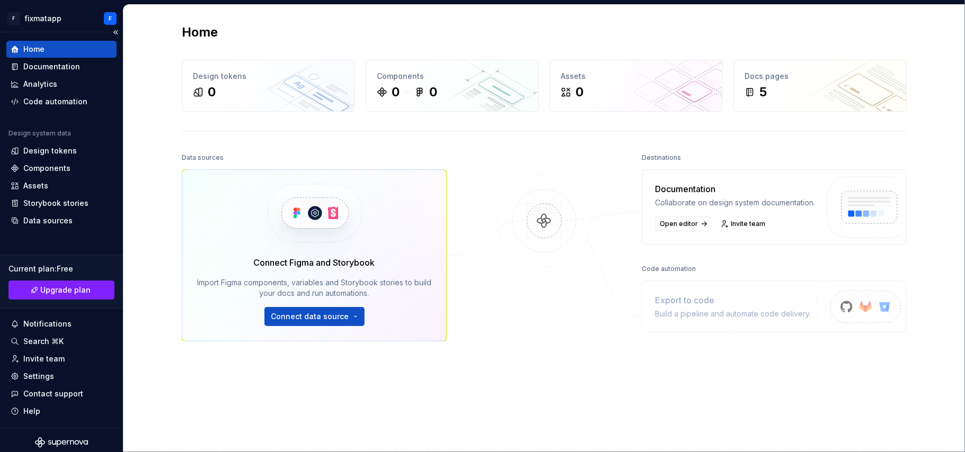
scroll to position [4, 0]
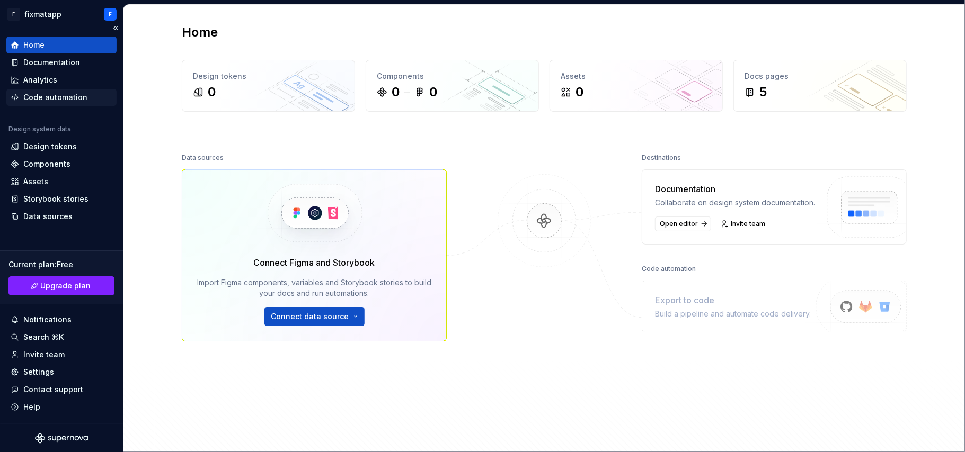
click at [54, 100] on div "Code automation" at bounding box center [55, 97] width 64 height 11
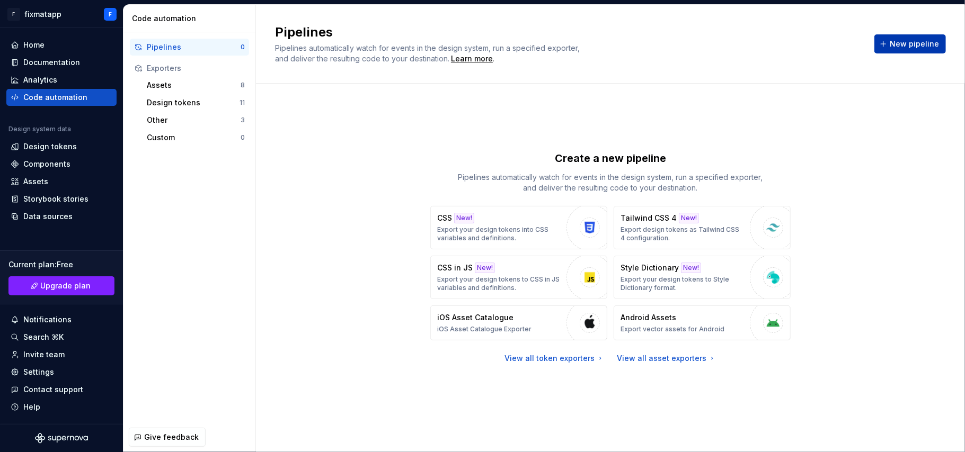
click at [886, 41] on button "New pipeline" at bounding box center [910, 43] width 72 height 19
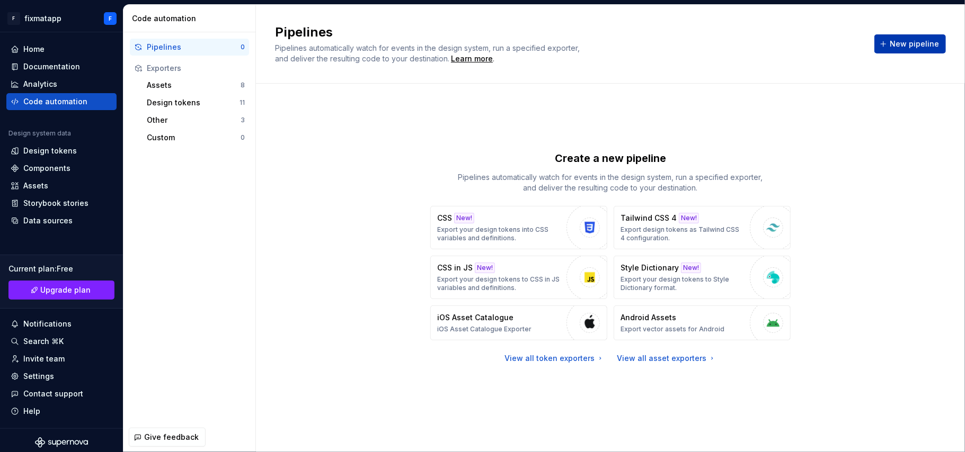
click at [916, 43] on span "New pipeline" at bounding box center [913, 44] width 49 height 11
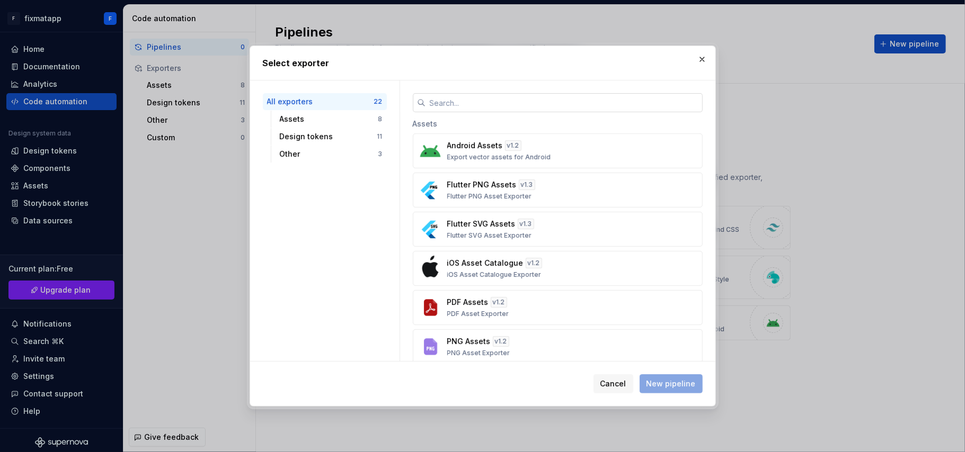
click at [566, 100] on input "text" at bounding box center [563, 102] width 277 height 19
click at [325, 136] on div "Design tokens" at bounding box center [328, 136] width 97 height 11
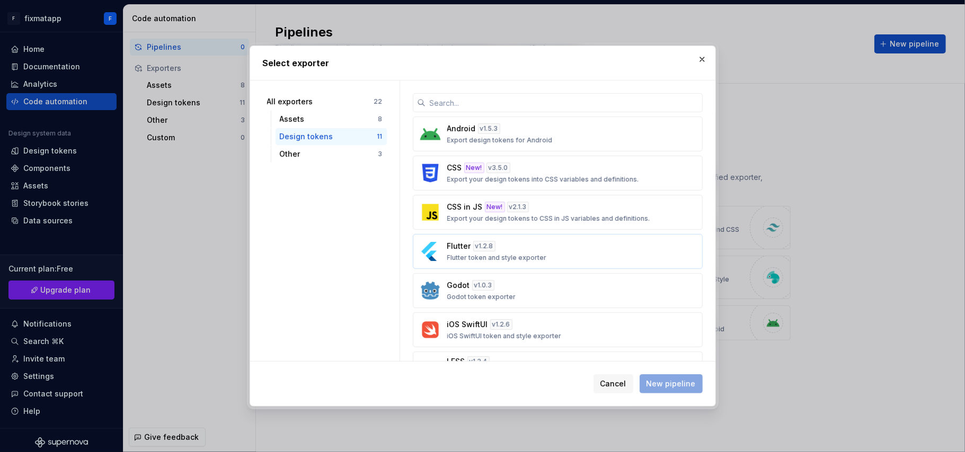
click at [462, 248] on p "Flutter" at bounding box center [459, 246] width 24 height 11
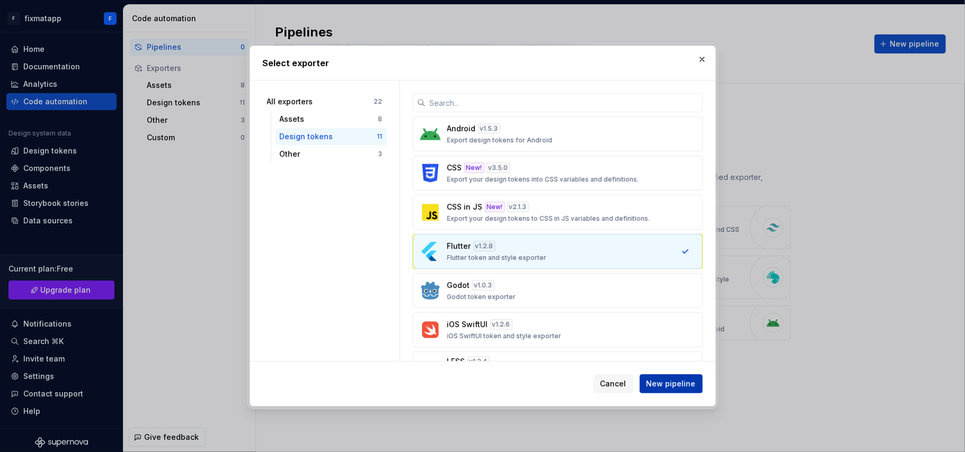
click at [659, 382] on span "New pipeline" at bounding box center [670, 384] width 49 height 11
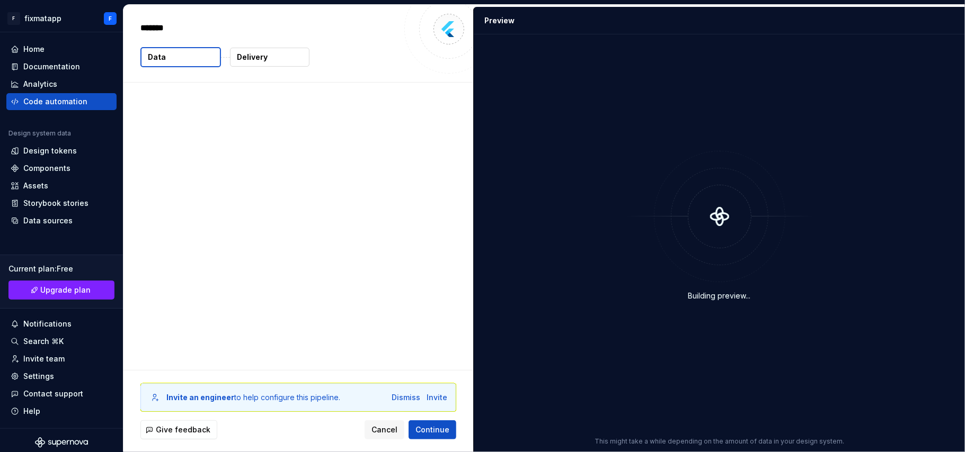
type textarea "*"
click at [431, 258] on div "Design system data The following data will be included in this export. 0 tokens" at bounding box center [298, 227] width 350 height 288
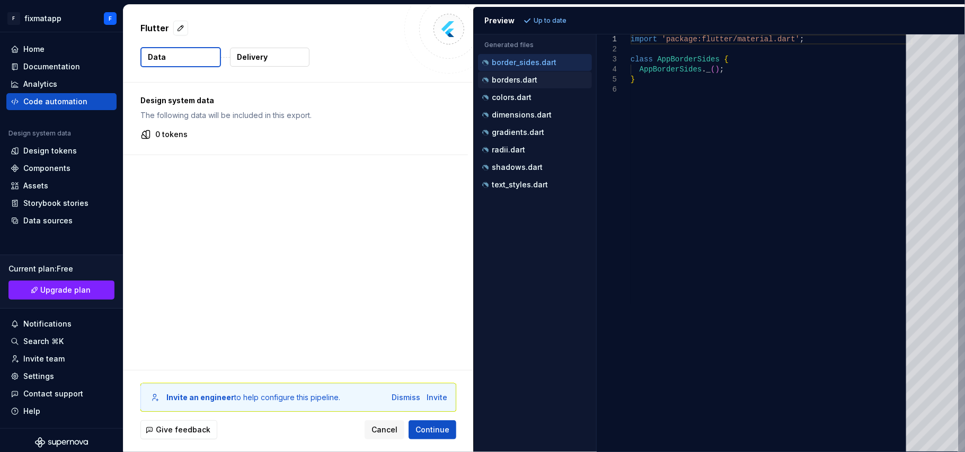
click at [518, 79] on p "borders.dart" at bounding box center [515, 80] width 46 height 8
click at [516, 93] on div "colors.dart" at bounding box center [536, 97] width 112 height 11
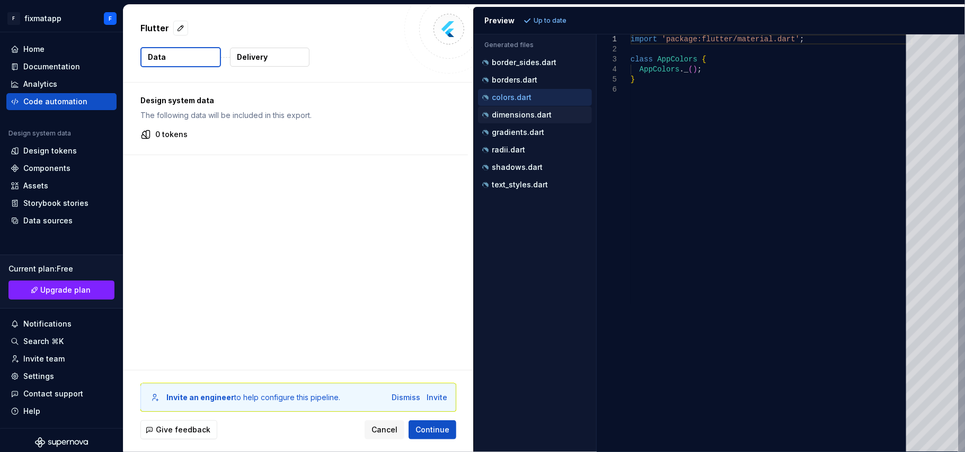
click at [516, 111] on div "dimensions.dart" at bounding box center [536, 115] width 112 height 11
type textarea "**********"
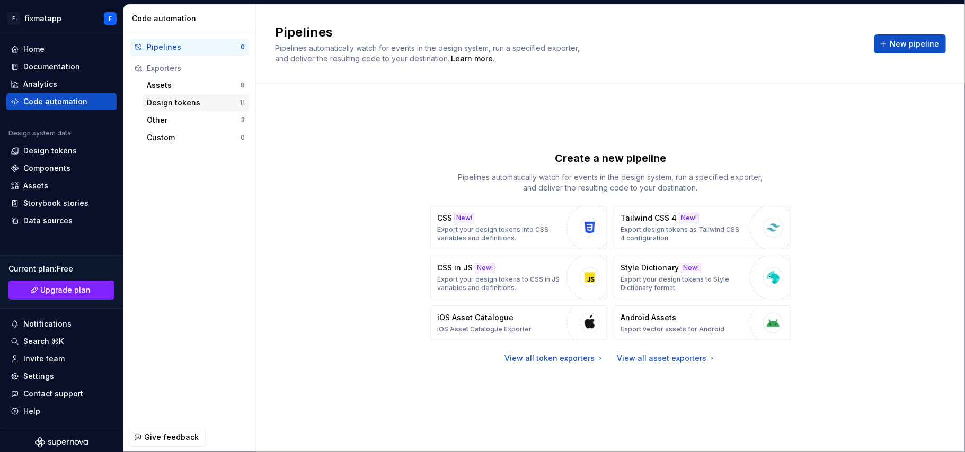
click at [162, 106] on div "Design tokens" at bounding box center [193, 102] width 93 height 11
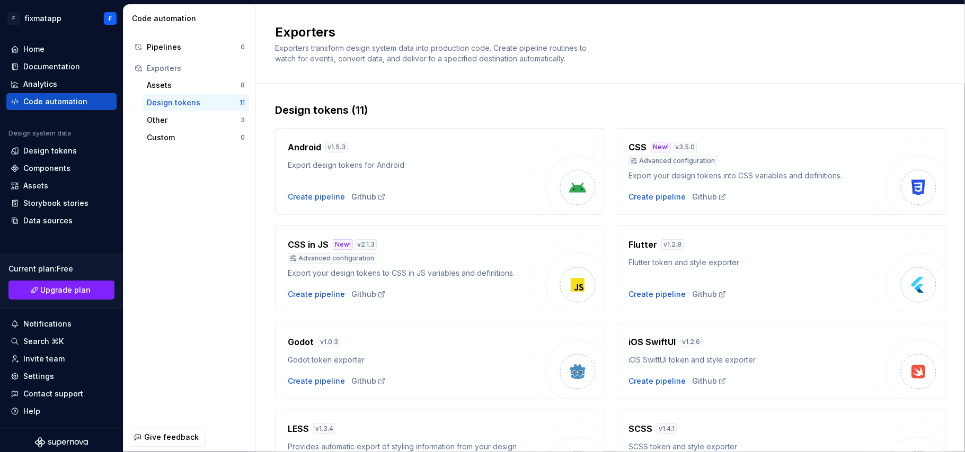
click at [358, 86] on div "Design tokens (11) Android v 1.5.3 Export design tokens for Android Create pipe…" at bounding box center [610, 408] width 671 height 648
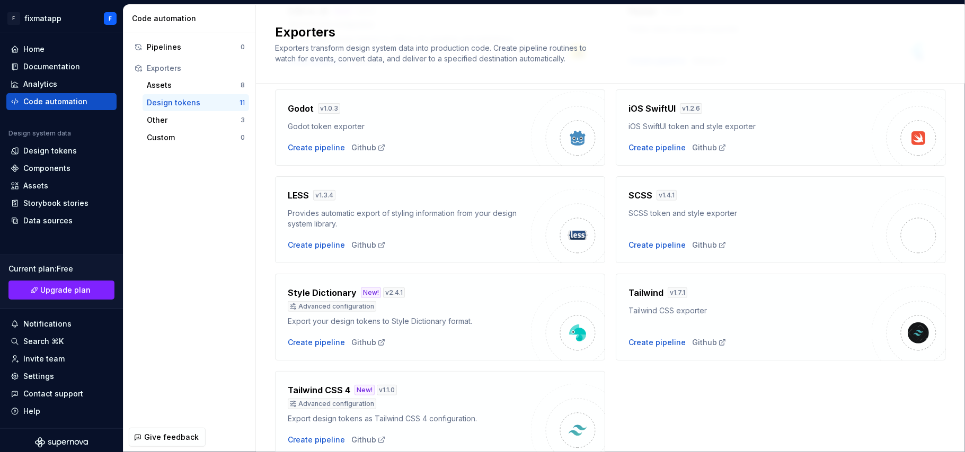
scroll to position [280, 0]
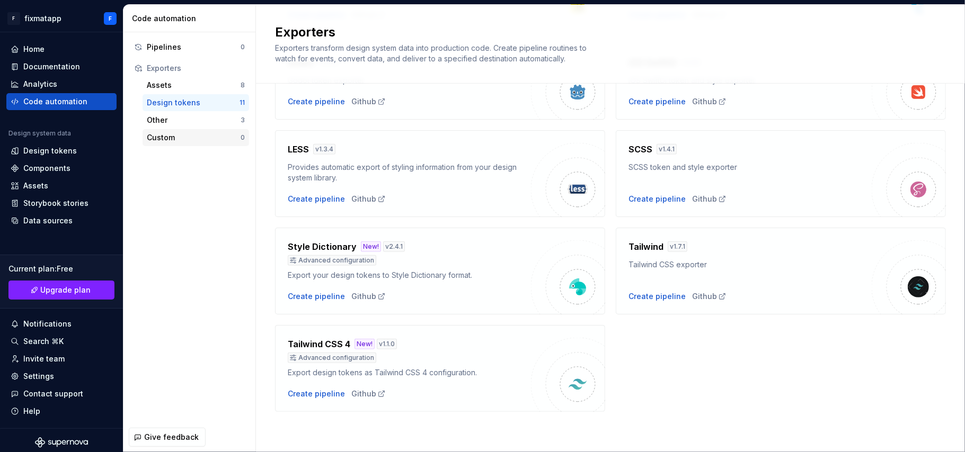
click at [183, 133] on div "Custom" at bounding box center [194, 137] width 94 height 11
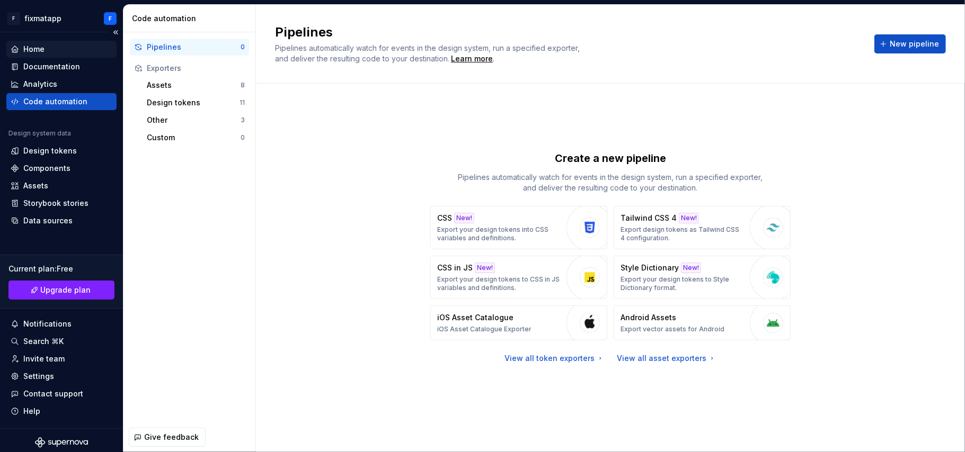
click at [89, 47] on div "Home" at bounding box center [62, 49] width 102 height 11
click at [34, 43] on div "Home" at bounding box center [61, 49] width 110 height 17
click at [34, 47] on div "Home" at bounding box center [33, 49] width 21 height 11
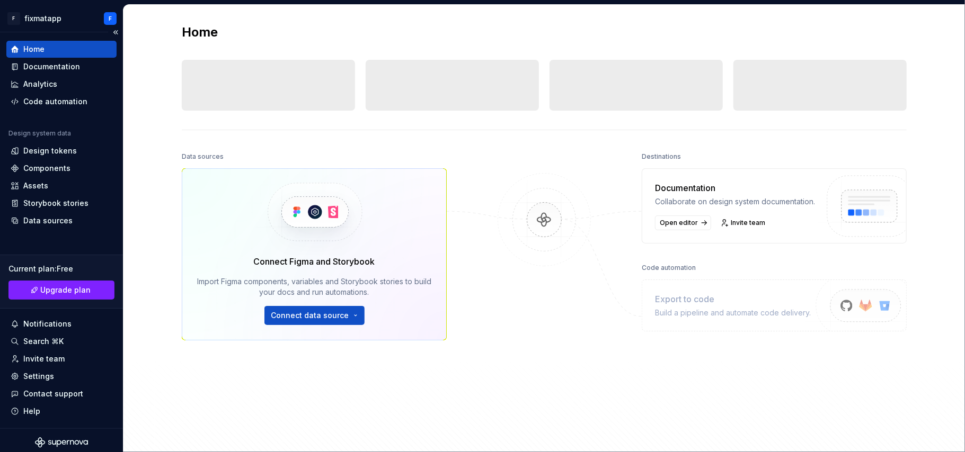
click at [34, 47] on div "Home" at bounding box center [33, 49] width 21 height 11
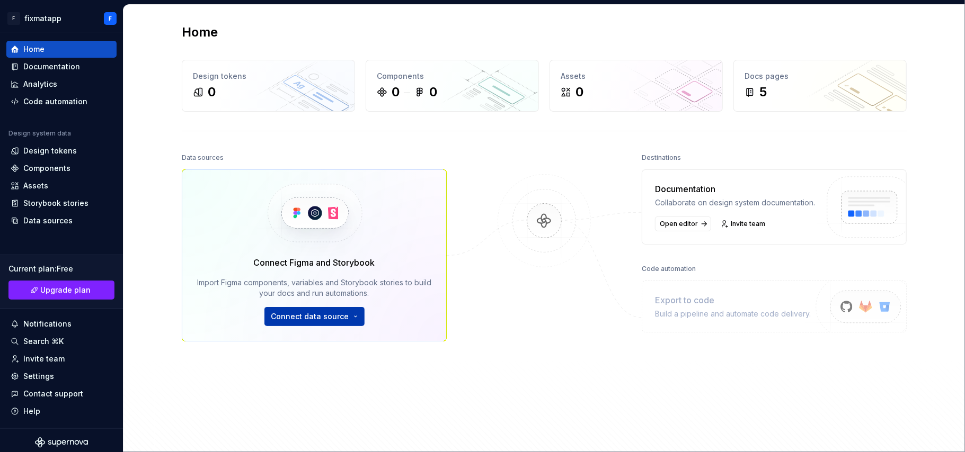
click at [310, 321] on html "F fixmatapp F Home Documentation Analytics Code automation Design system data D…" at bounding box center [482, 226] width 965 height 452
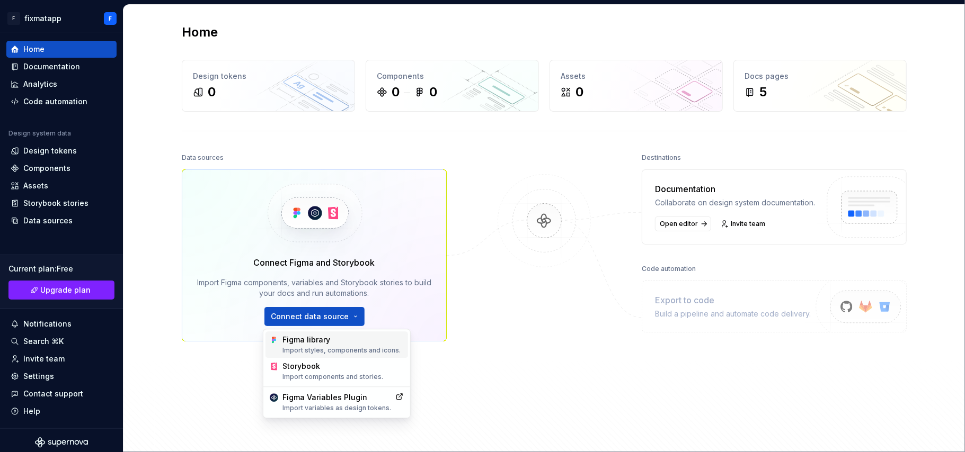
click at [308, 348] on div "Import styles, components and icons." at bounding box center [342, 350] width 121 height 8
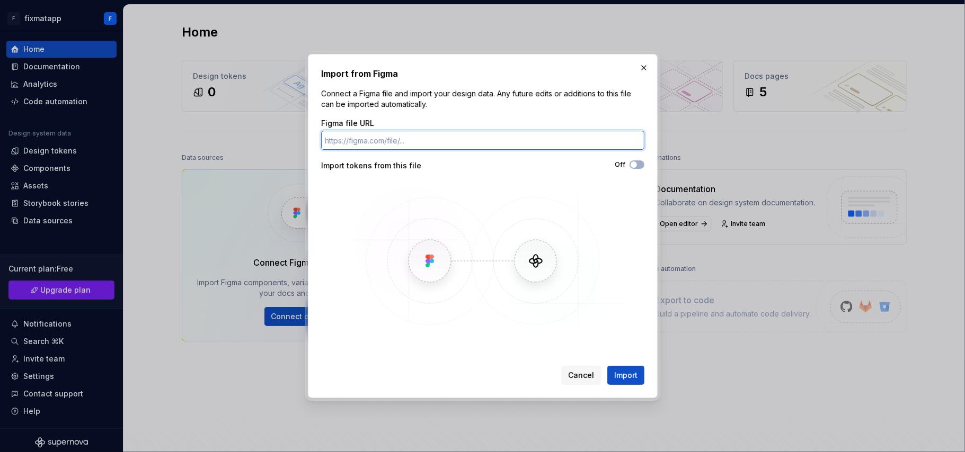
click at [388, 144] on input "Figma file URL" at bounding box center [482, 140] width 323 height 19
paste input "[URL][DOMAIN_NAME]"
type input "[URL][DOMAIN_NAME]"
click at [621, 371] on span "Import" at bounding box center [625, 375] width 23 height 11
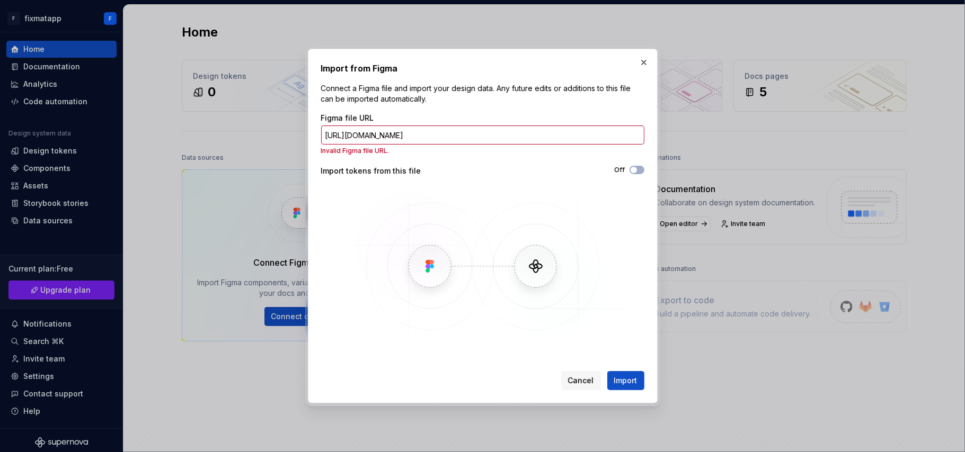
click at [621, 371] on div "Cancel Import" at bounding box center [482, 378] width 323 height 23
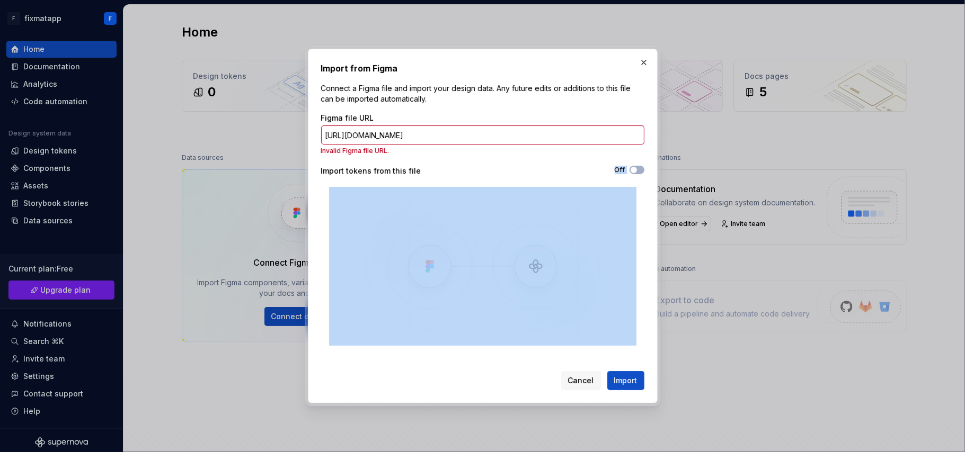
click at [621, 371] on div "Cancel Import" at bounding box center [482, 378] width 323 height 23
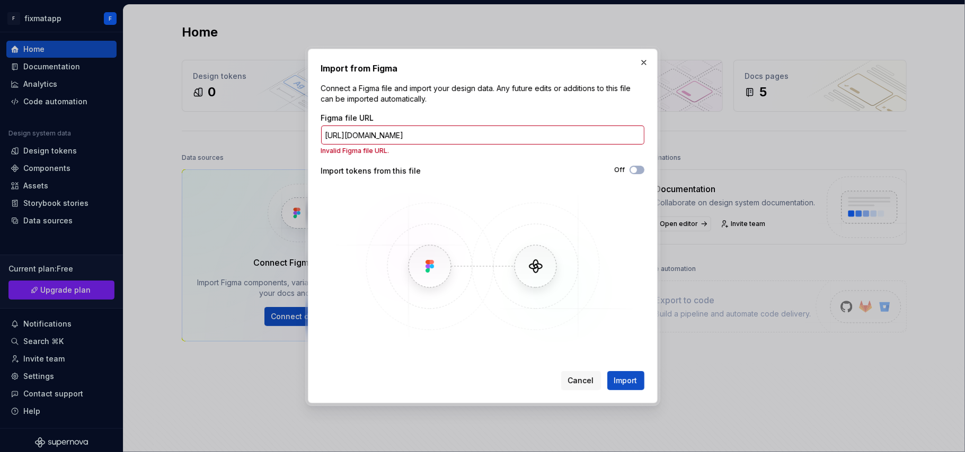
click at [621, 371] on div "Cancel Import" at bounding box center [482, 378] width 323 height 23
click at [640, 170] on button "Off" at bounding box center [636, 170] width 15 height 8
click at [626, 371] on button "Import" at bounding box center [625, 380] width 37 height 19
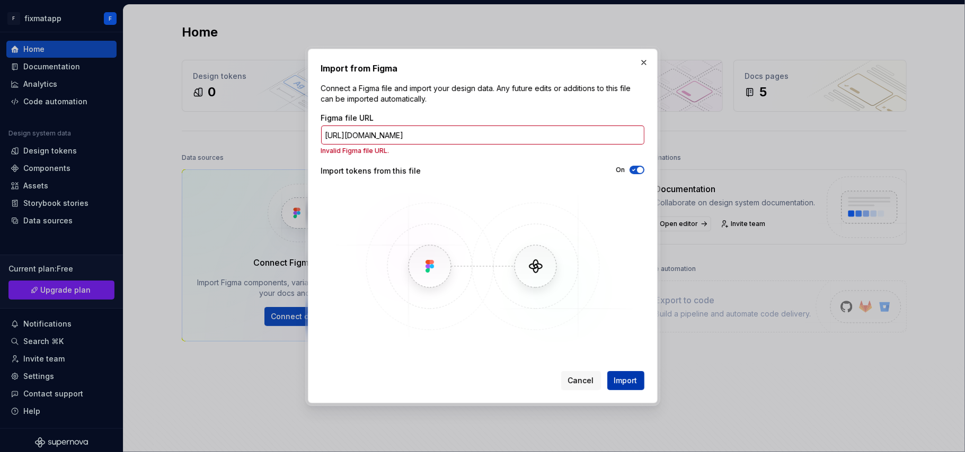
click at [626, 371] on button "Import" at bounding box center [625, 380] width 37 height 19
click at [395, 370] on div "Cancel Import" at bounding box center [482, 378] width 323 height 23
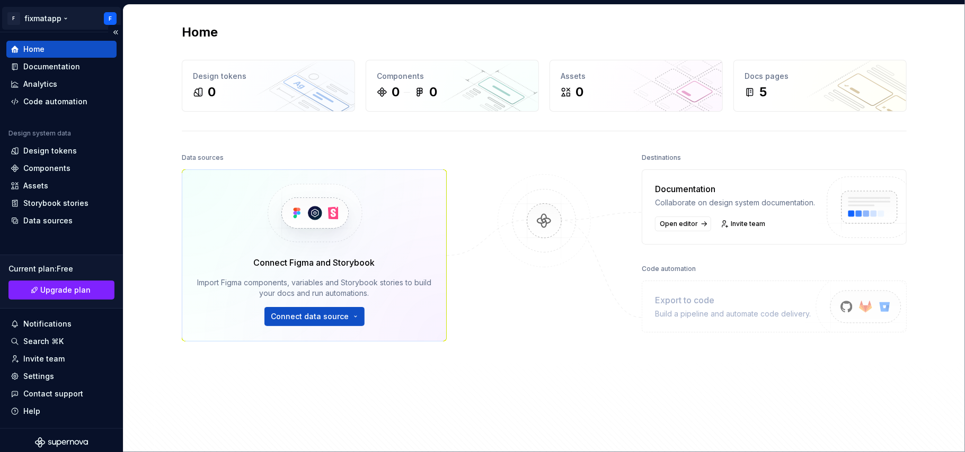
click at [11, 21] on html "F fixmatapp F Home Documentation Analytics Code automation Design system data D…" at bounding box center [482, 226] width 965 height 452
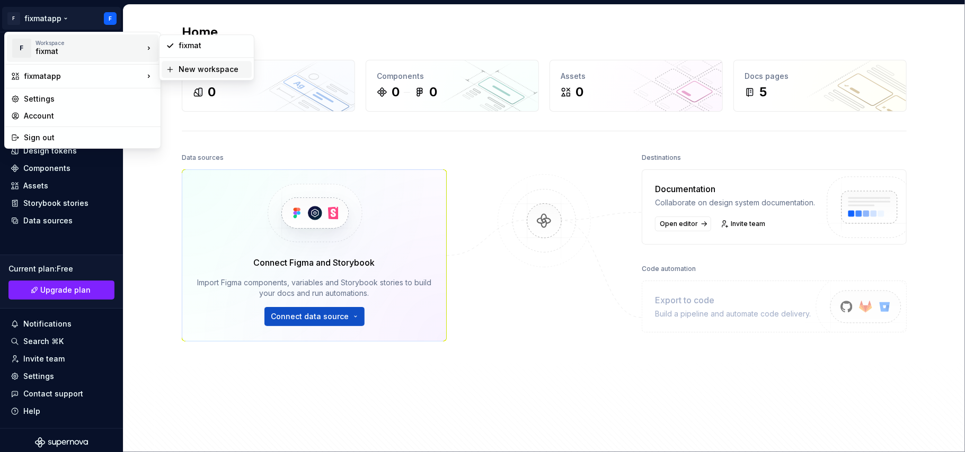
click at [173, 74] on div "New workspace" at bounding box center [207, 69] width 90 height 17
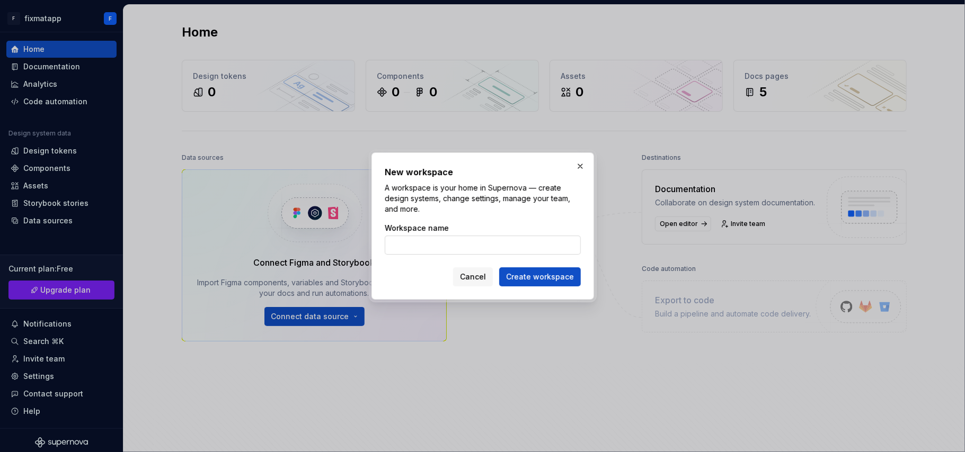
click at [481, 251] on input "Workspace name" at bounding box center [483, 245] width 196 height 19
type input "loginsignup"
click at [499, 267] on button "Create workspace" at bounding box center [540, 276] width 82 height 19
